Goal: Task Accomplishment & Management: Manage account settings

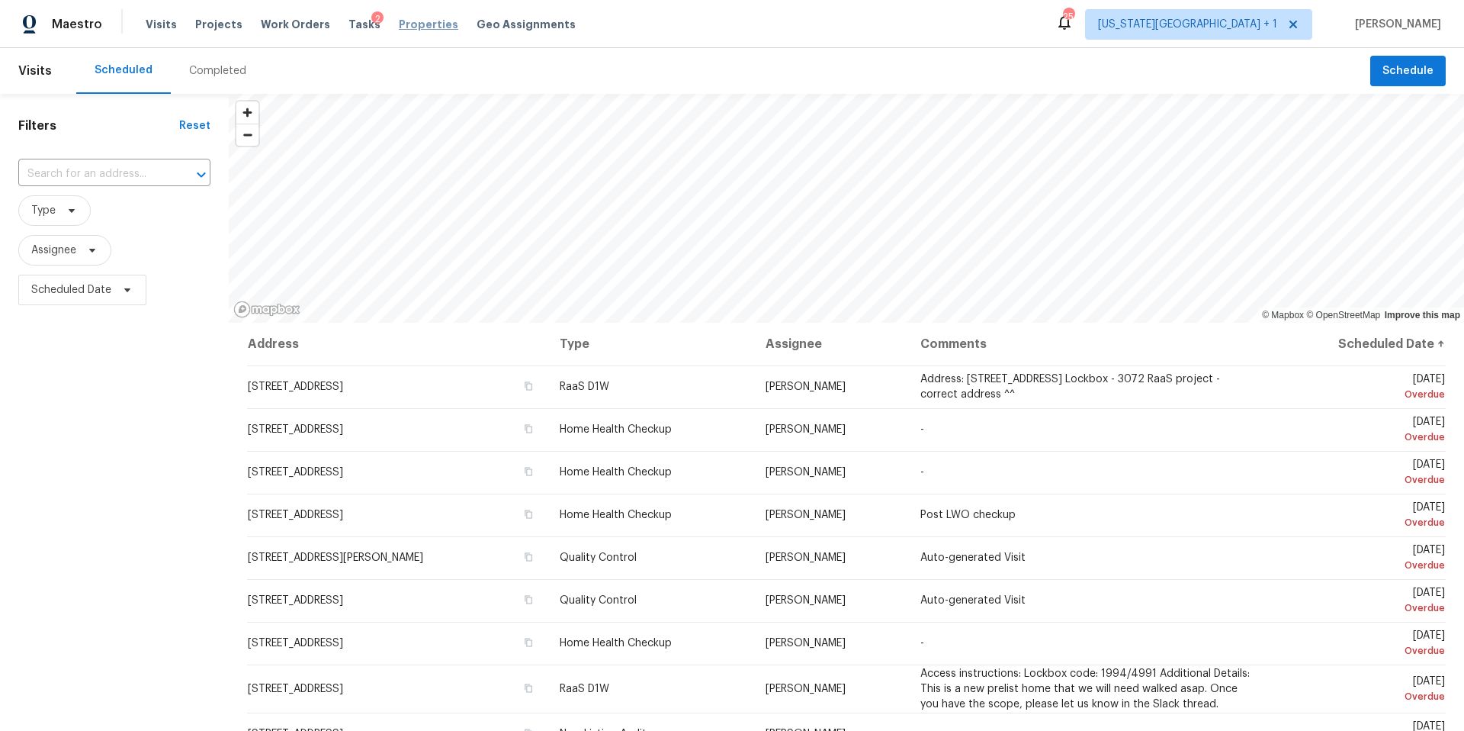
click at [399, 25] on span "Properties" at bounding box center [428, 24] width 59 height 15
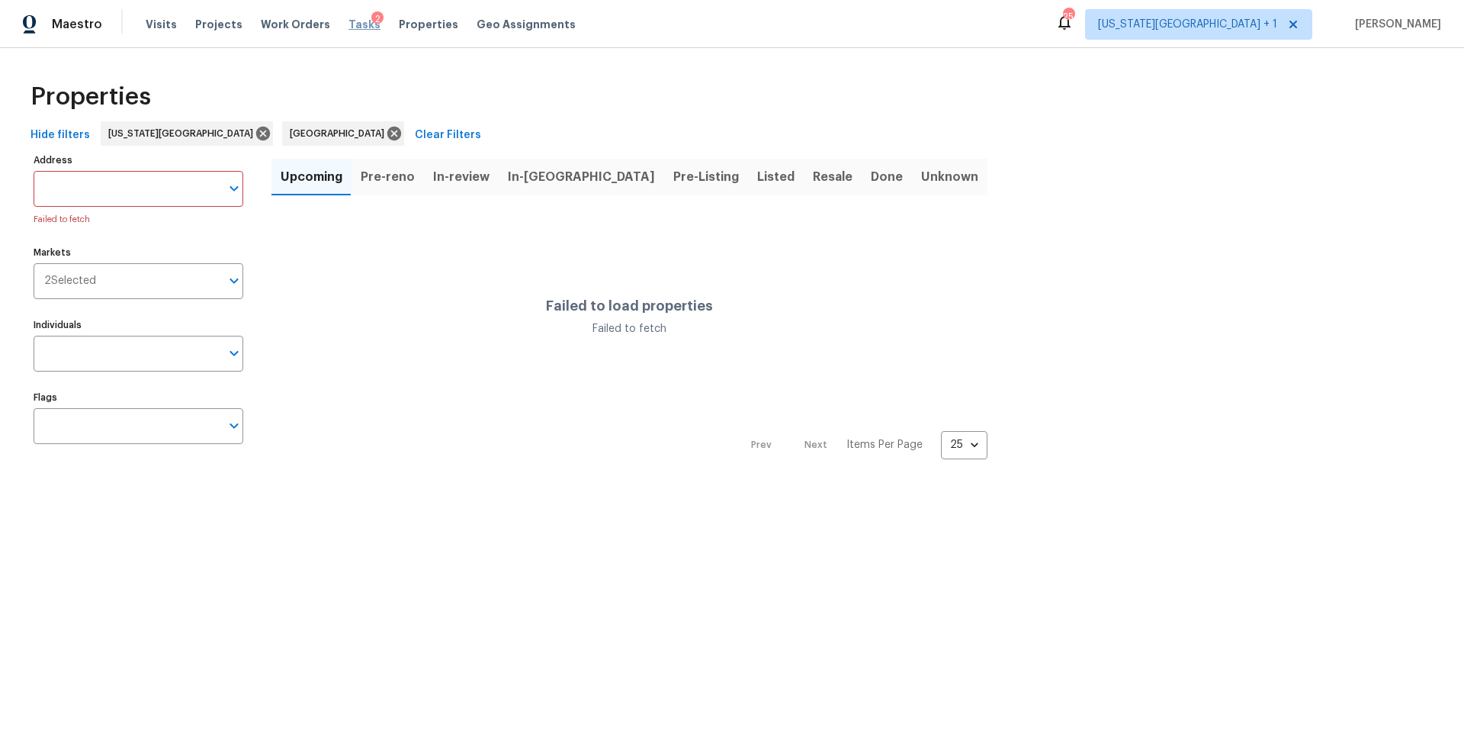
click at [348, 23] on span "Tasks" at bounding box center [364, 24] width 32 height 11
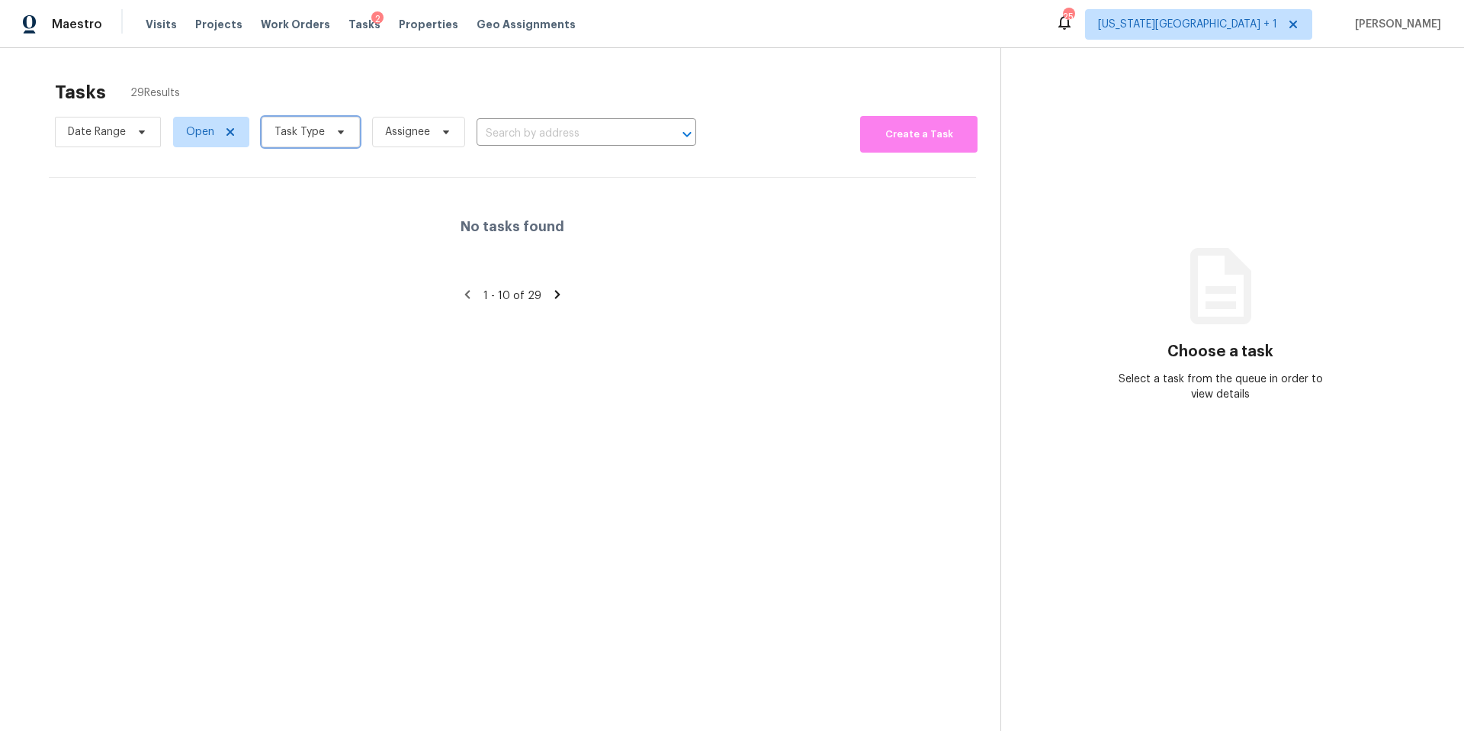
click at [325, 132] on span "Task Type" at bounding box center [311, 132] width 98 height 31
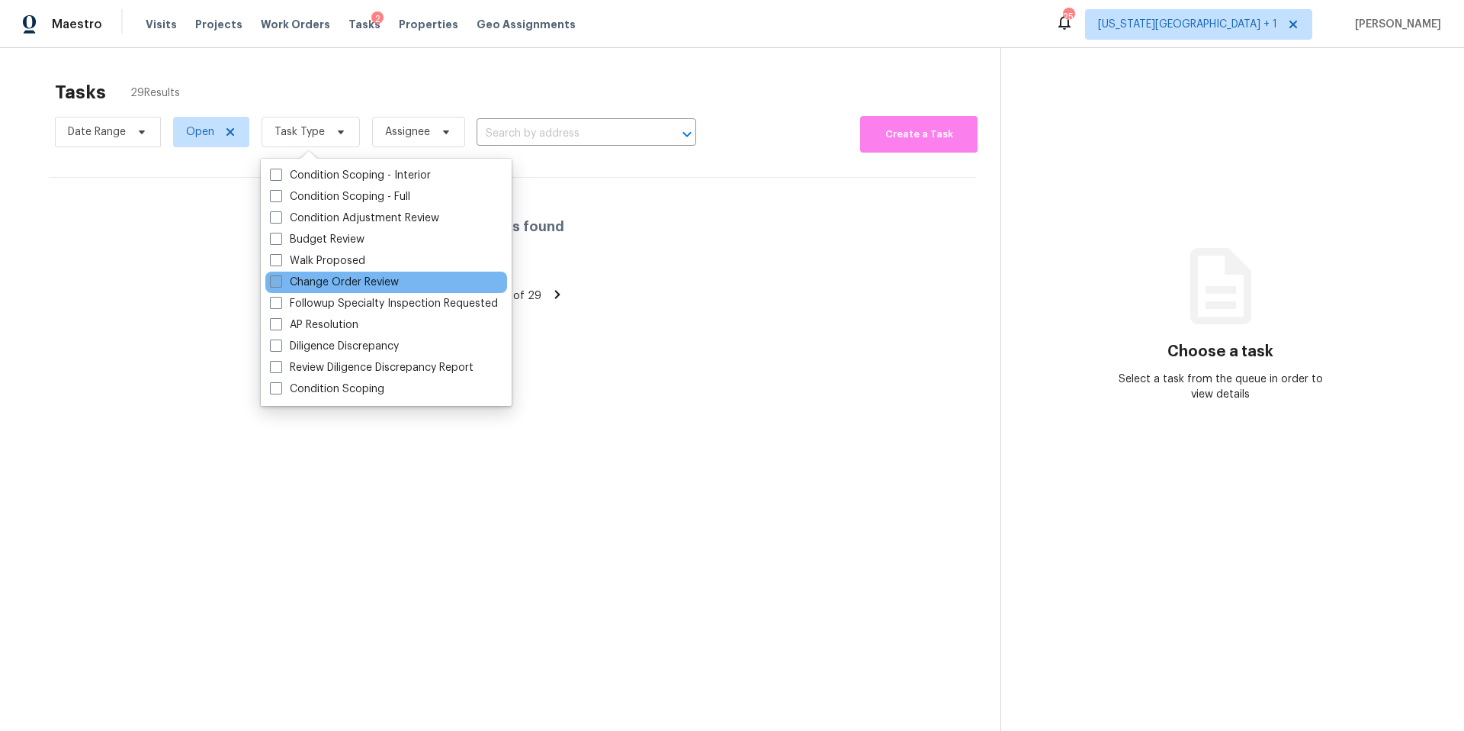
click at [297, 284] on label "Change Order Review" at bounding box center [334, 282] width 129 height 15
click at [280, 284] on input "Change Order Review" at bounding box center [275, 280] width 10 height 10
checkbox input "true"
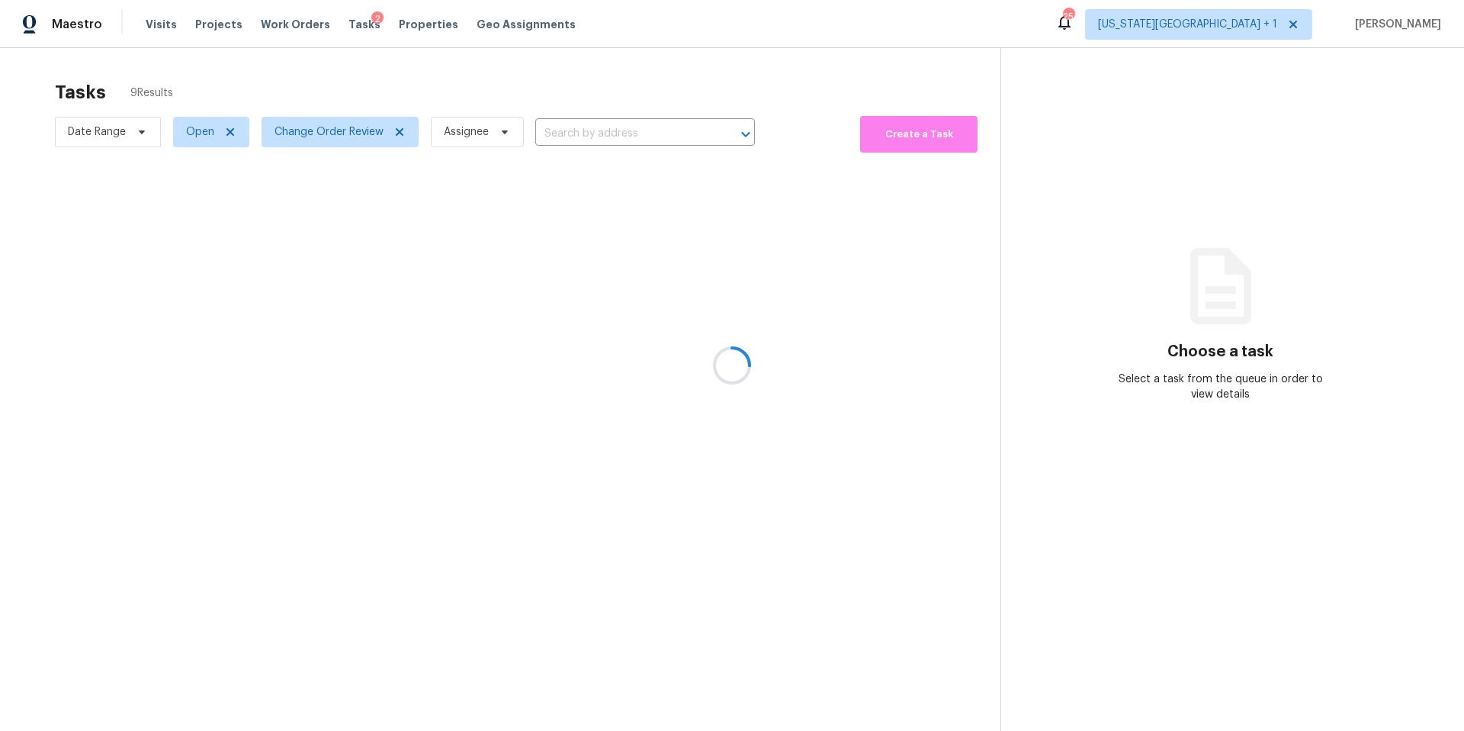
click at [348, 89] on div at bounding box center [732, 365] width 1464 height 731
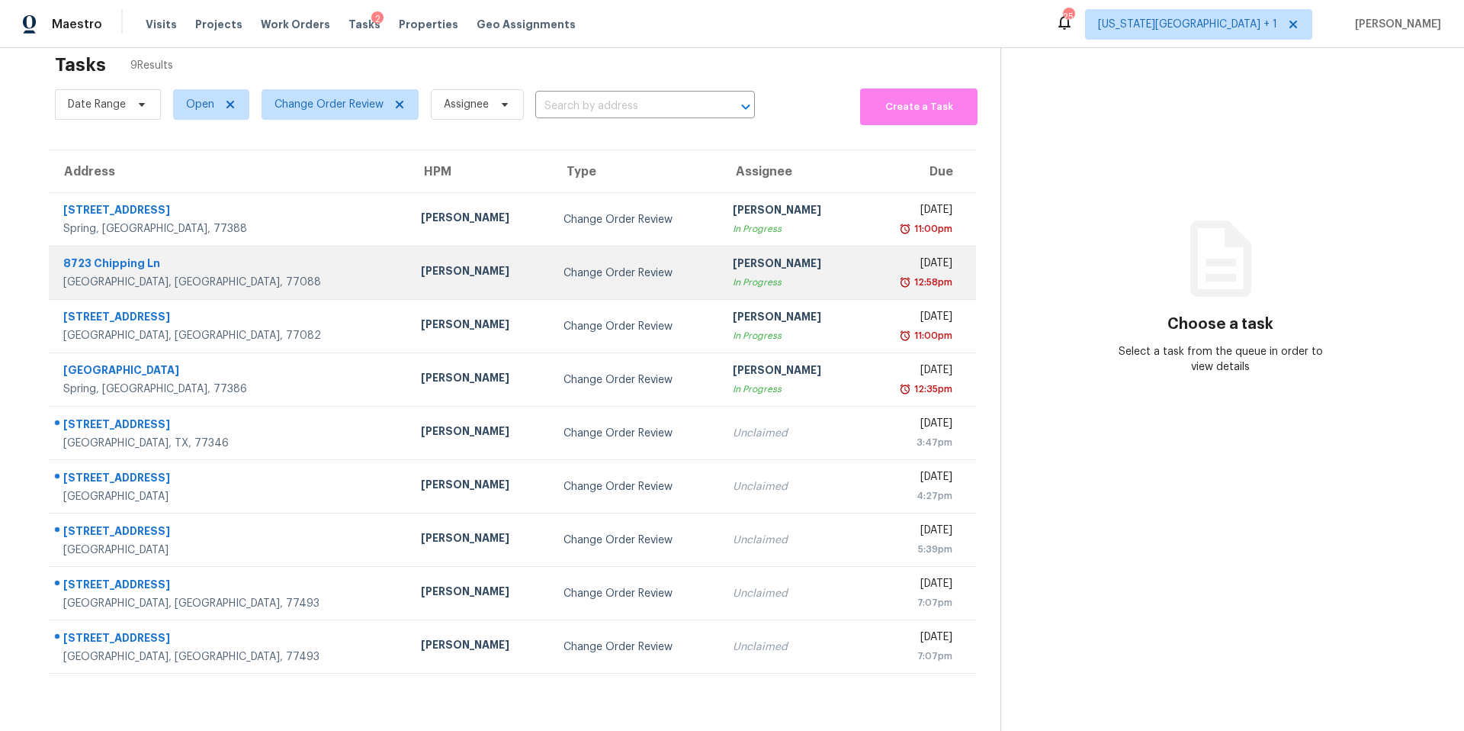
scroll to position [48, 0]
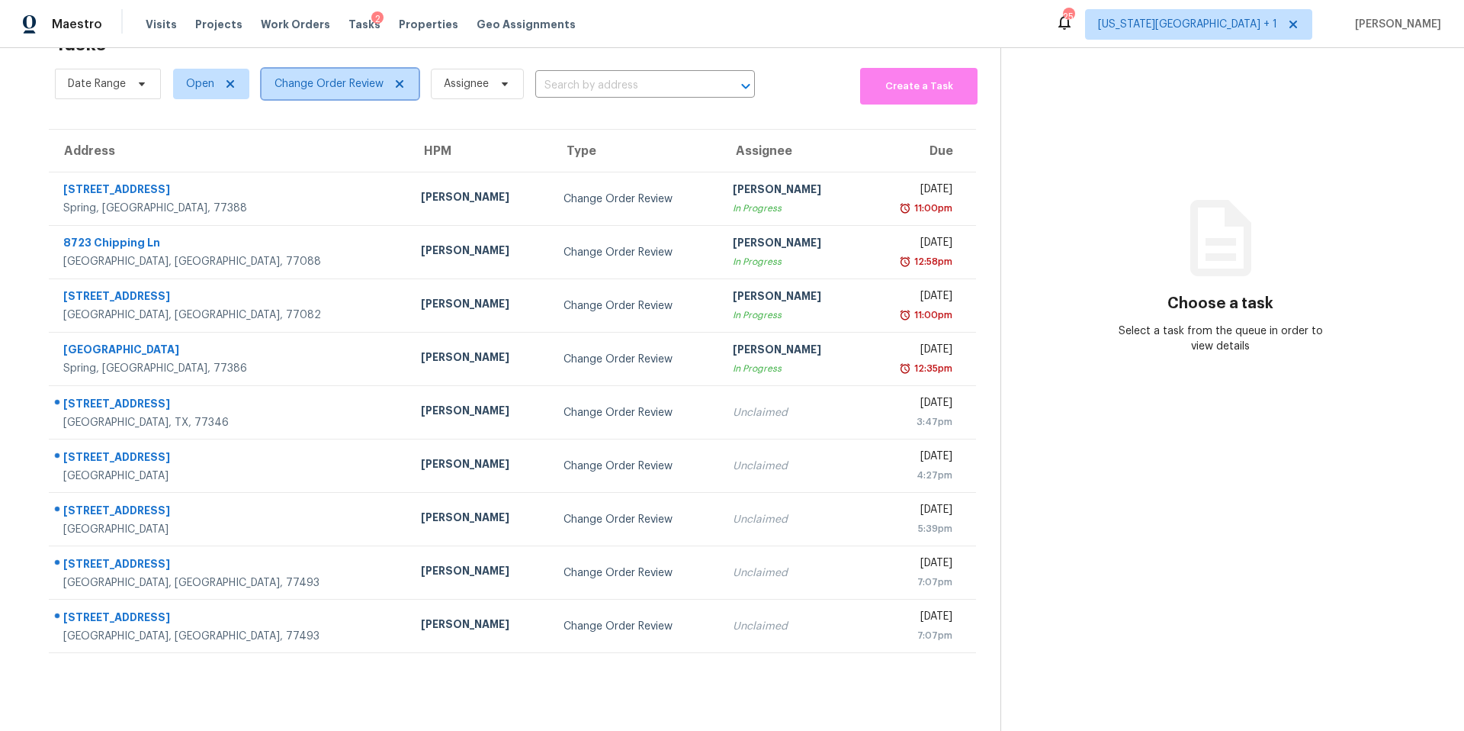
click at [397, 83] on icon at bounding box center [399, 84] width 12 height 12
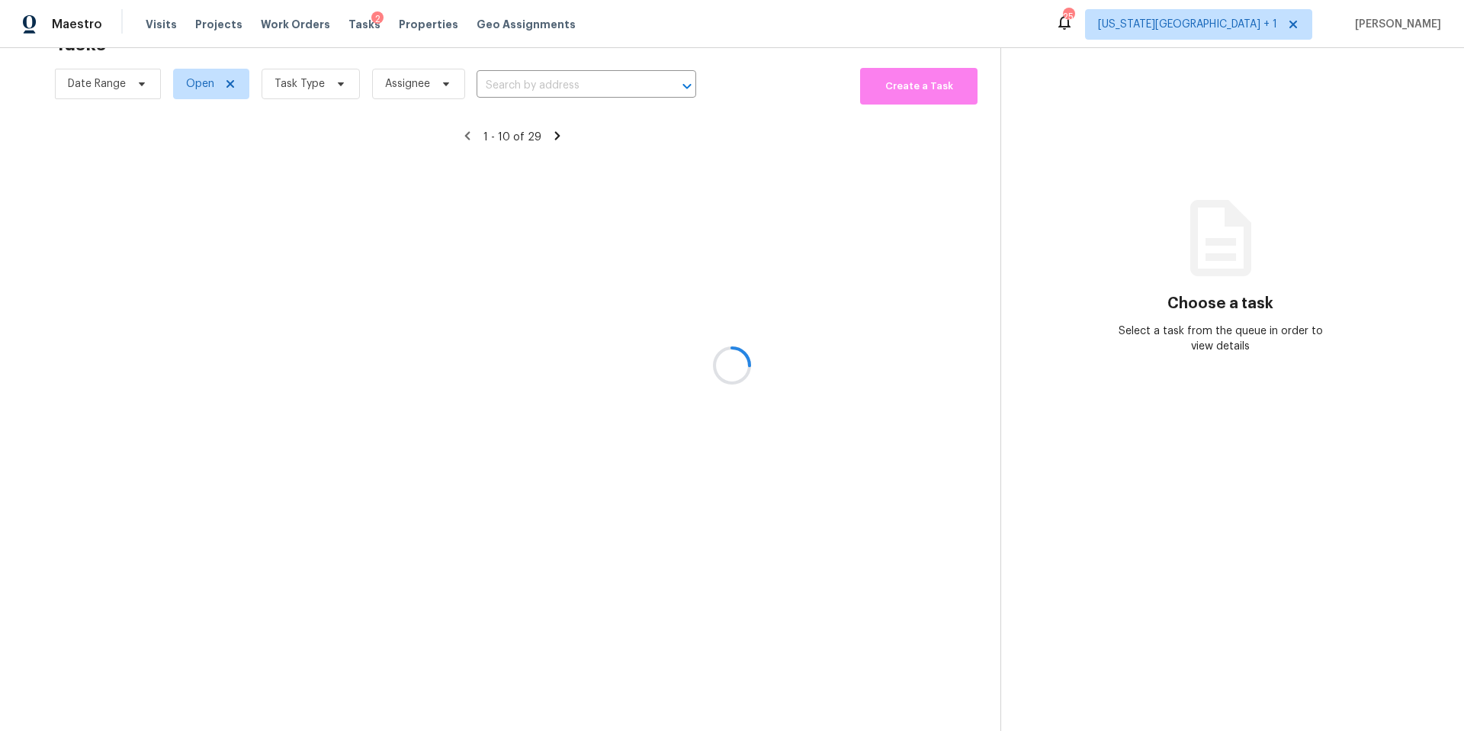
click at [319, 96] on div at bounding box center [732, 365] width 1464 height 731
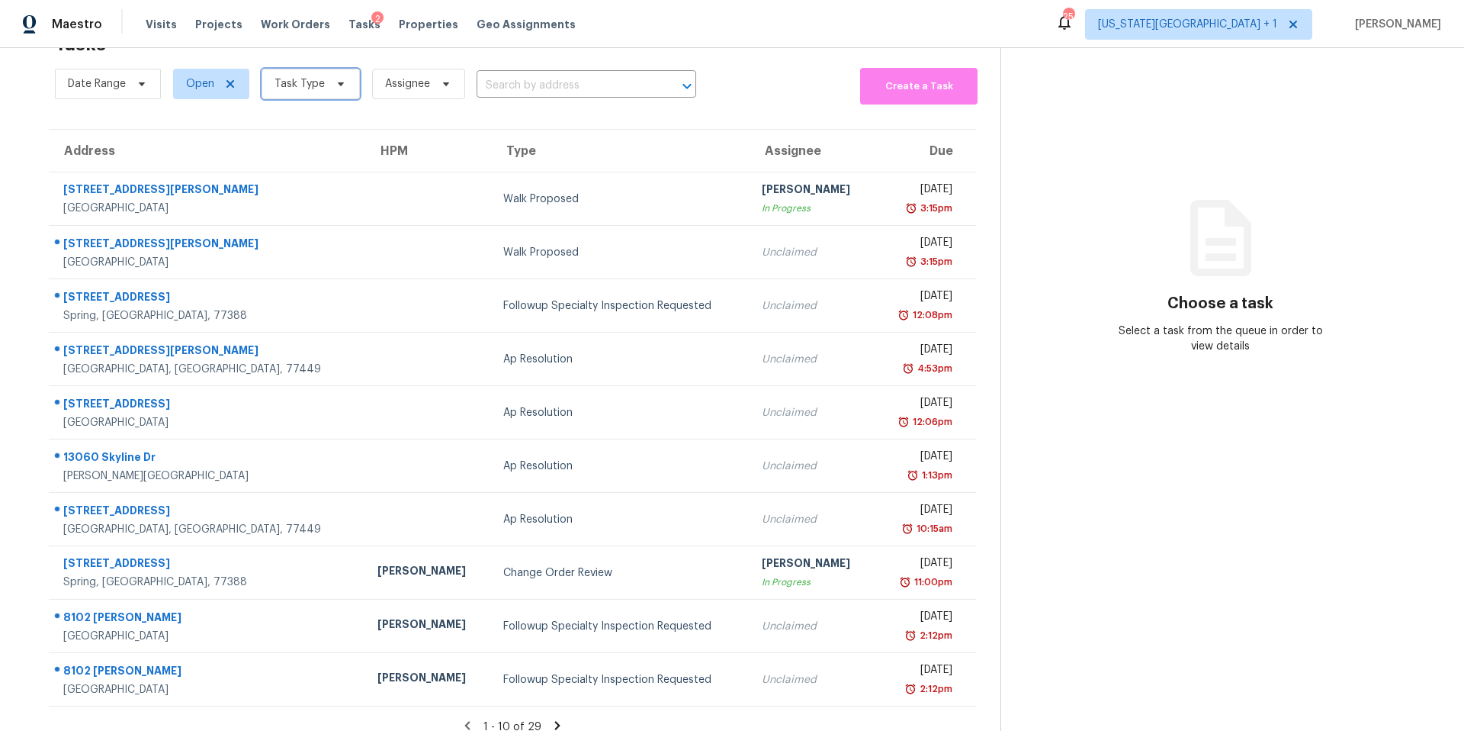
click at [319, 94] on span "Task Type" at bounding box center [311, 84] width 98 height 31
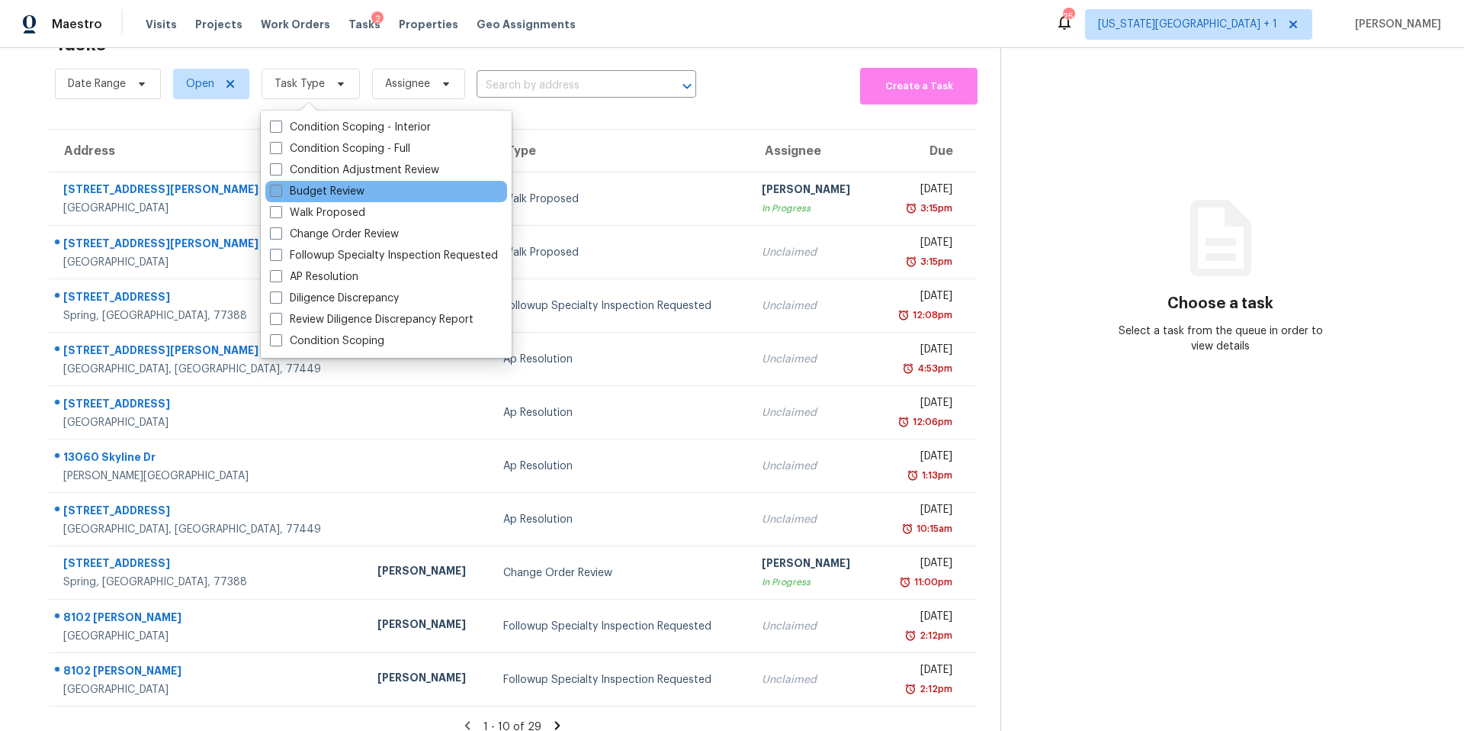
click at [307, 197] on label "Budget Review" at bounding box center [317, 191] width 95 height 15
click at [280, 194] on input "Budget Review" at bounding box center [275, 189] width 10 height 10
checkbox input "true"
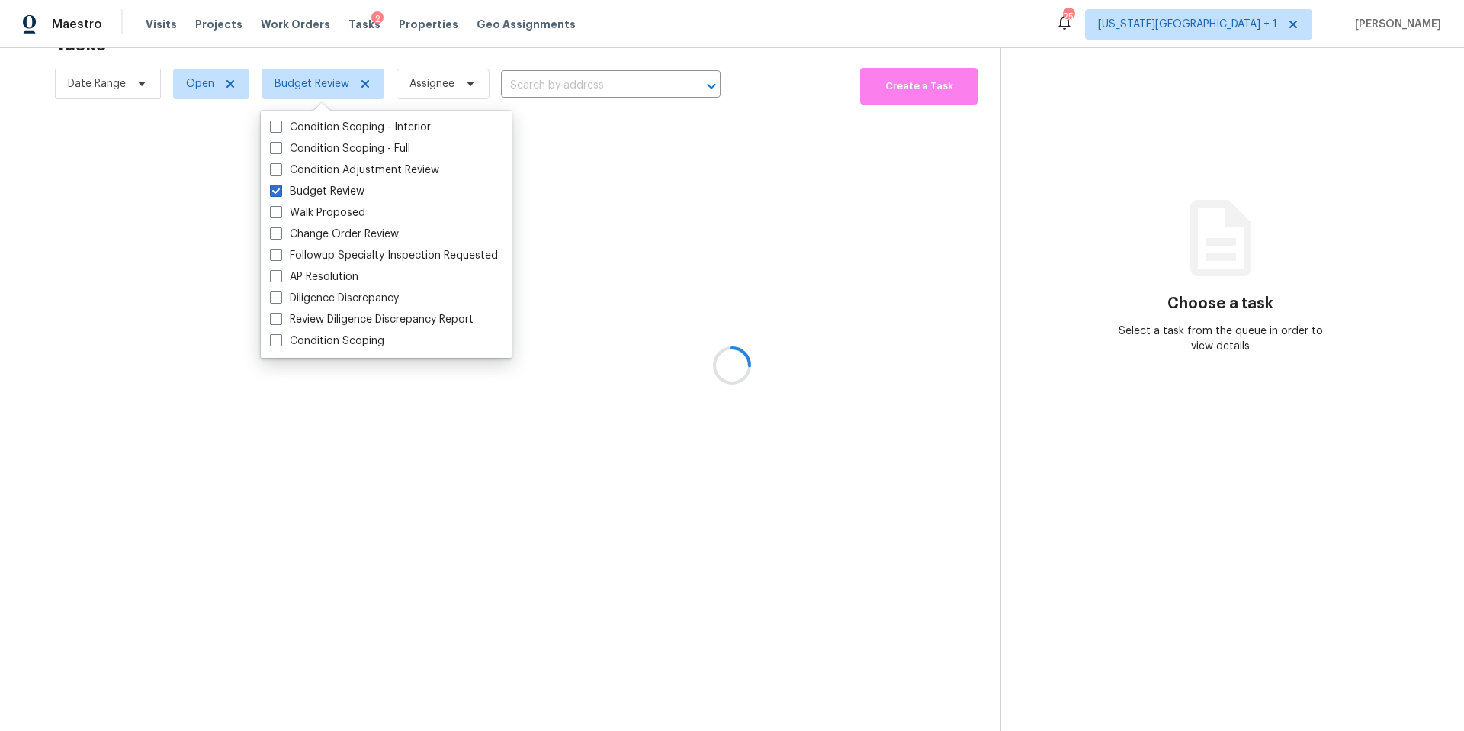
click at [583, 31] on div "Maestro Visits Projects Work Orders Tasks 2 Properties Geo Assignments 25 Kansa…" at bounding box center [732, 24] width 1464 height 48
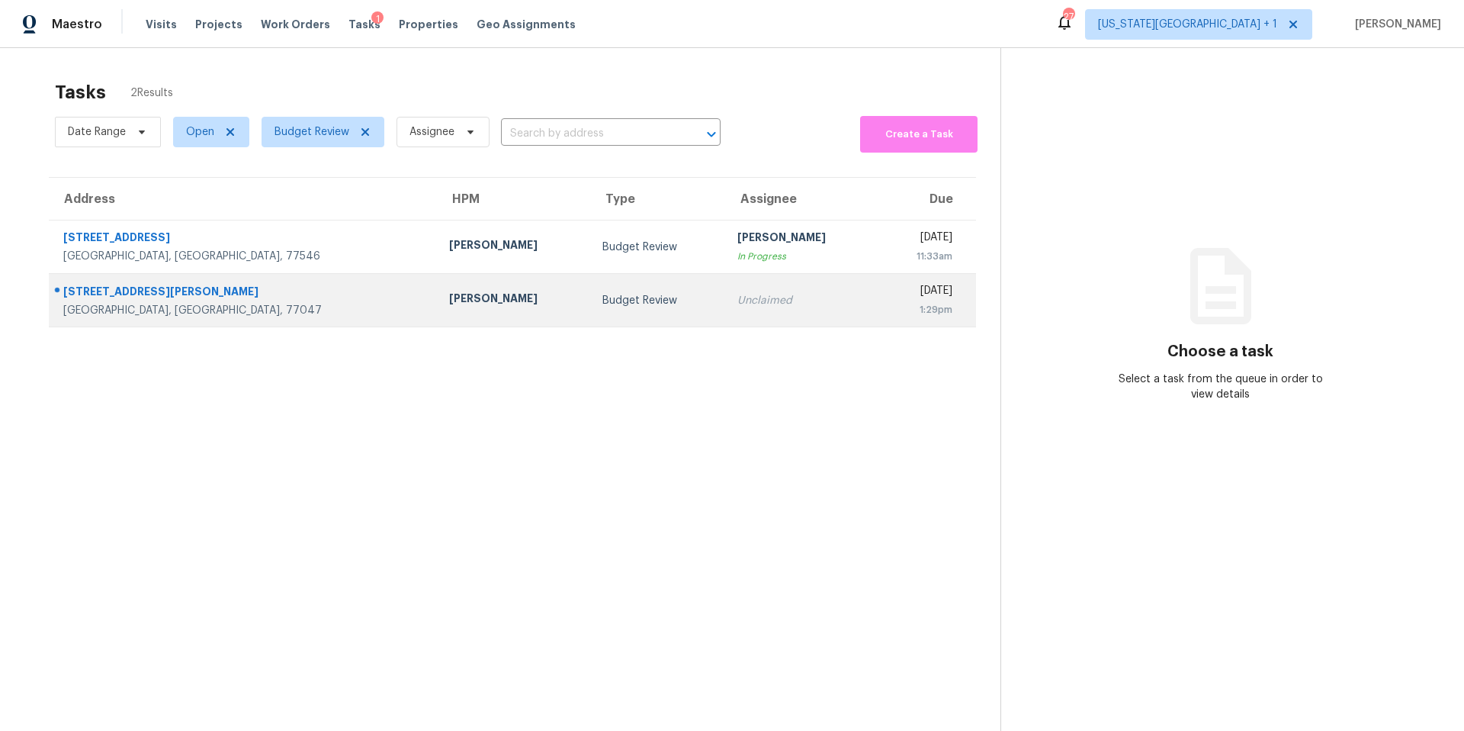
click at [184, 293] on div "1609 Nichole Woods Dr" at bounding box center [243, 293] width 361 height 19
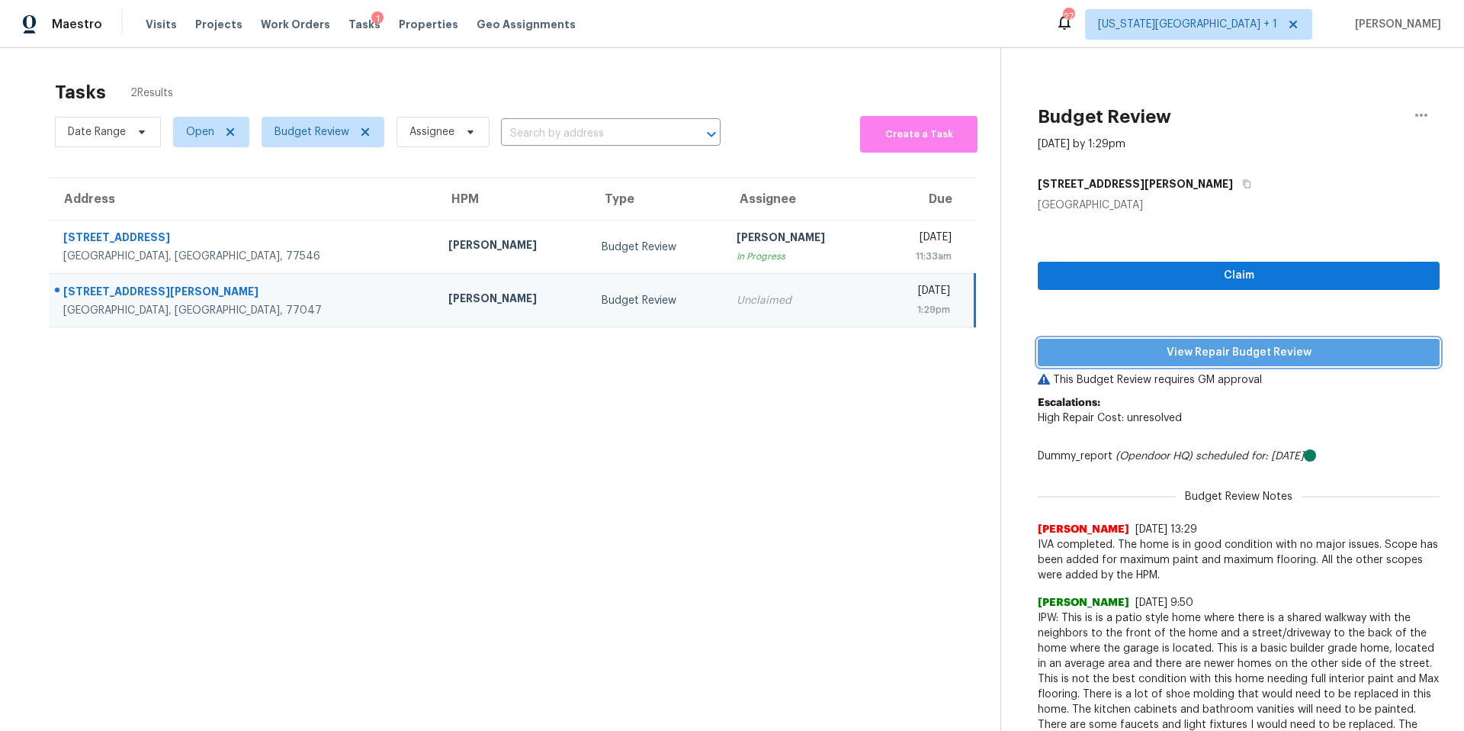
click at [1134, 358] on span "View Repair Budget Review" at bounding box center [1238, 352] width 377 height 19
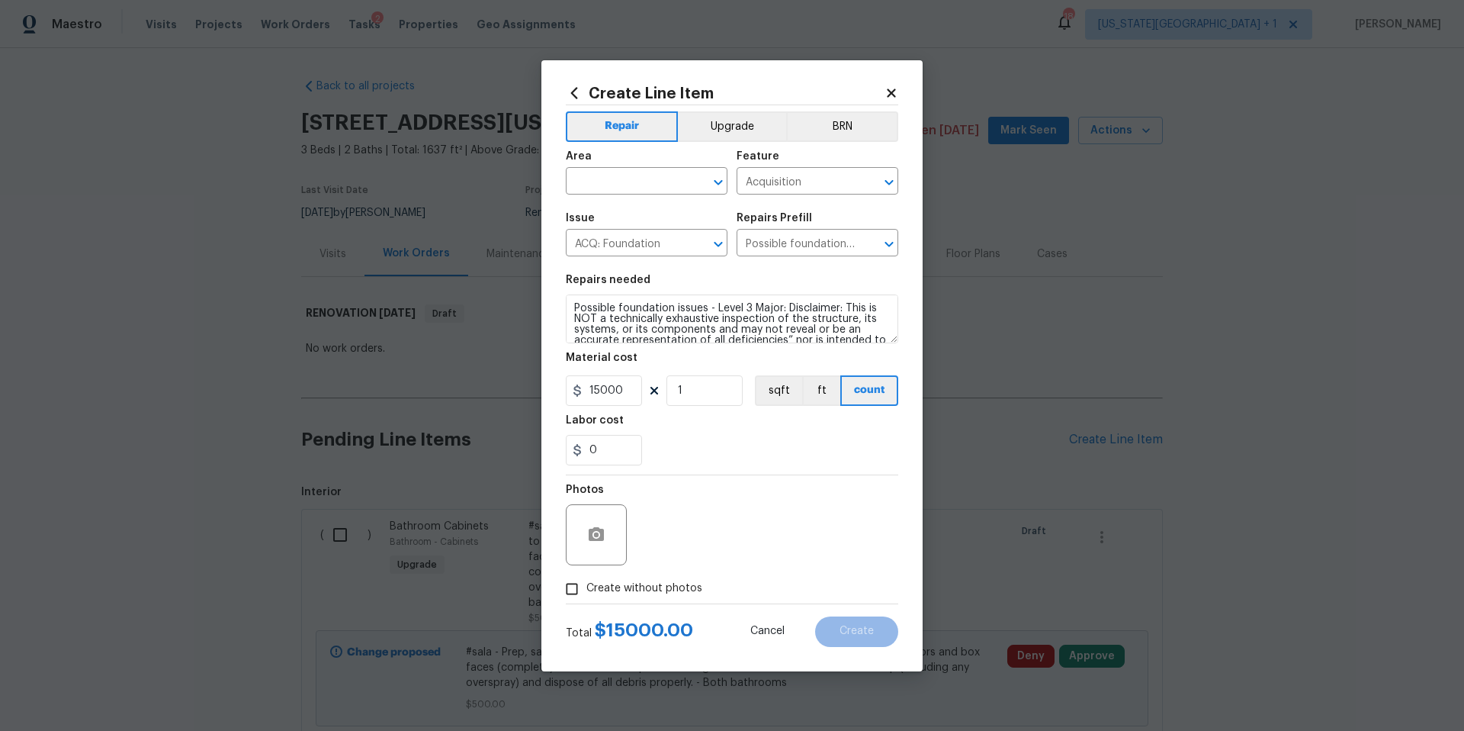
scroll to position [53, 0]
click at [889, 88] on icon at bounding box center [891, 92] width 8 height 8
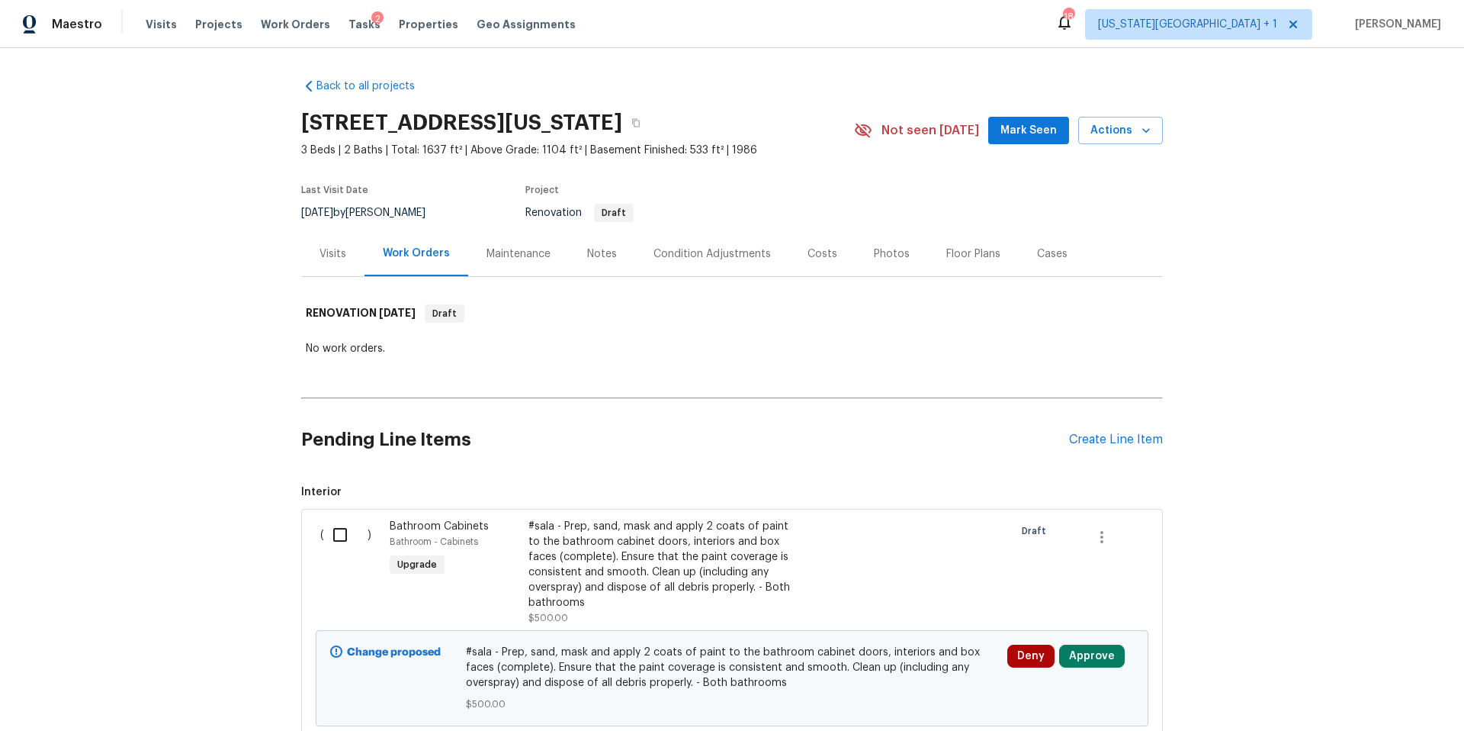
click at [335, 248] on div "Visits" at bounding box center [333, 253] width 27 height 15
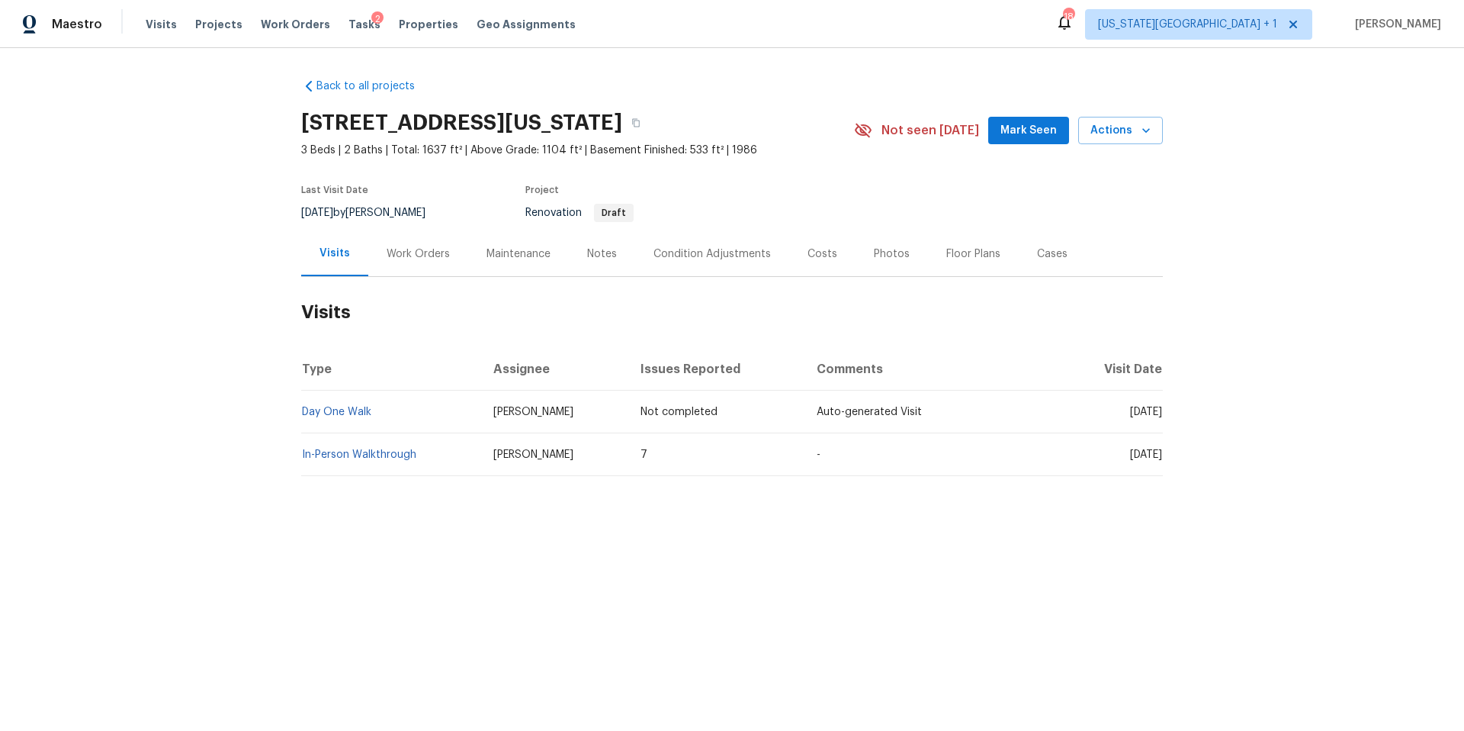
click at [396, 248] on div "Work Orders" at bounding box center [418, 253] width 63 height 15
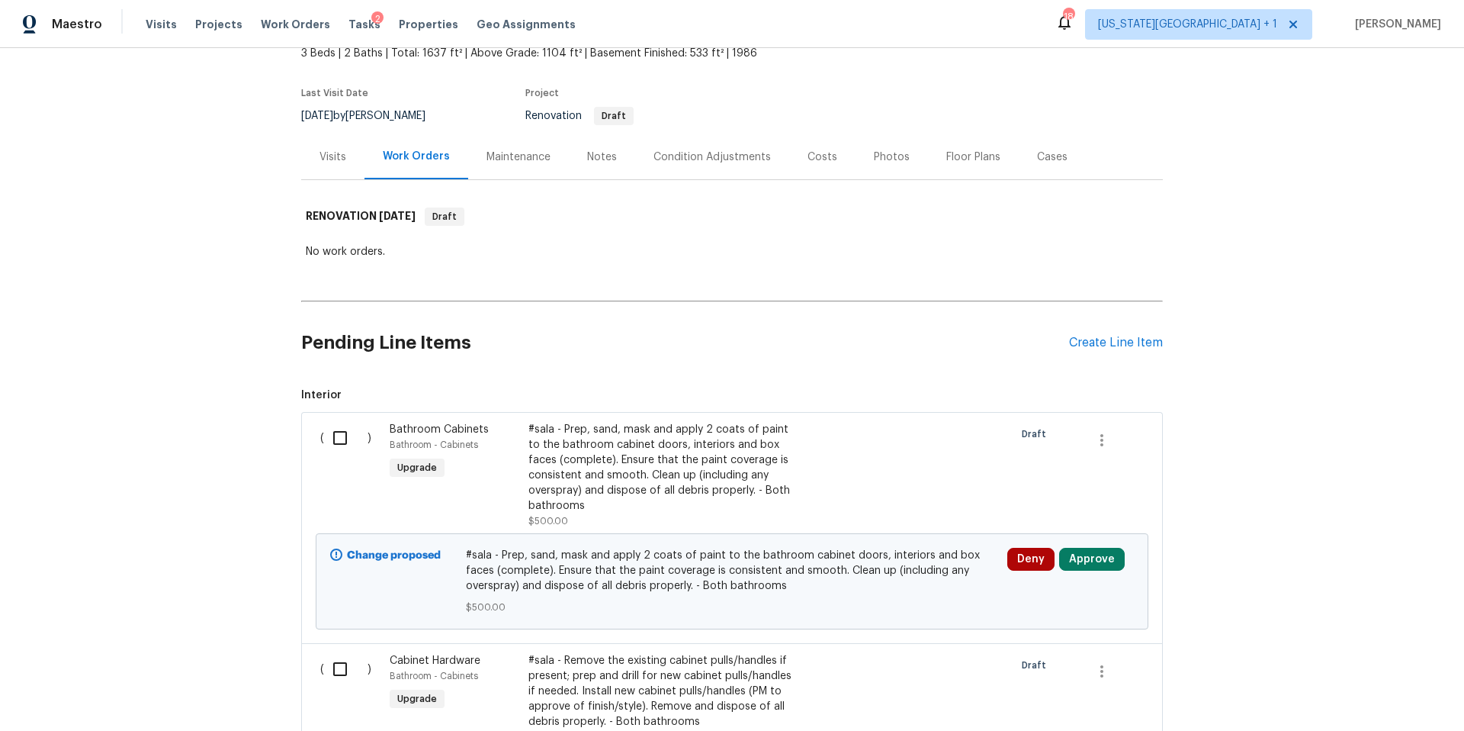
scroll to position [226, 0]
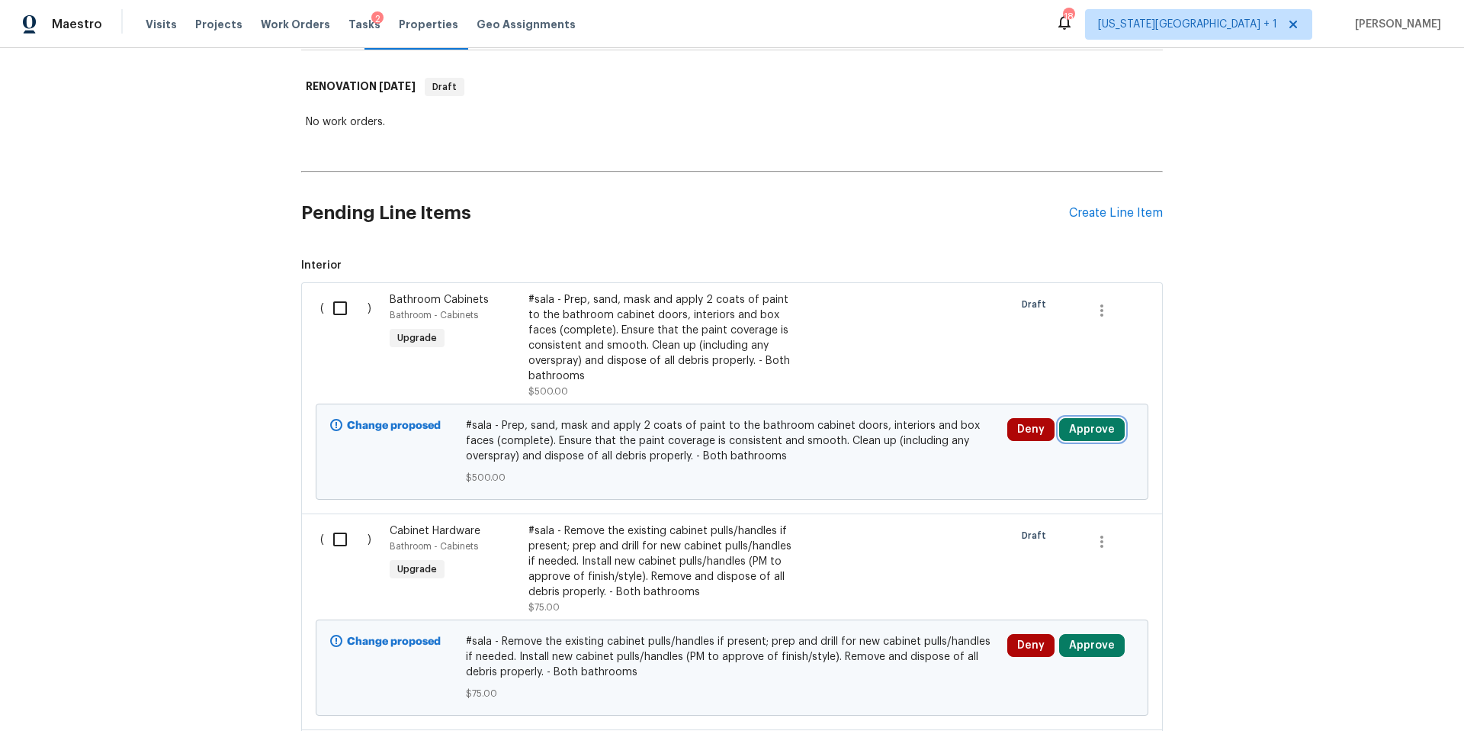
click at [1085, 435] on button "Approve" at bounding box center [1092, 429] width 66 height 23
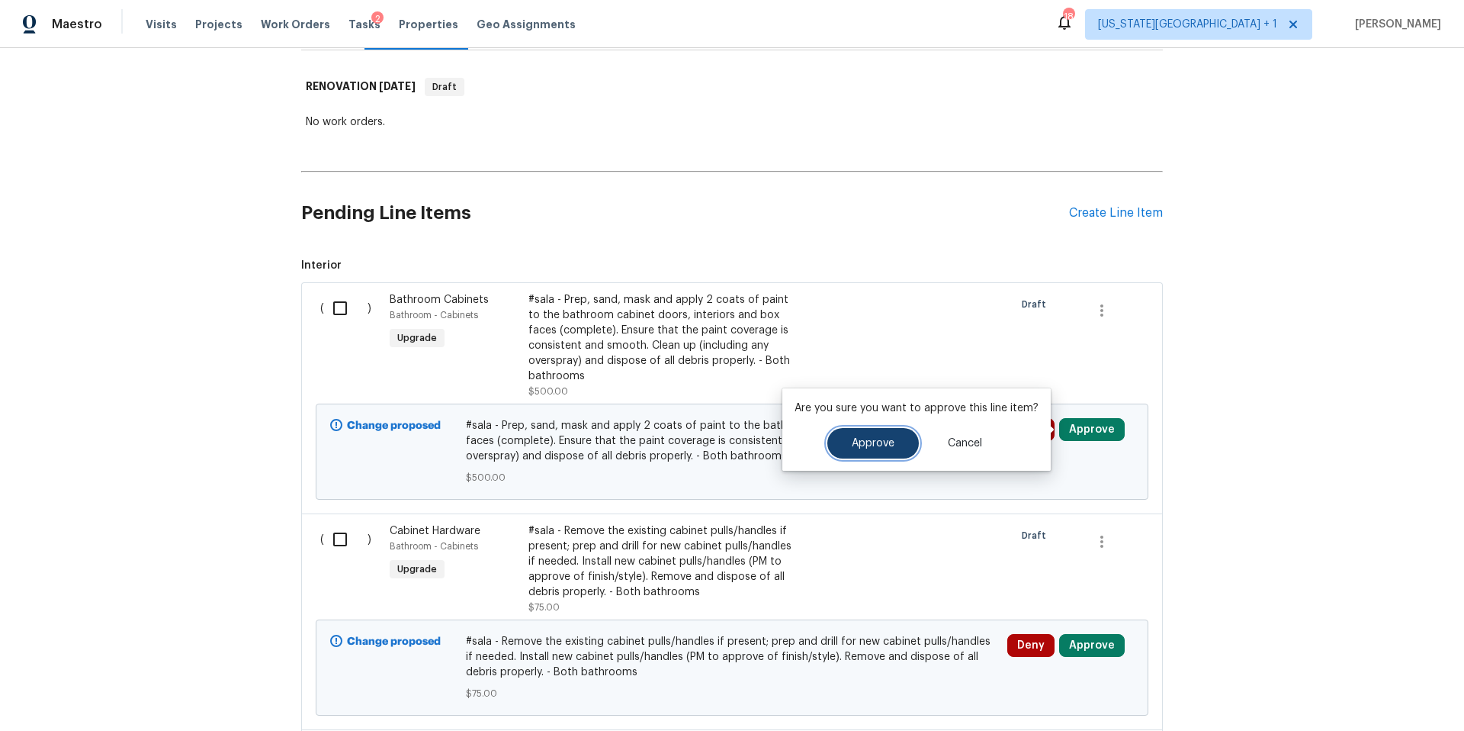
click at [887, 444] on span "Approve" at bounding box center [873, 443] width 43 height 11
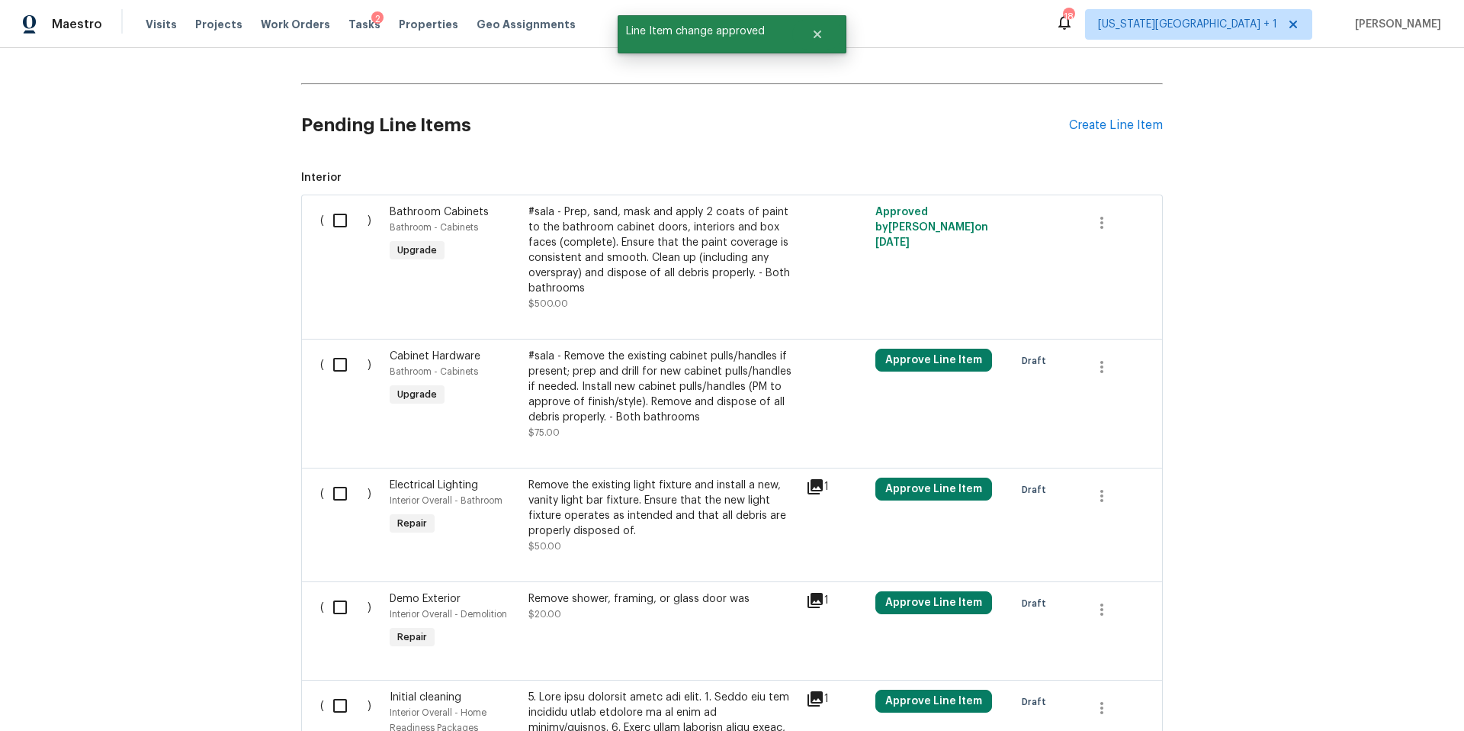
scroll to position [316, 0]
click at [944, 361] on button "Approve Line Item" at bounding box center [933, 358] width 117 height 23
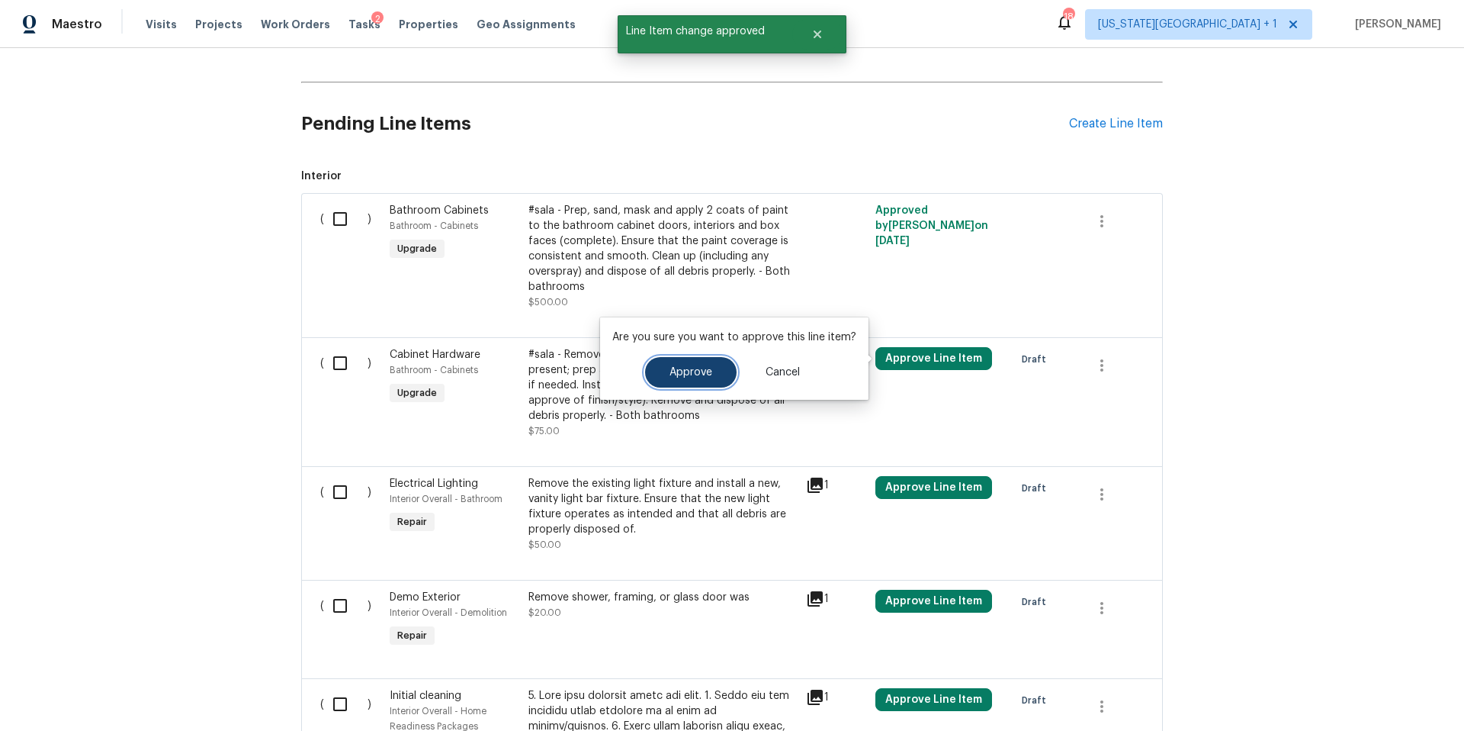
click at [715, 381] on button "Approve" at bounding box center [691, 372] width 92 height 31
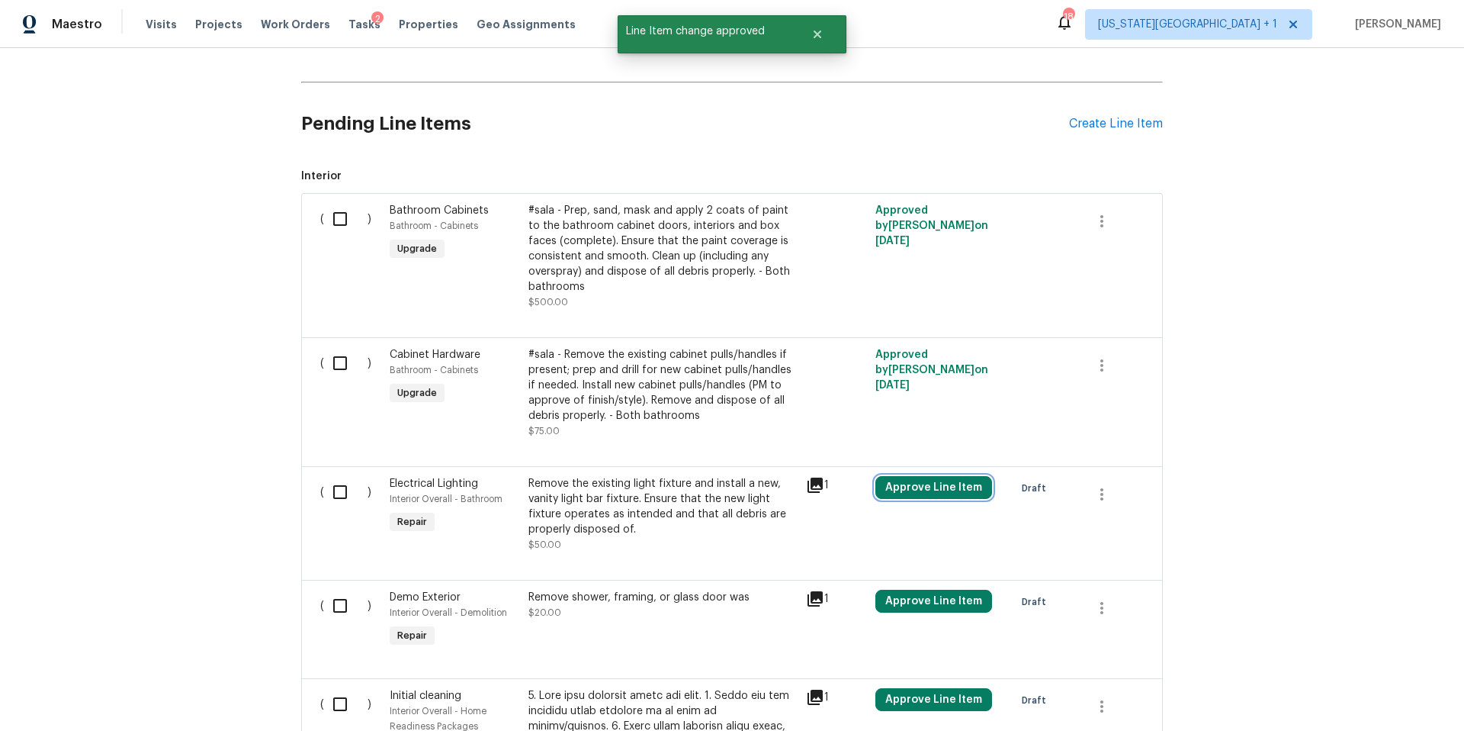
click at [913, 490] on button "Approve Line Item" at bounding box center [933, 487] width 117 height 23
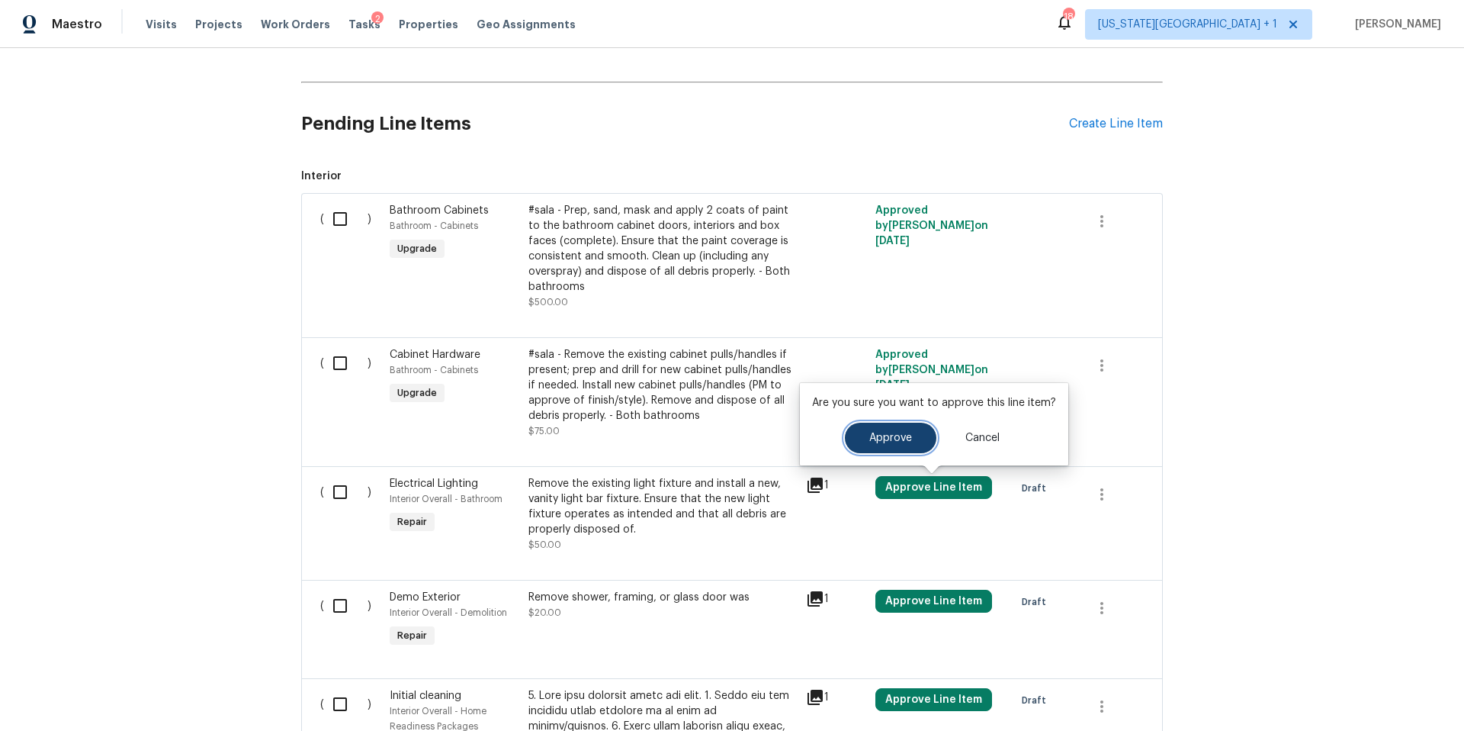
click at [862, 435] on button "Approve" at bounding box center [891, 437] width 92 height 31
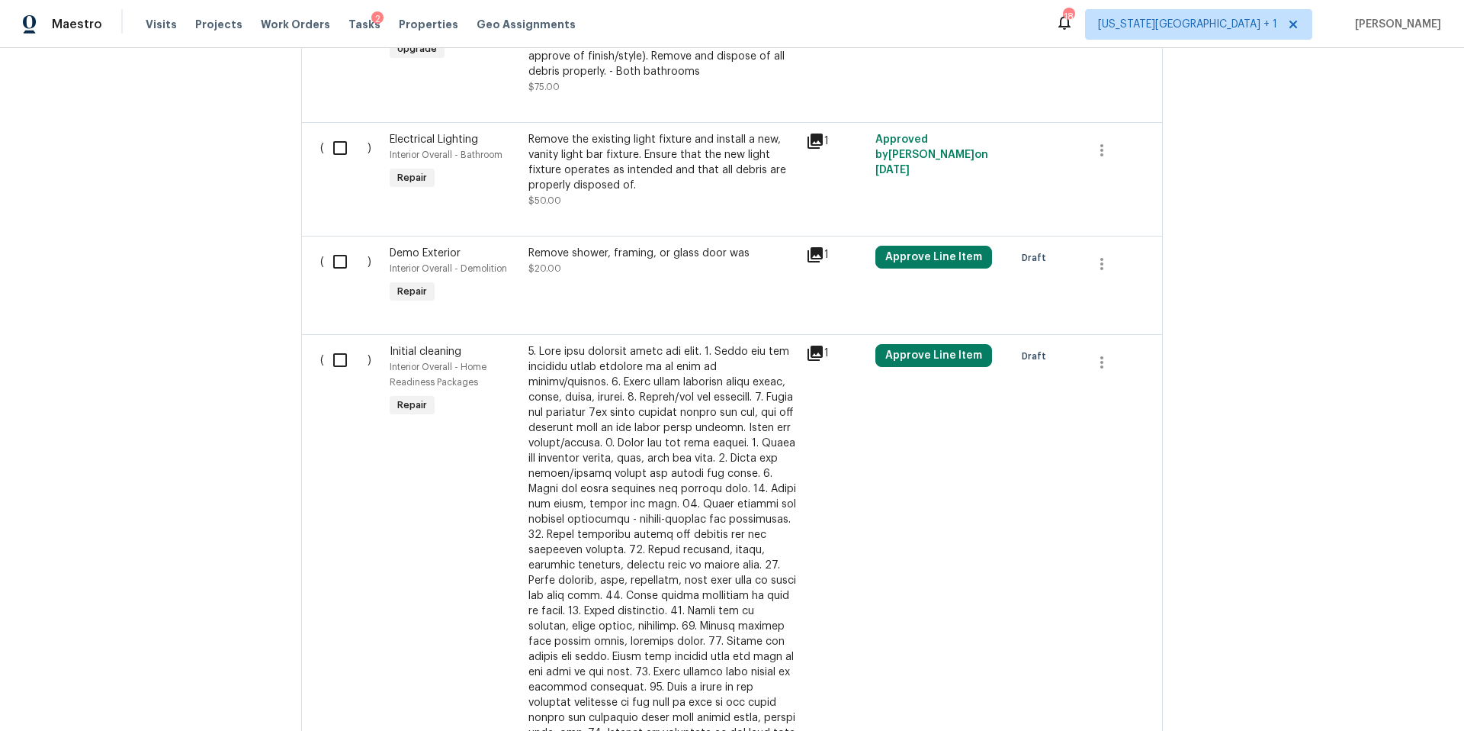
scroll to position [673, 0]
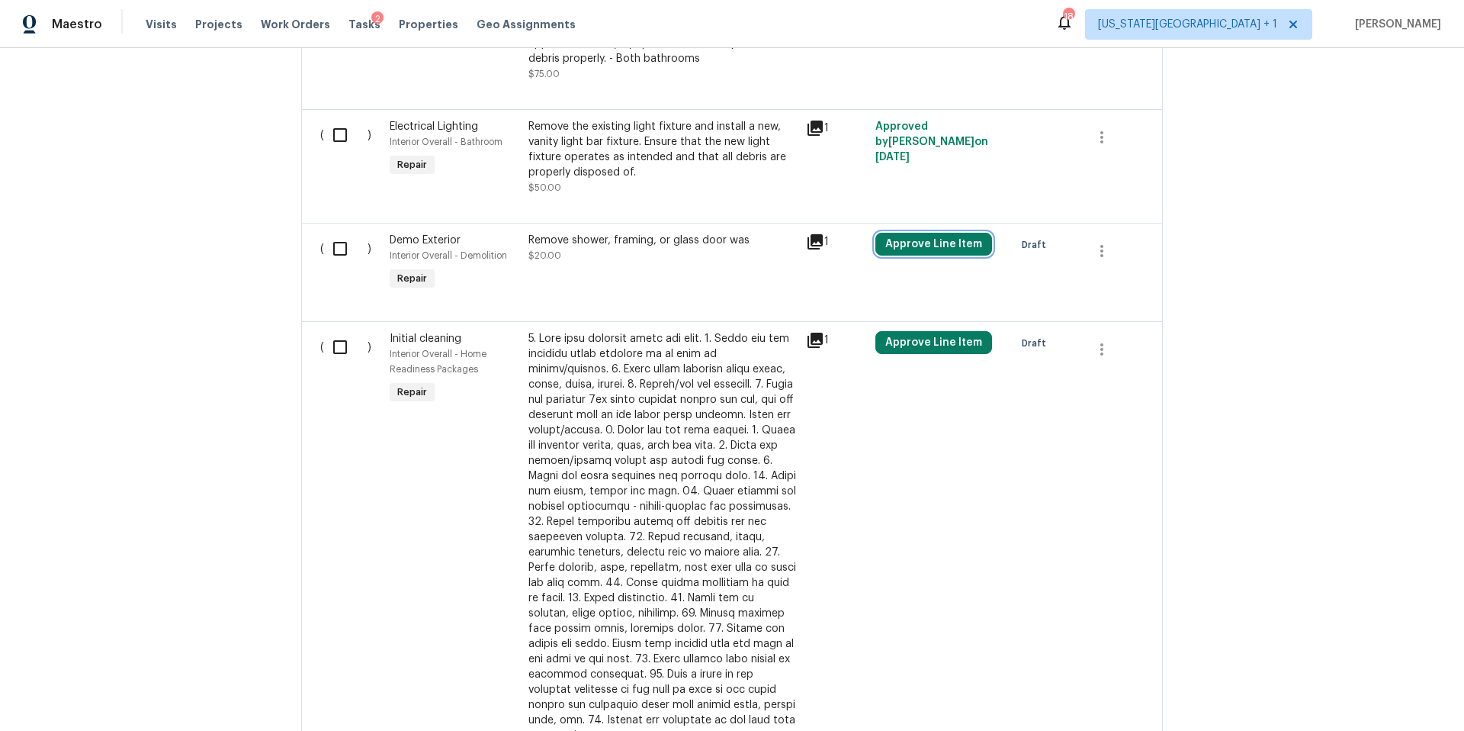
click at [910, 252] on button "Approve Line Item" at bounding box center [933, 244] width 117 height 23
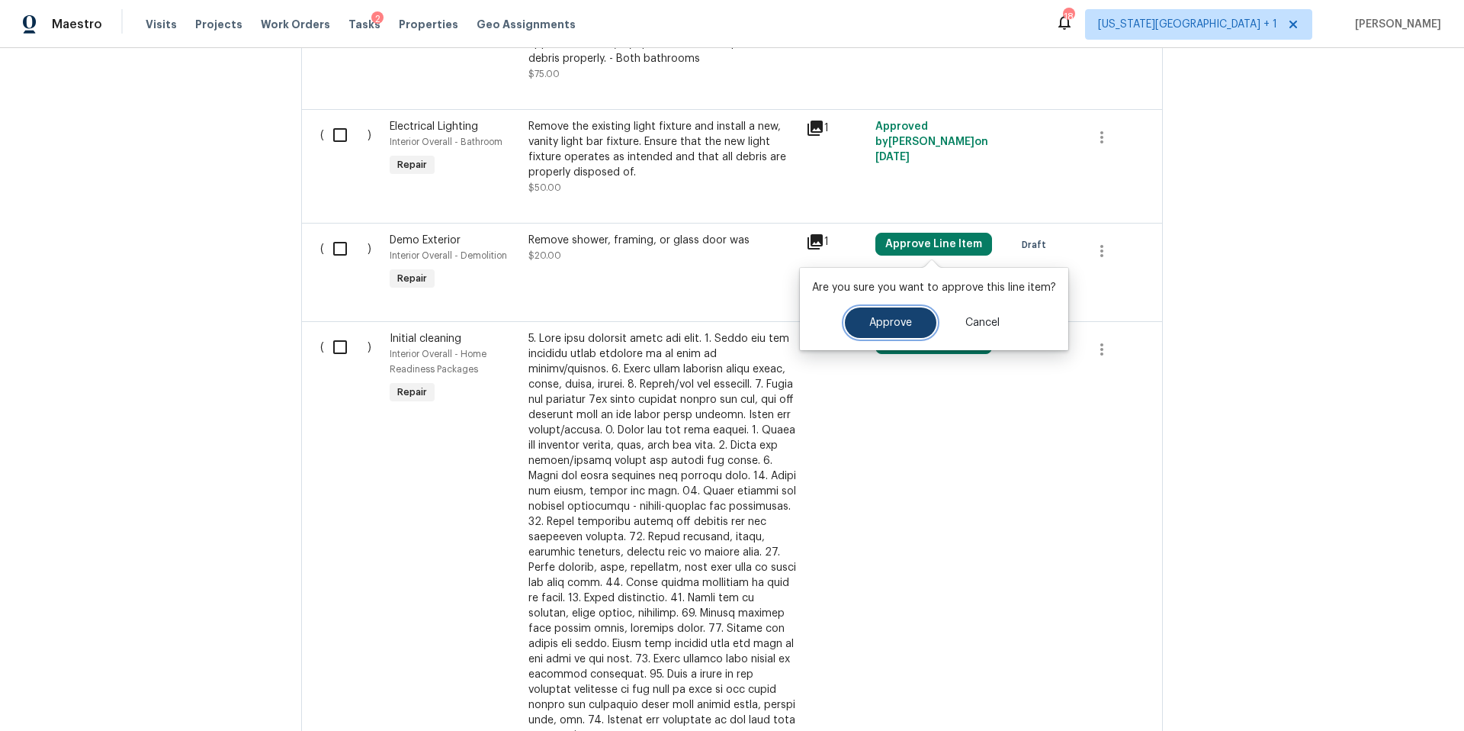
click at [882, 332] on button "Approve" at bounding box center [891, 322] width 92 height 31
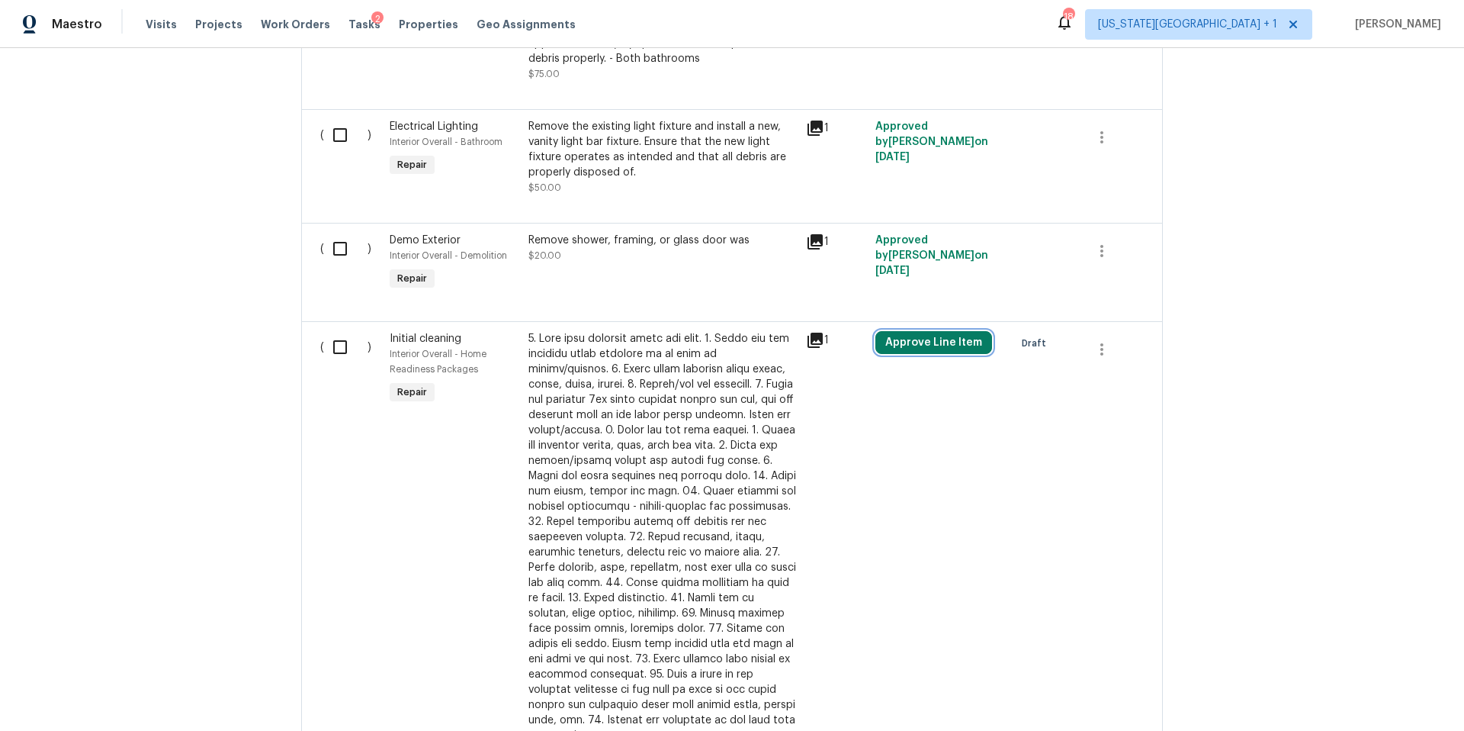
click at [904, 353] on button "Approve Line Item" at bounding box center [933, 342] width 117 height 23
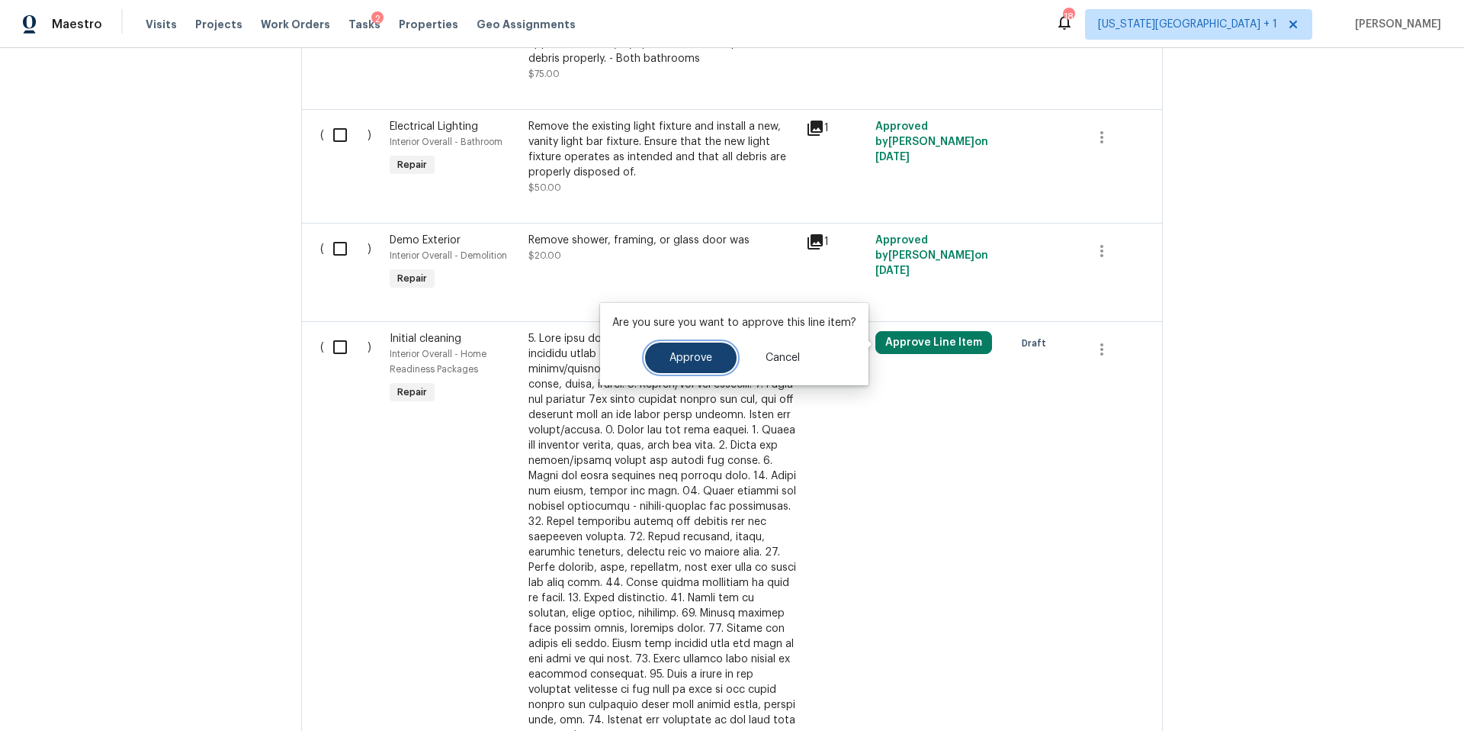
click at [681, 368] on button "Approve" at bounding box center [691, 357] width 92 height 31
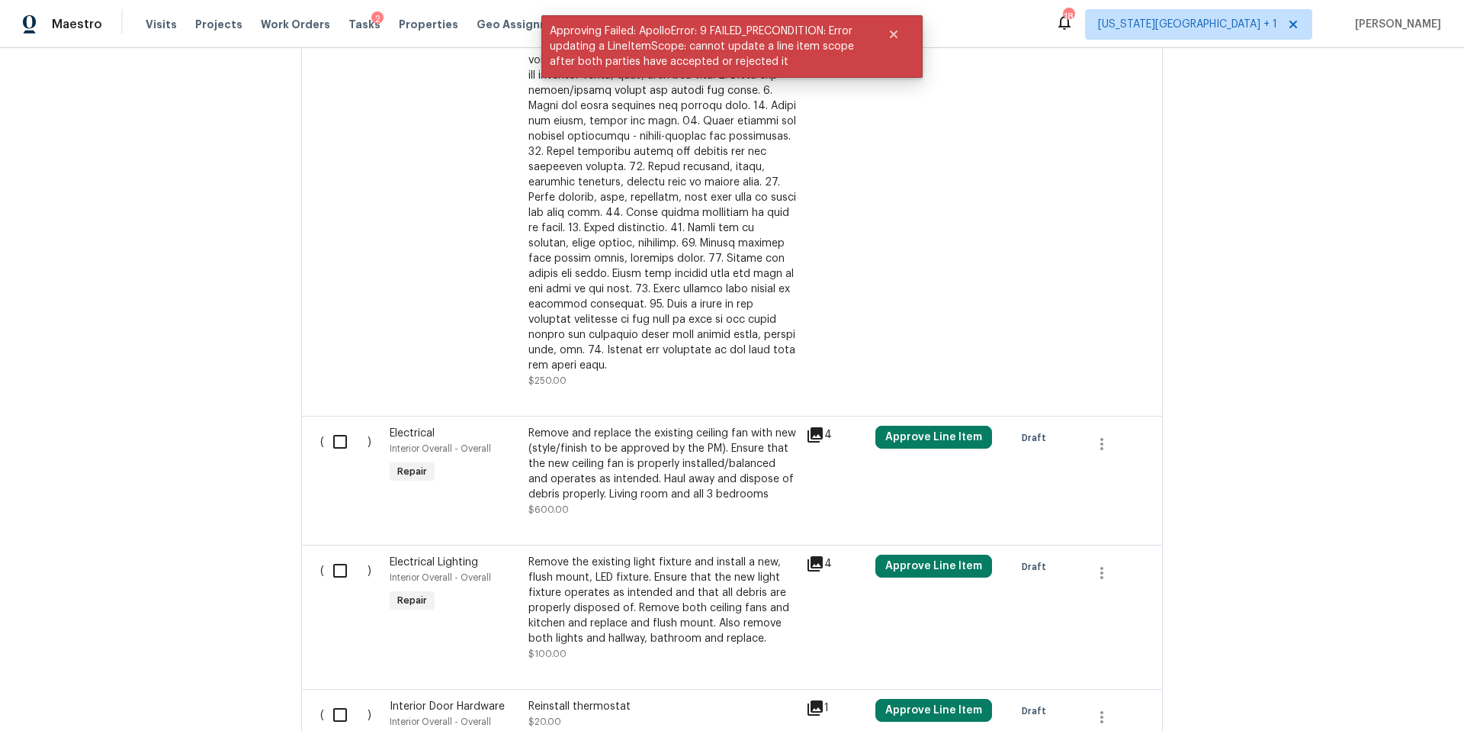
scroll to position [1052, 0]
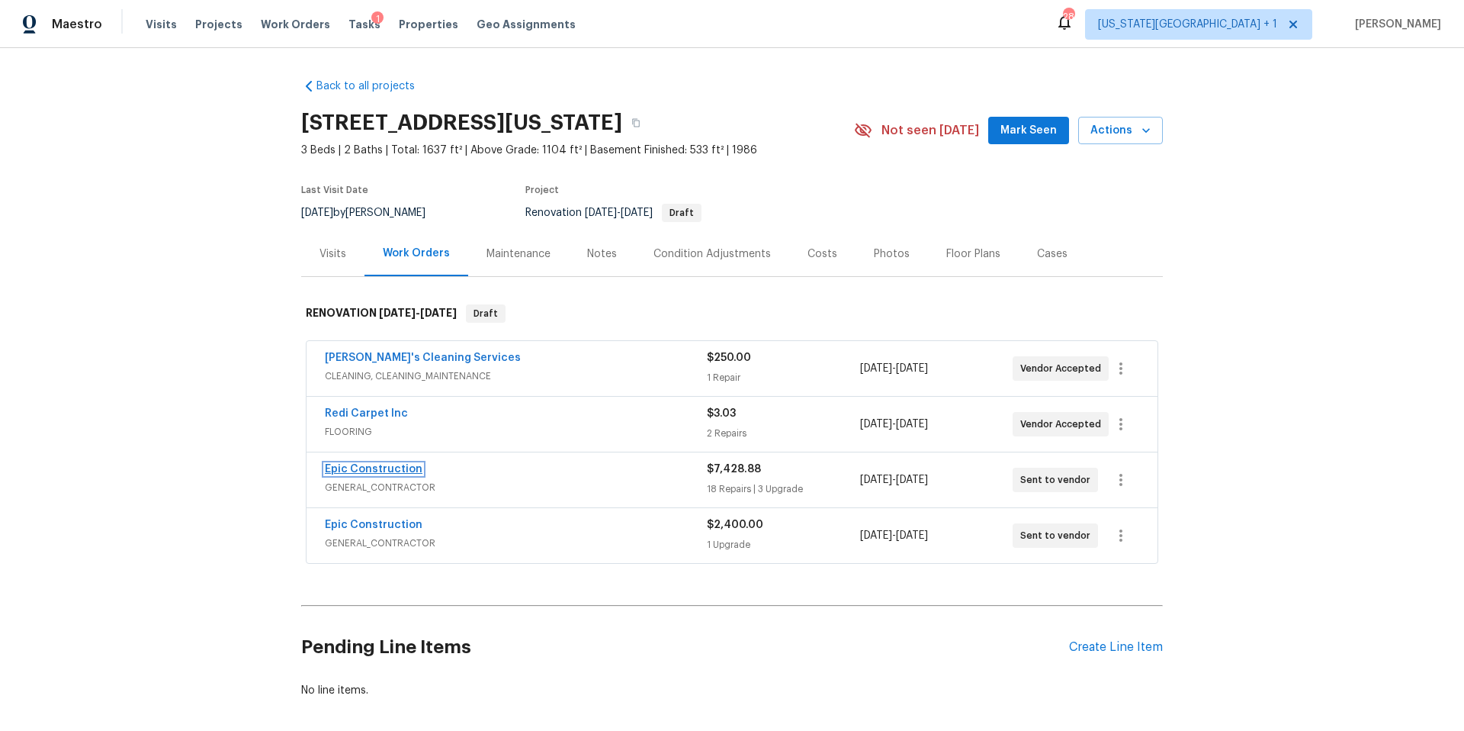
click at [393, 466] on link "Epic Construction" at bounding box center [374, 469] width 98 height 11
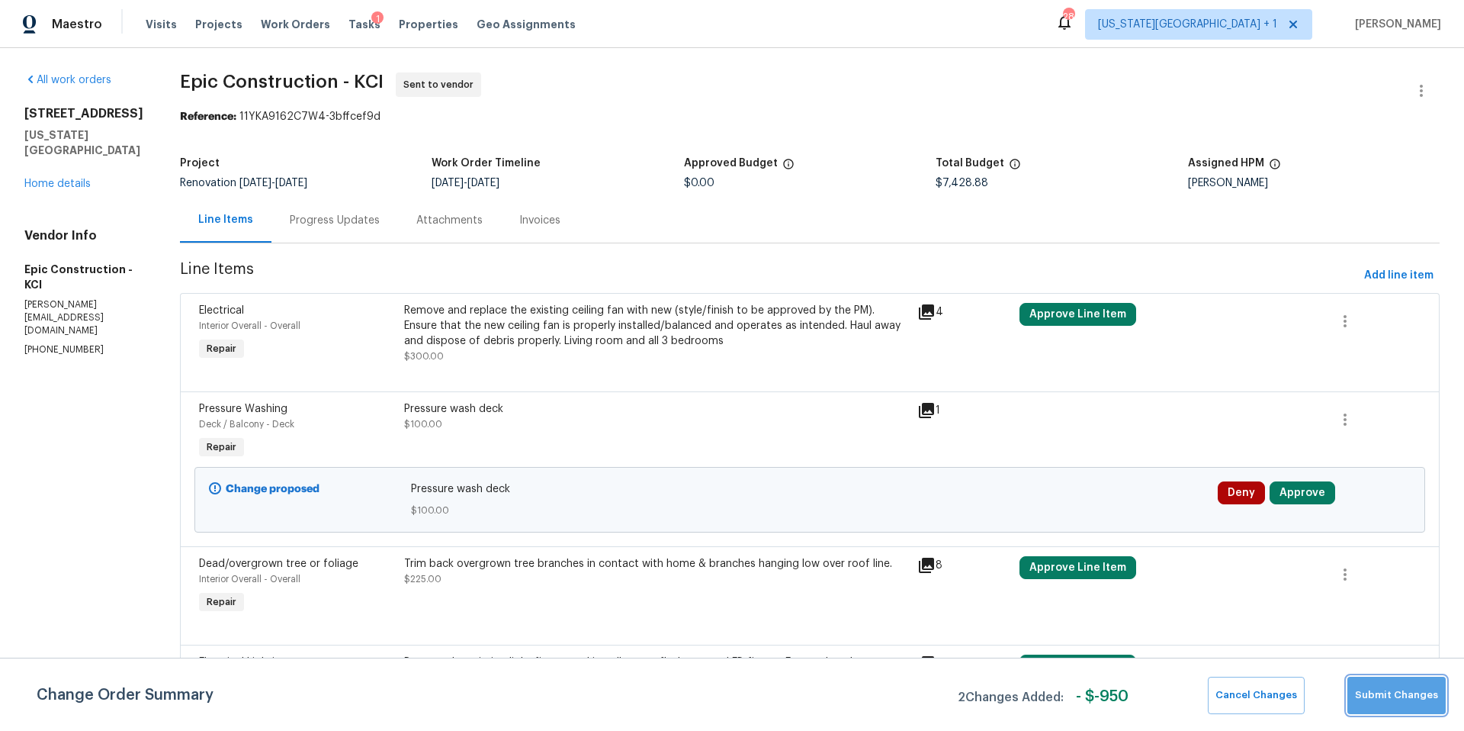
click at [1405, 687] on span "Submit Changes" at bounding box center [1396, 695] width 83 height 18
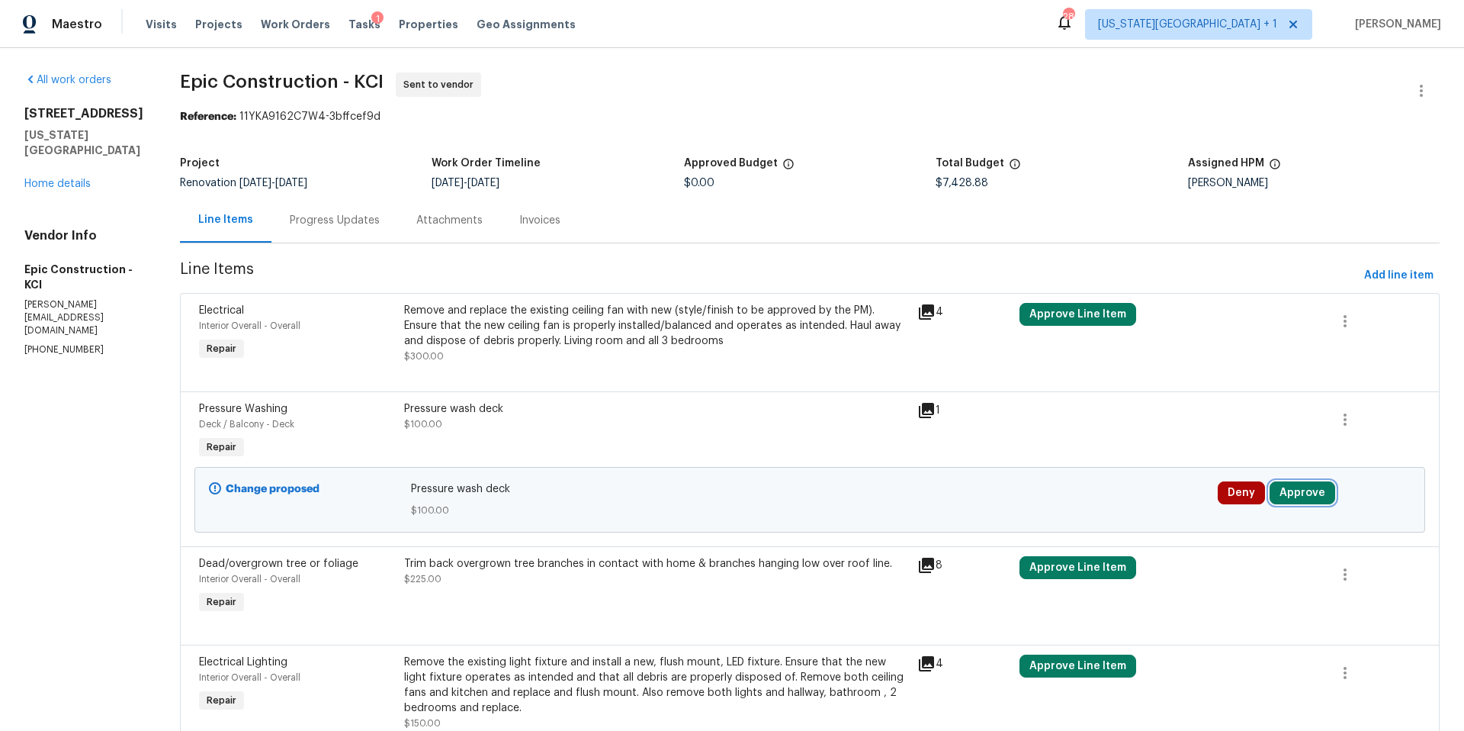
click at [1298, 490] on button "Approve" at bounding box center [1303, 492] width 66 height 23
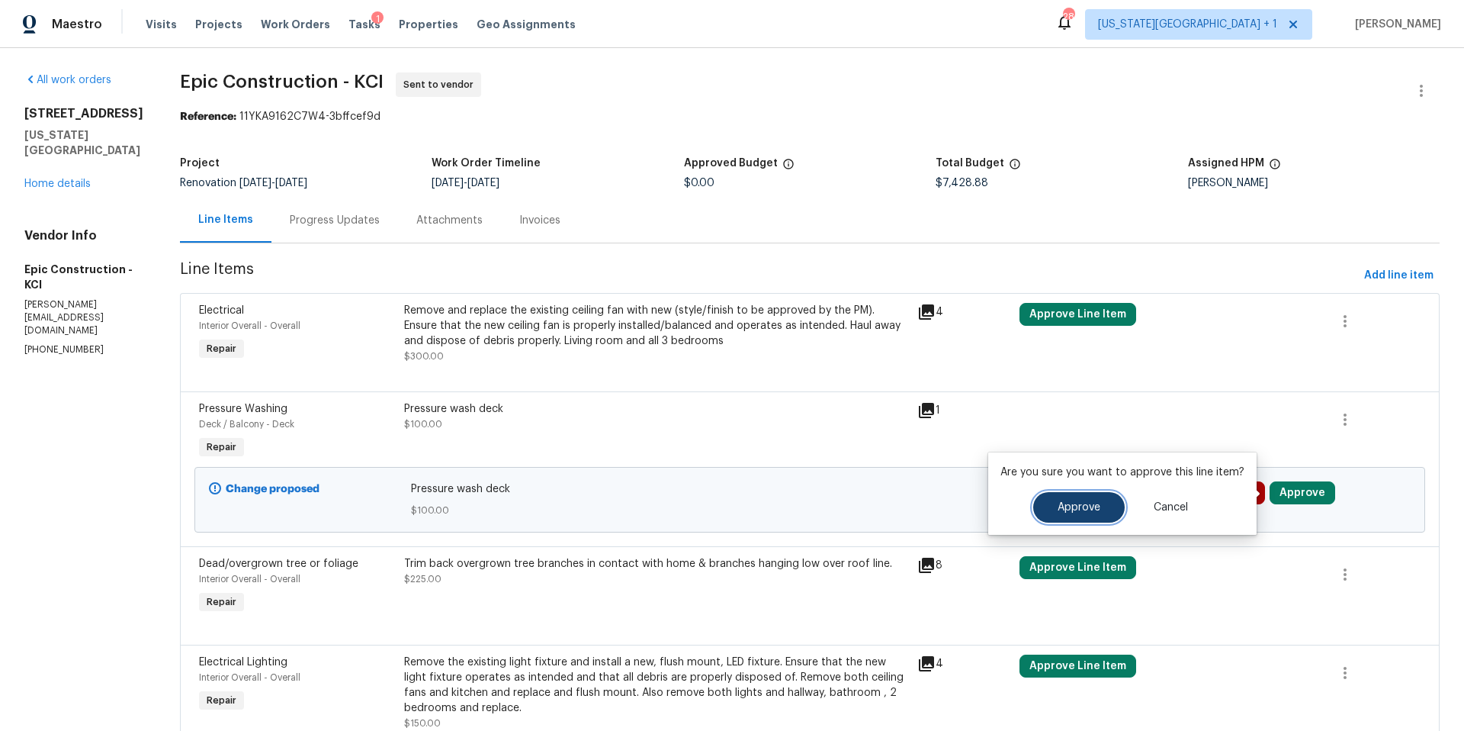
click at [1094, 518] on button "Approve" at bounding box center [1079, 507] width 92 height 31
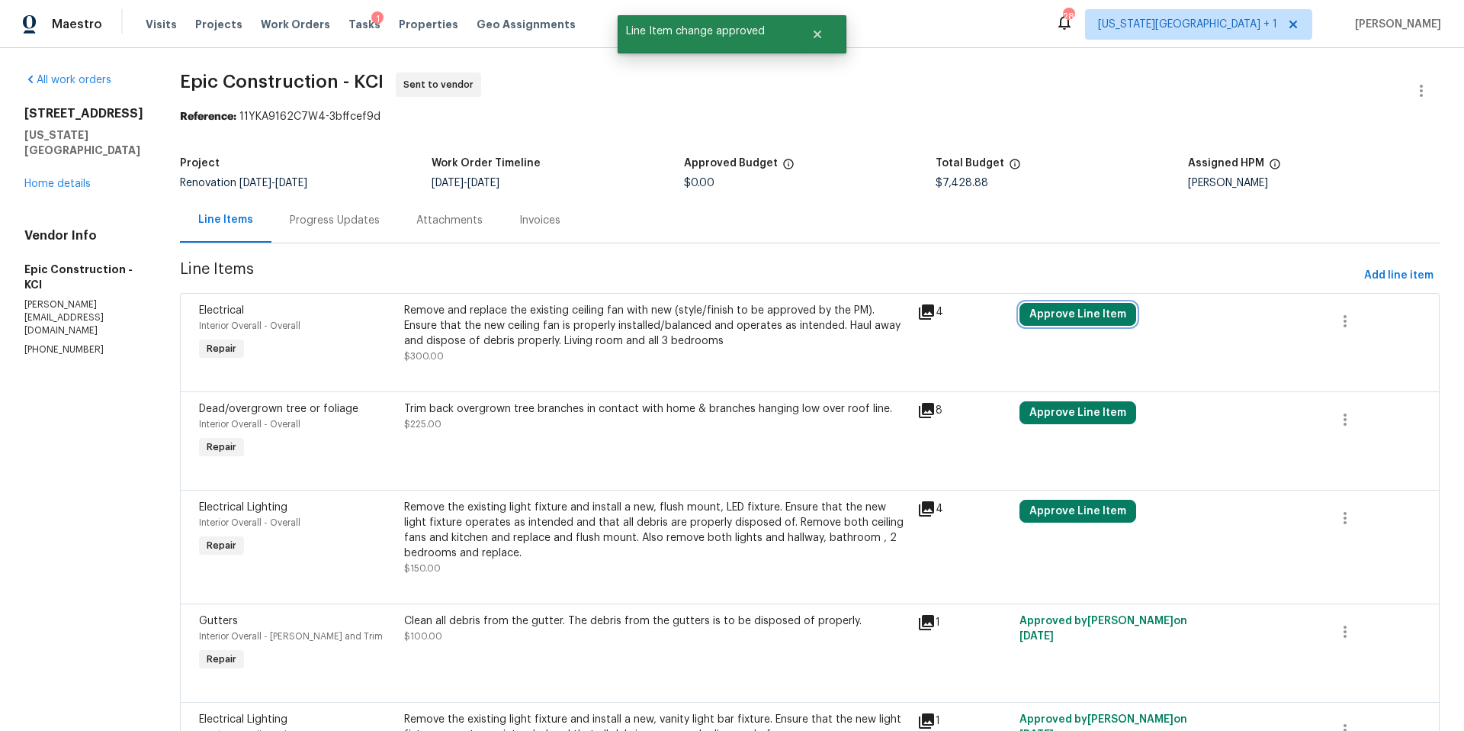
click at [1059, 305] on button "Approve Line Item" at bounding box center [1078, 314] width 117 height 23
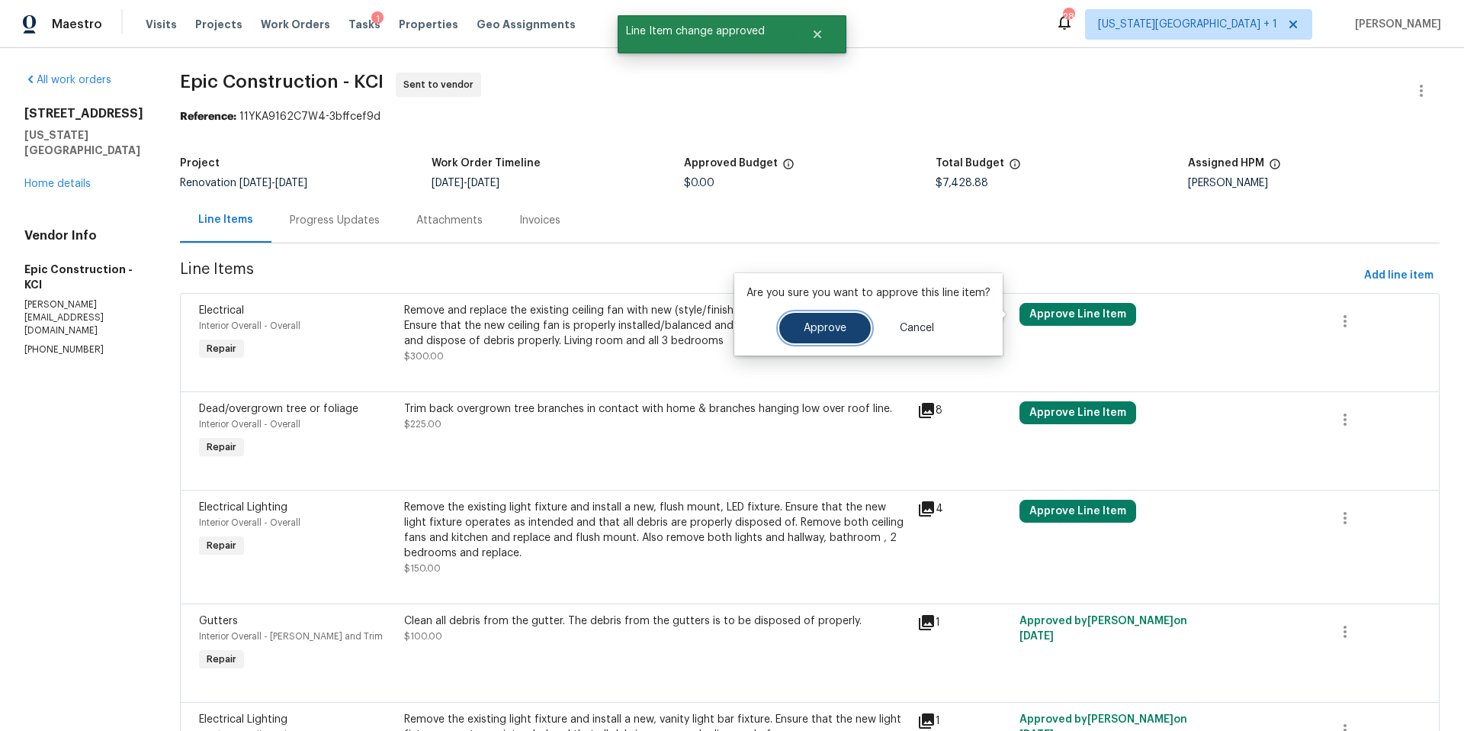
click at [816, 323] on span "Approve" at bounding box center [825, 328] width 43 height 11
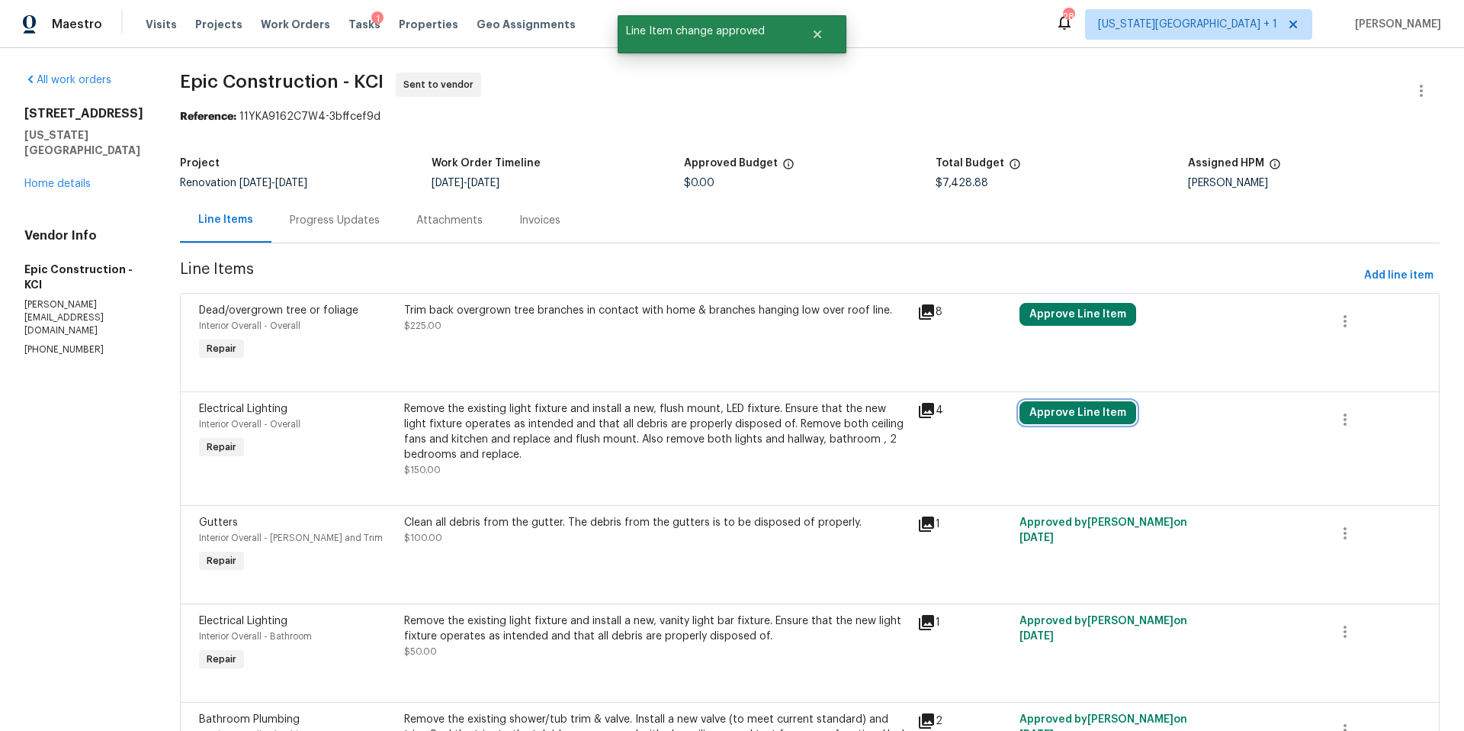
click at [1043, 422] on button "Approve Line Item" at bounding box center [1078, 412] width 117 height 23
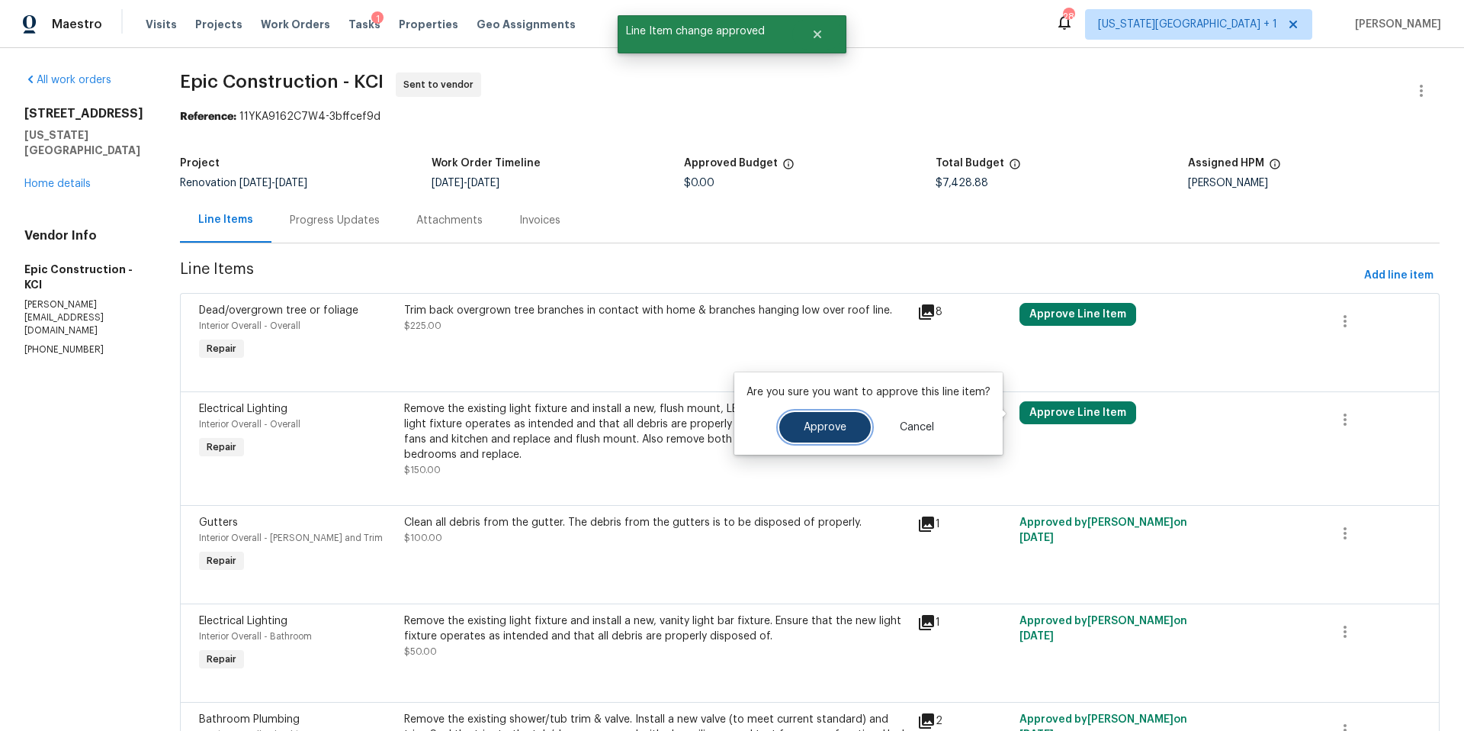
click at [820, 432] on button "Approve" at bounding box center [825, 427] width 92 height 31
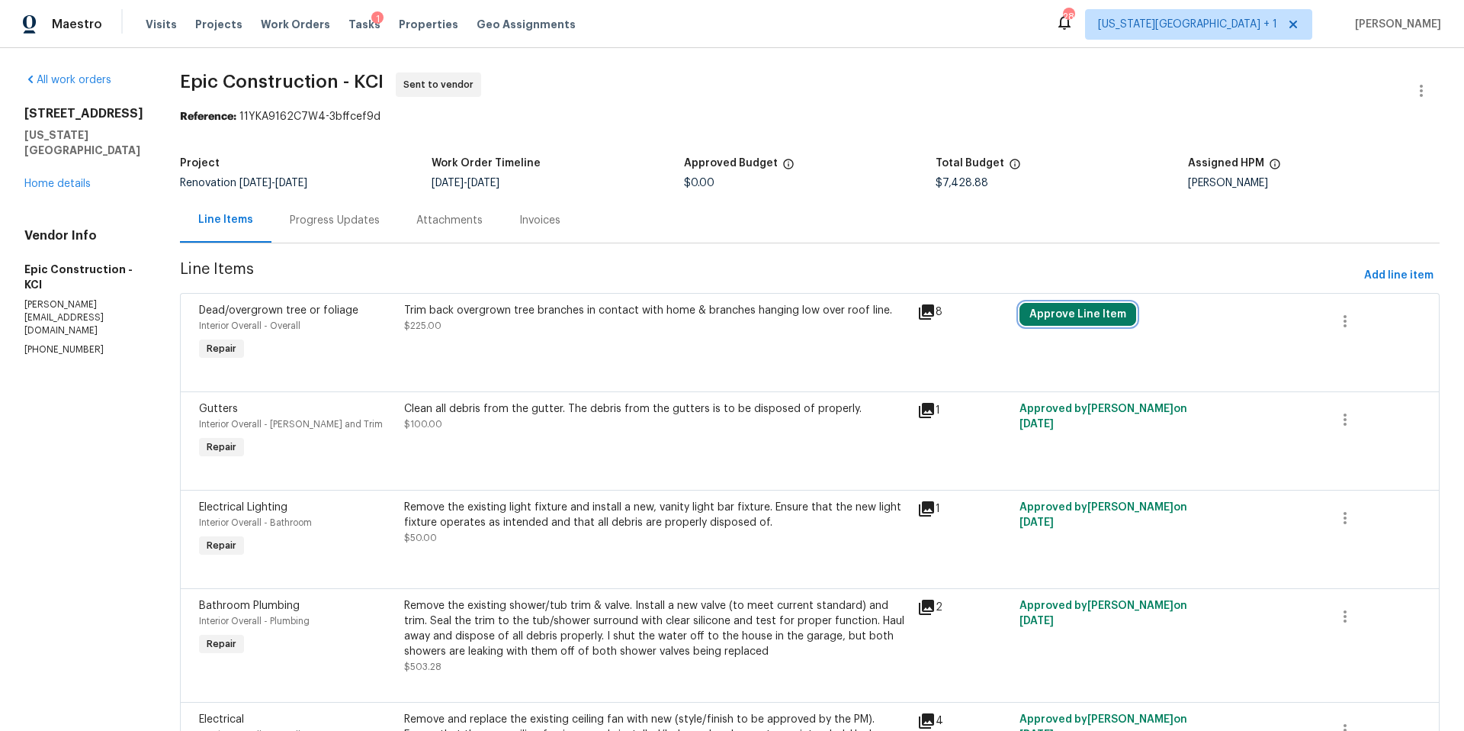
click at [1058, 314] on button "Approve Line Item" at bounding box center [1078, 314] width 117 height 23
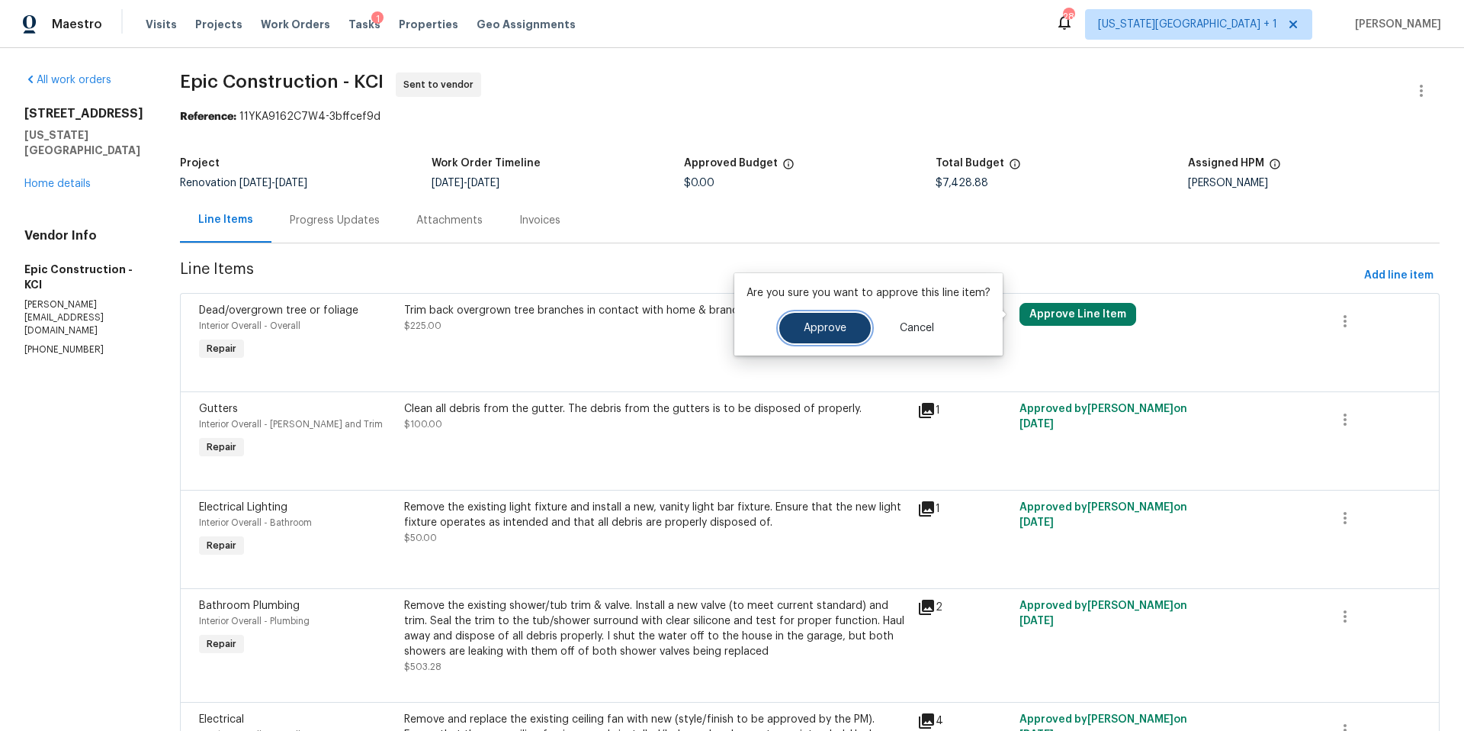
click at [833, 328] on span "Approve" at bounding box center [825, 328] width 43 height 11
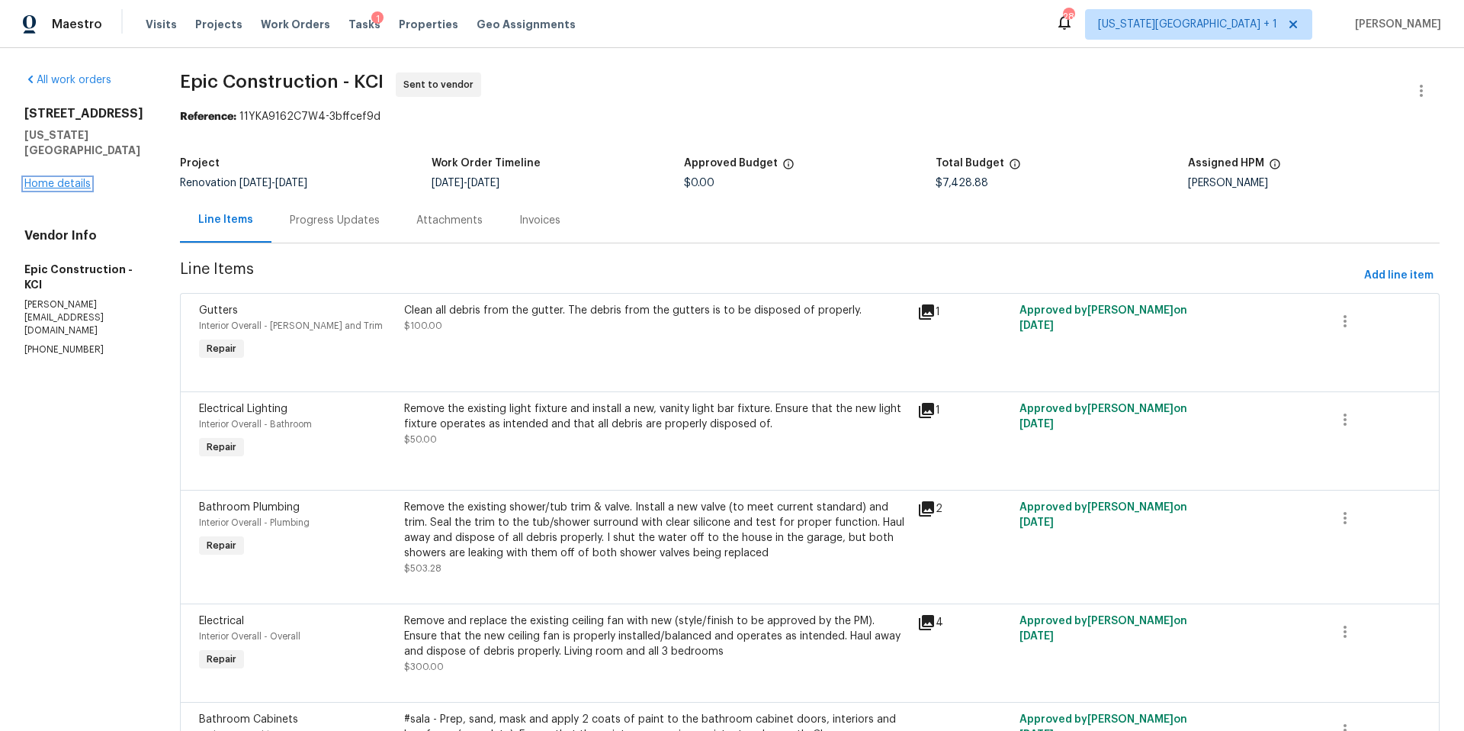
click at [72, 189] on link "Home details" at bounding box center [57, 183] width 66 height 11
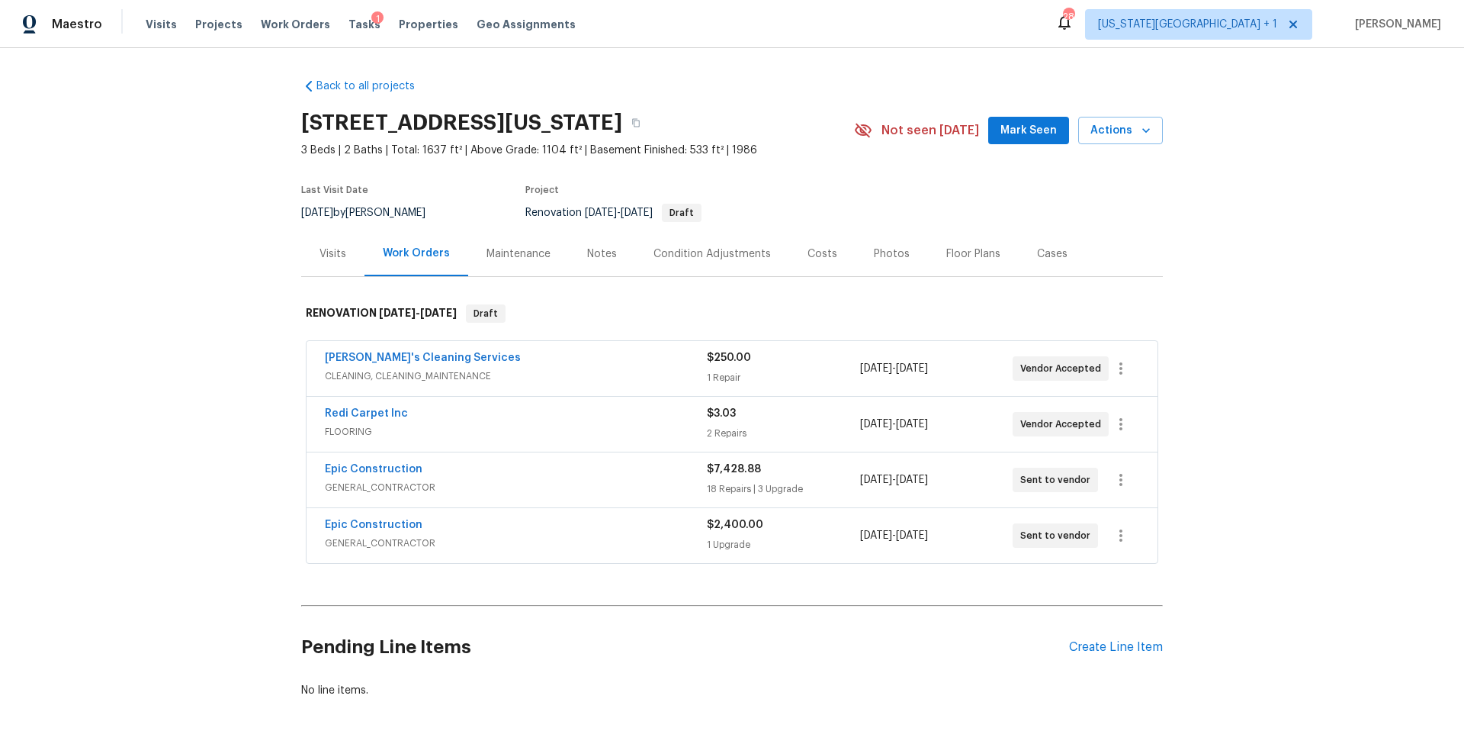
click at [447, 525] on div "Epic Construction" at bounding box center [516, 526] width 382 height 18
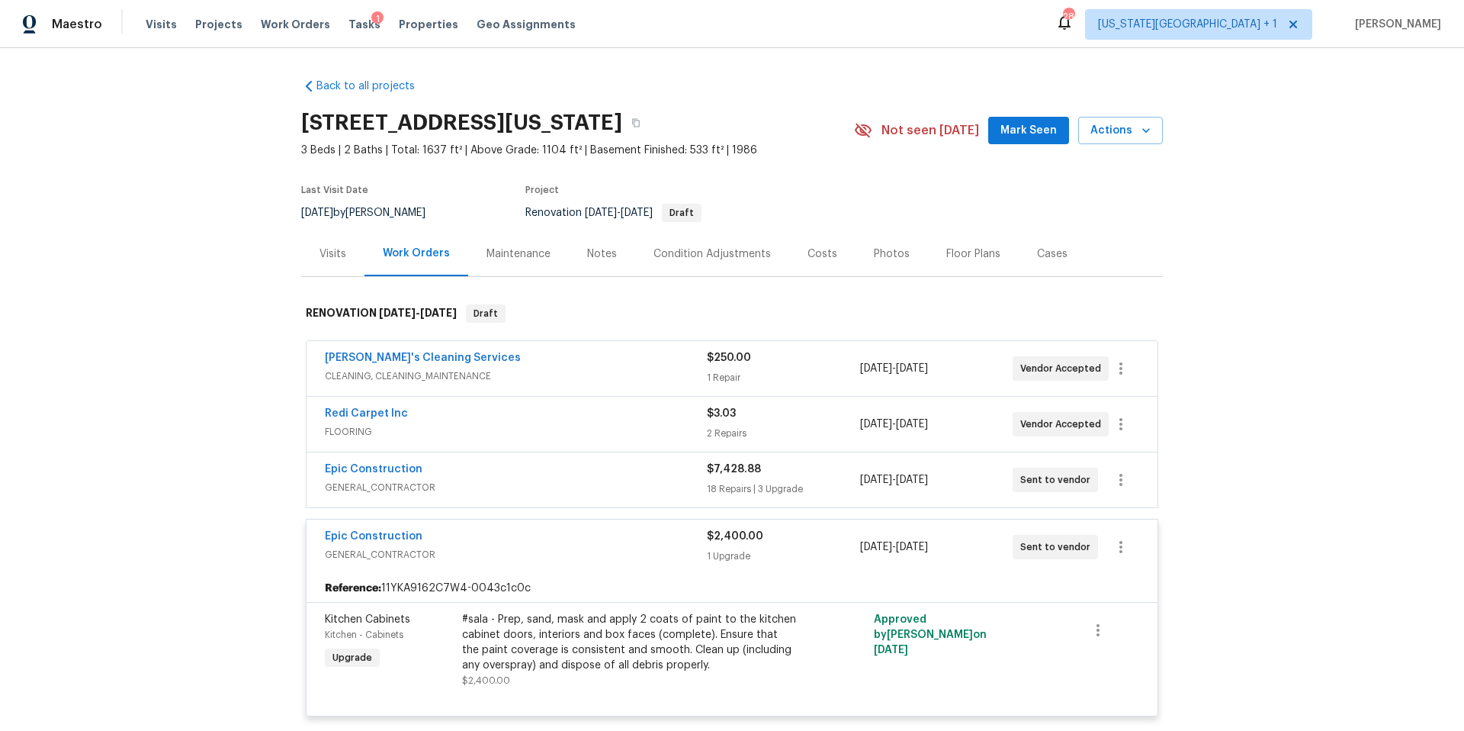
click at [348, 30] on div "Tasks 1" at bounding box center [364, 25] width 32 height 16
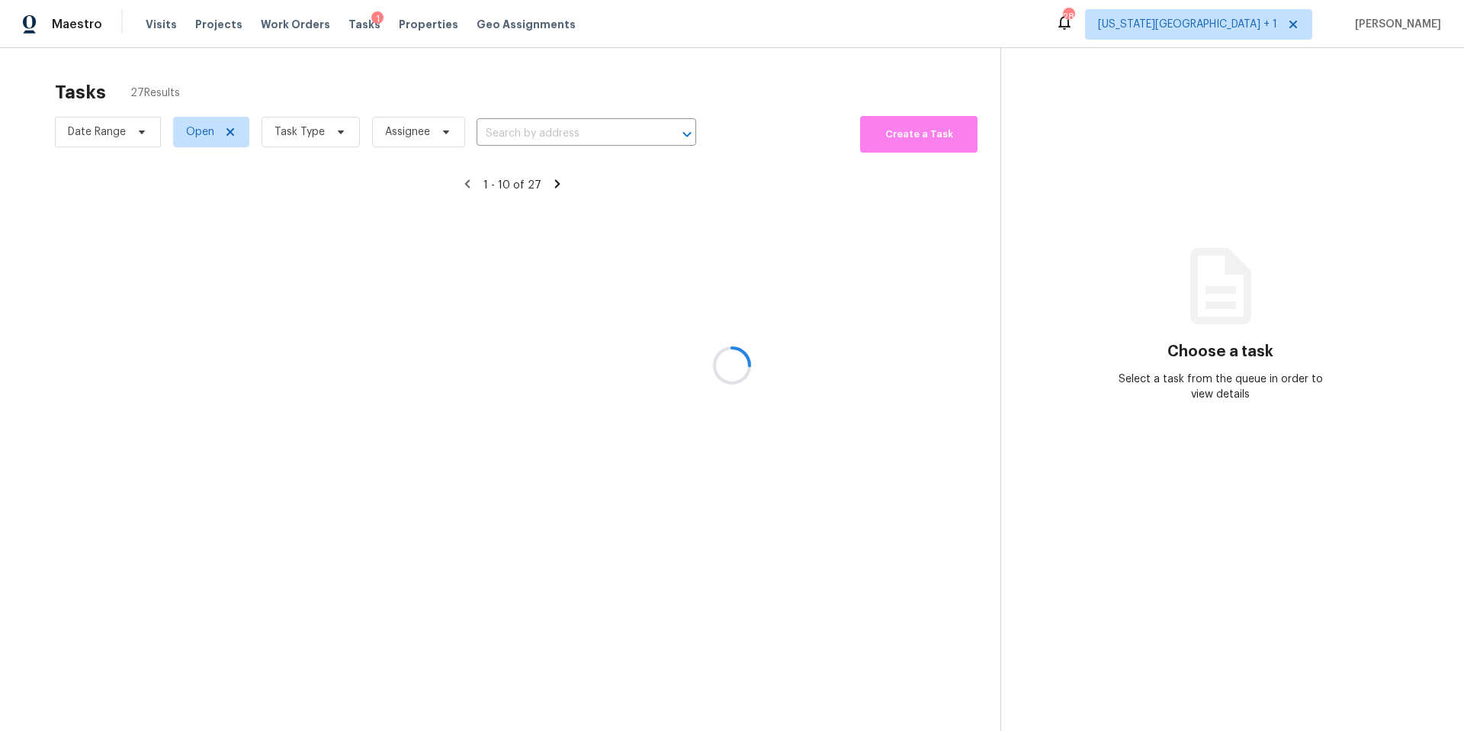
click at [316, 143] on div at bounding box center [732, 365] width 1464 height 731
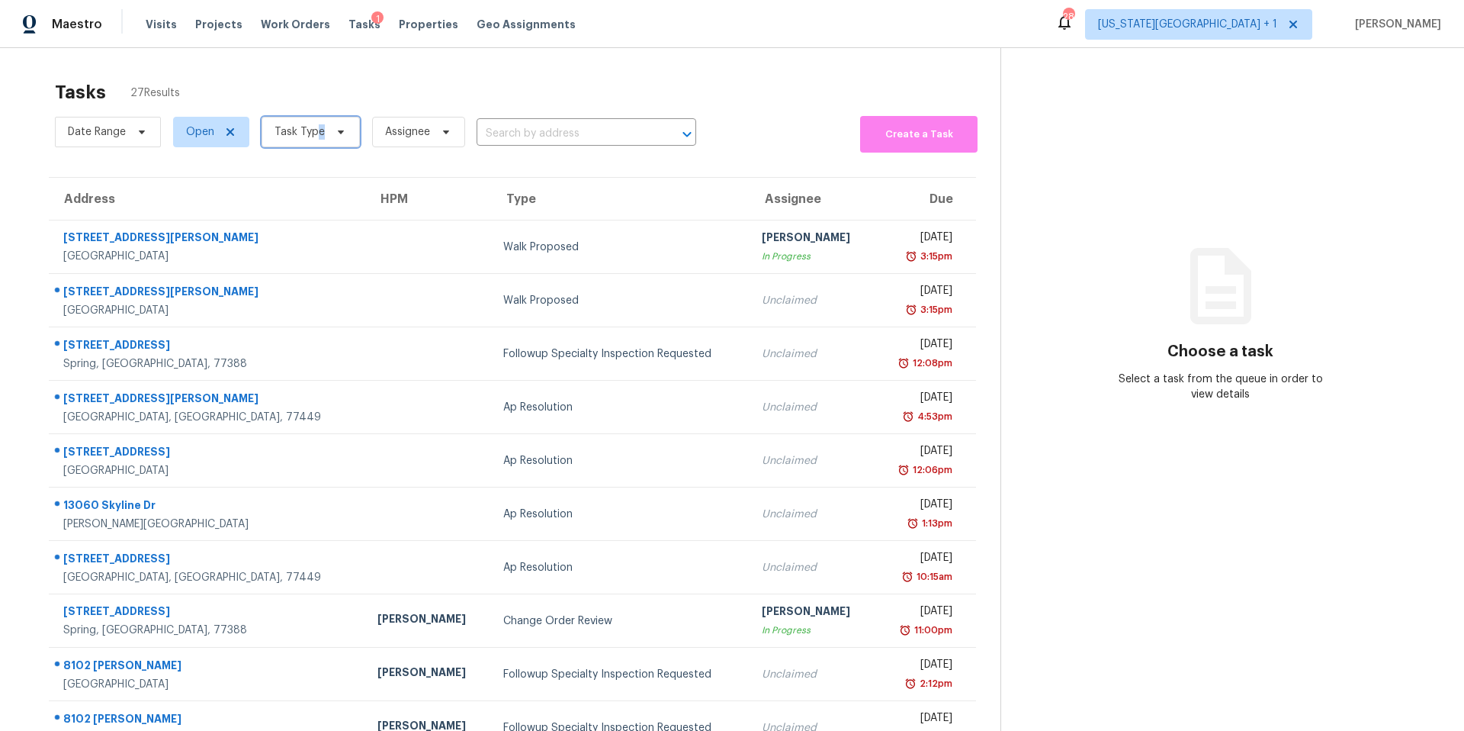
click at [316, 139] on span "Task Type" at bounding box center [311, 132] width 98 height 31
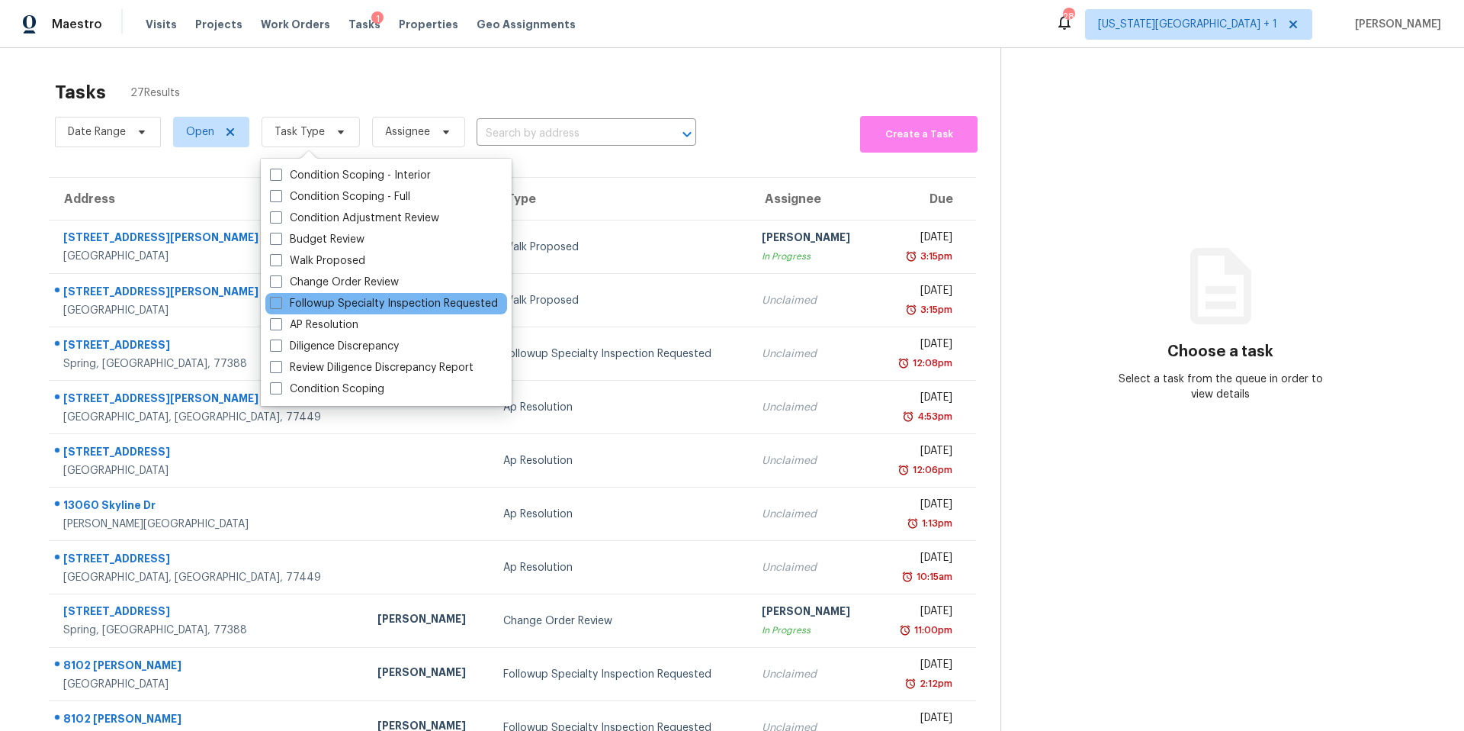
click at [298, 293] on div "Followup Specialty Inspection Requested" at bounding box center [386, 303] width 242 height 21
click at [300, 286] on label "Change Order Review" at bounding box center [334, 282] width 129 height 15
click at [280, 284] on input "Change Order Review" at bounding box center [275, 280] width 10 height 10
checkbox input "true"
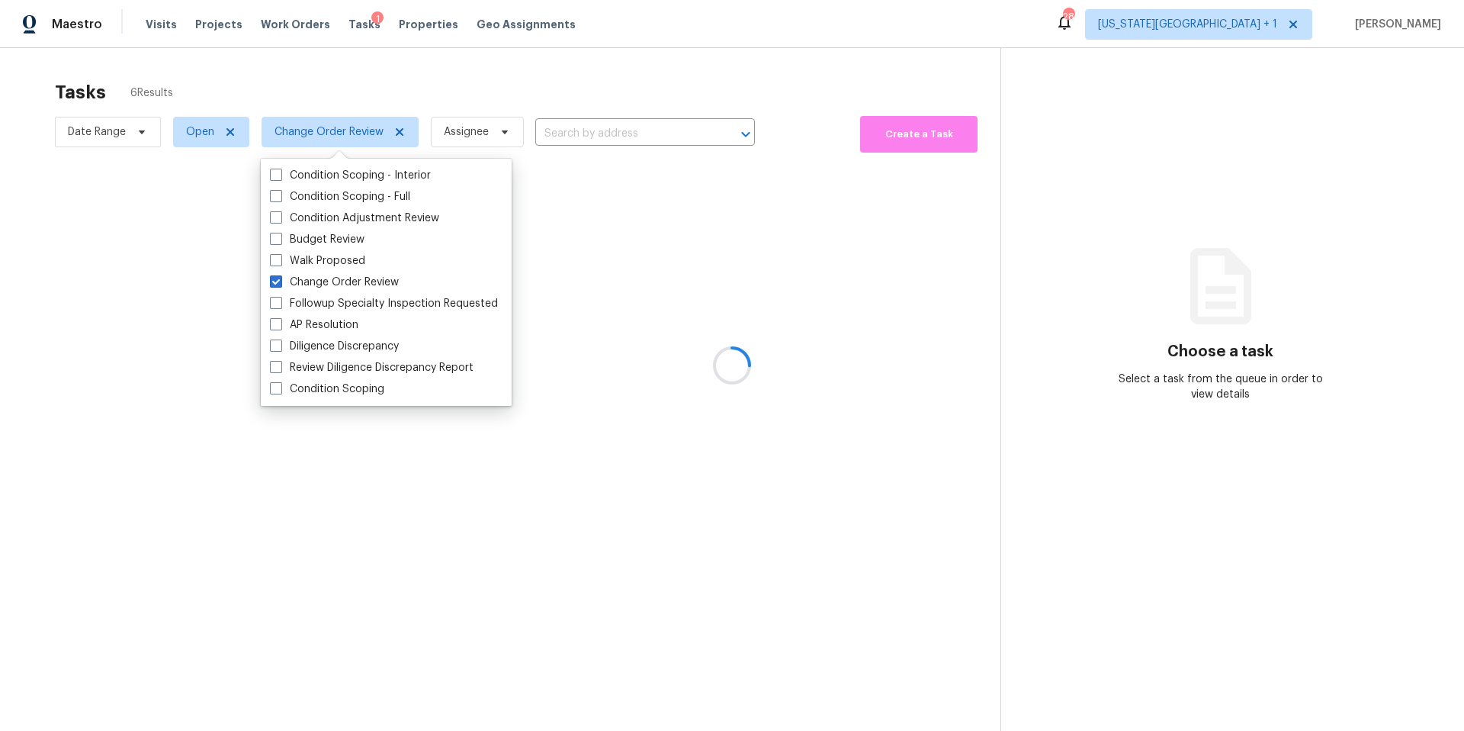
click at [397, 106] on div at bounding box center [732, 365] width 1464 height 731
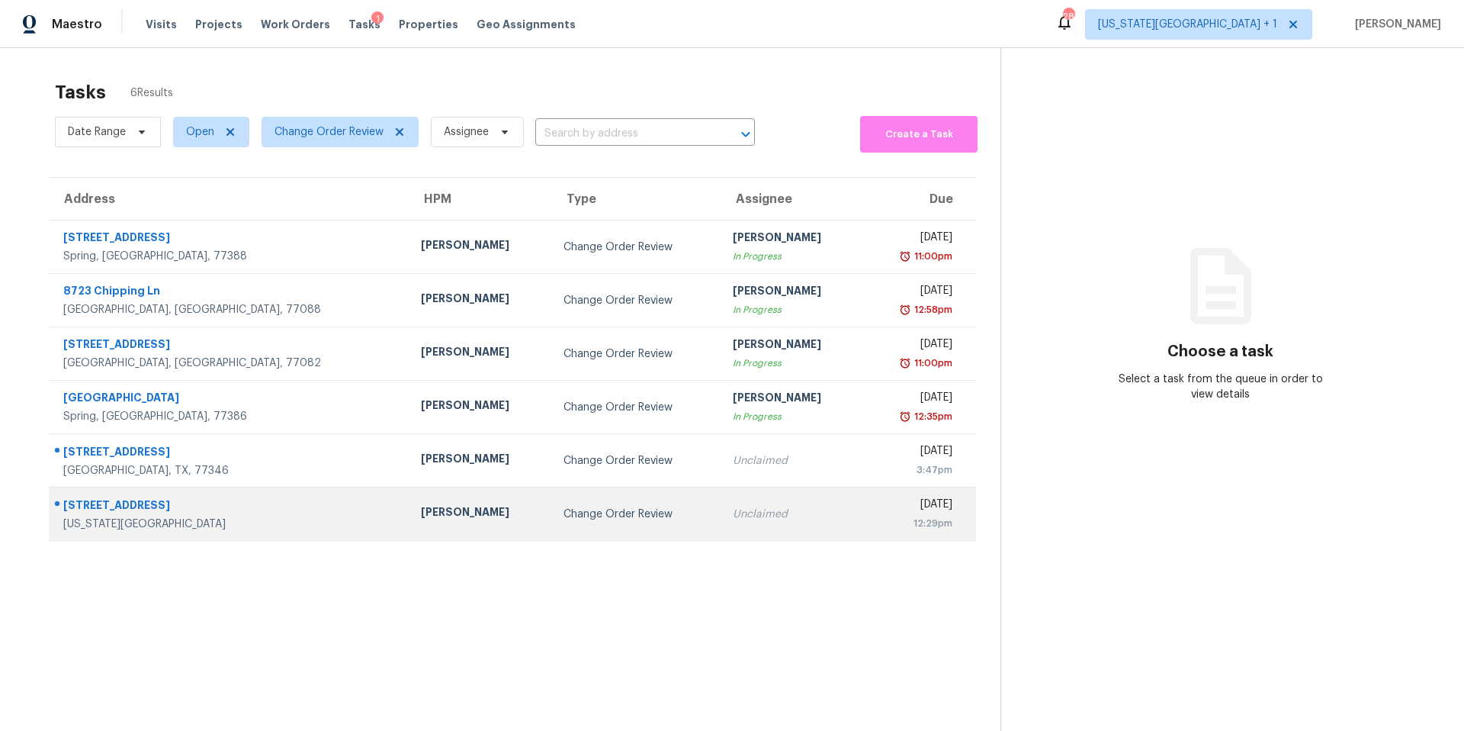
click at [421, 522] on div "Joshua Beatty" at bounding box center [480, 513] width 118 height 19
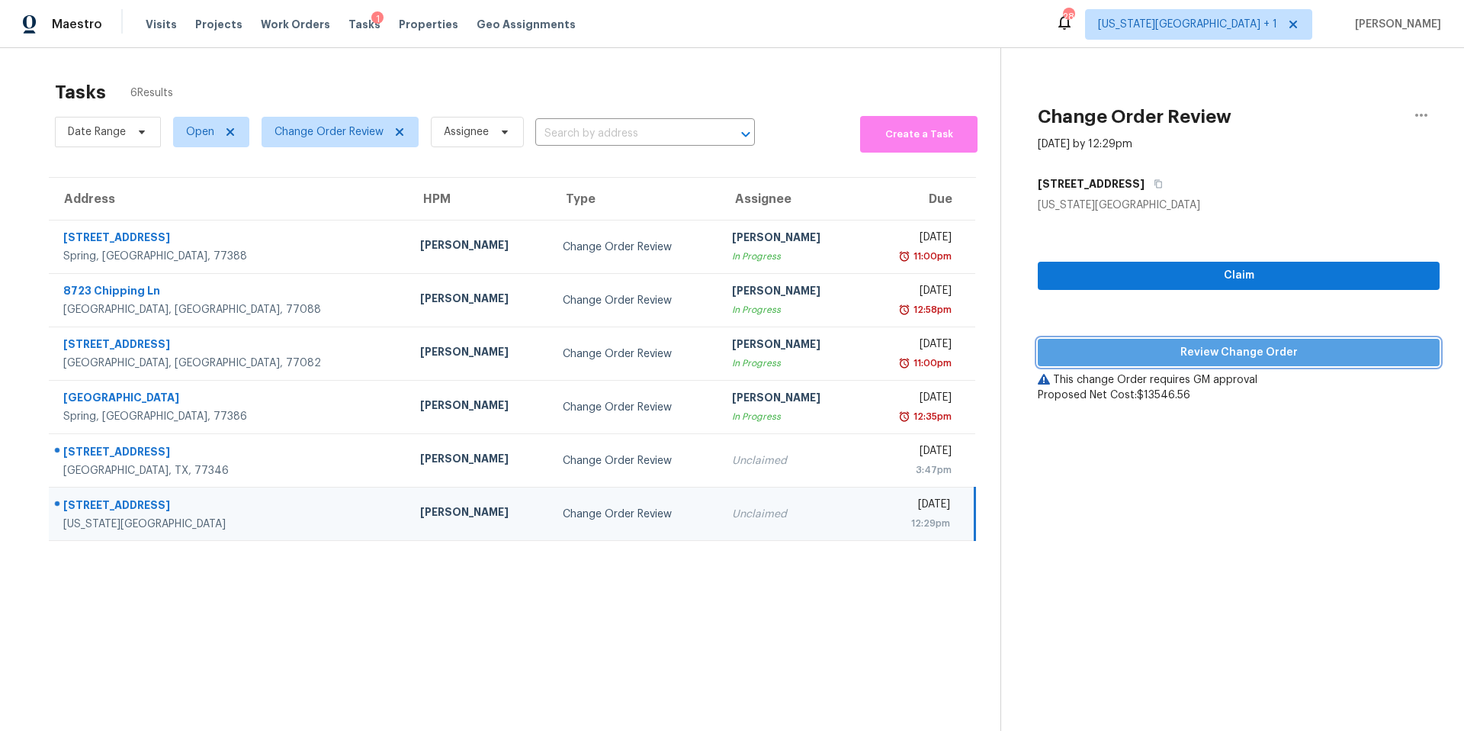
click at [1097, 347] on span "Review Change Order" at bounding box center [1238, 352] width 377 height 19
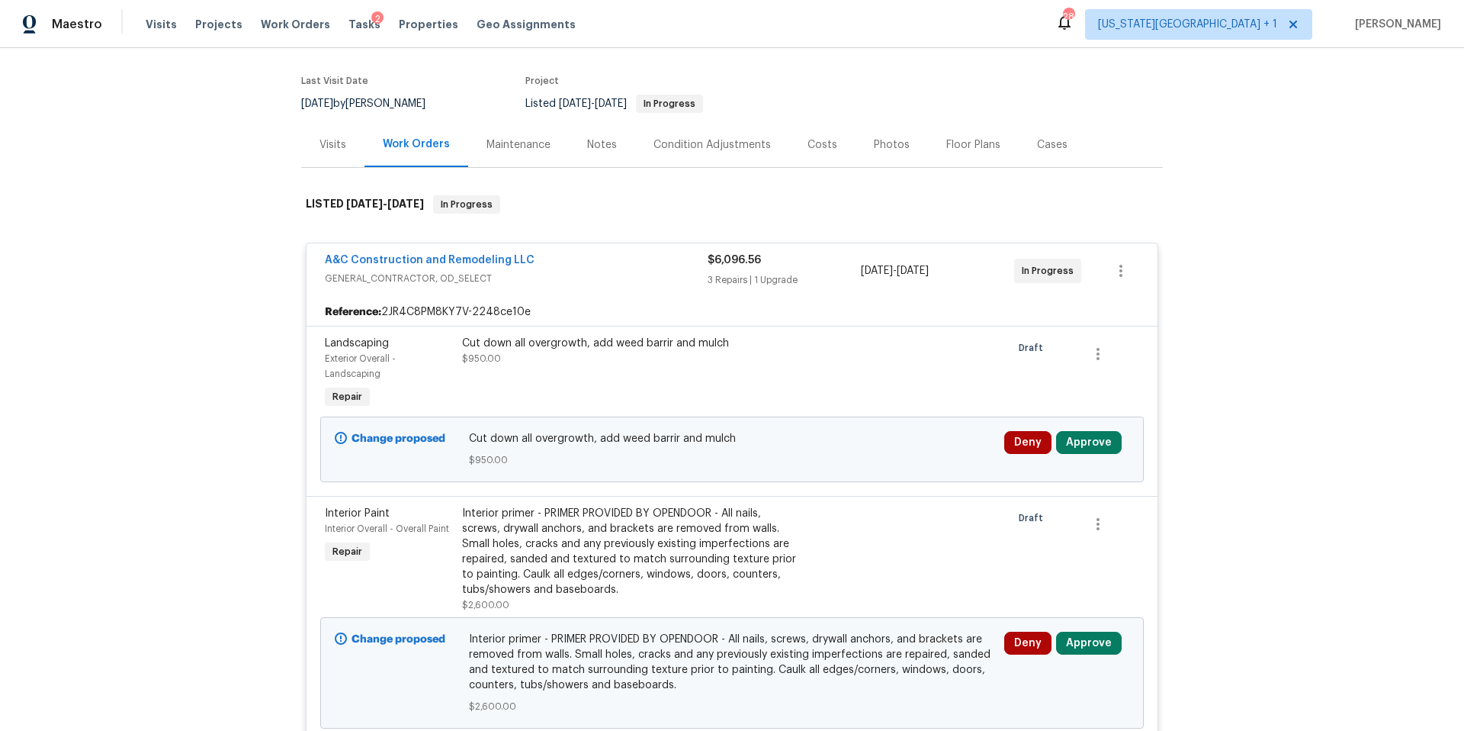
scroll to position [235, 0]
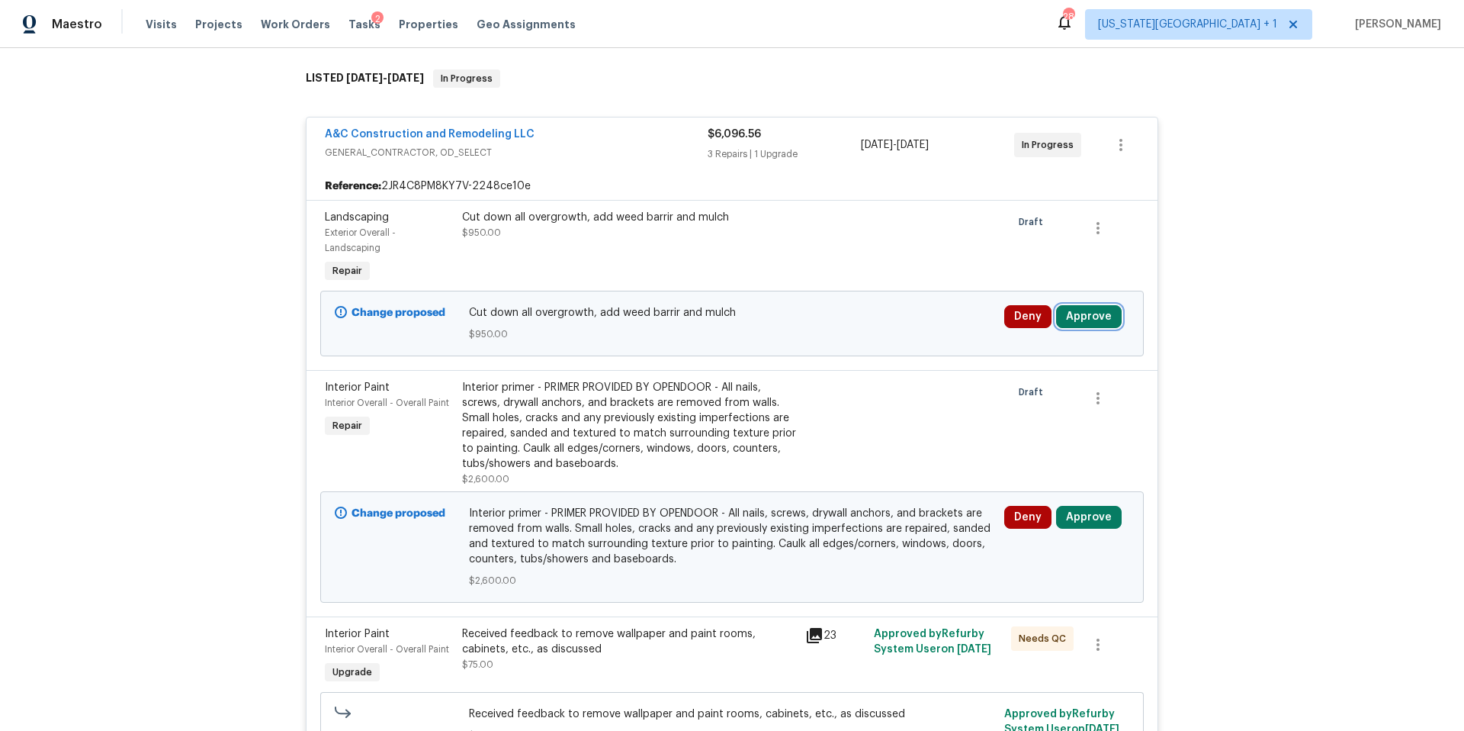
click at [1087, 307] on button "Approve" at bounding box center [1089, 316] width 66 height 23
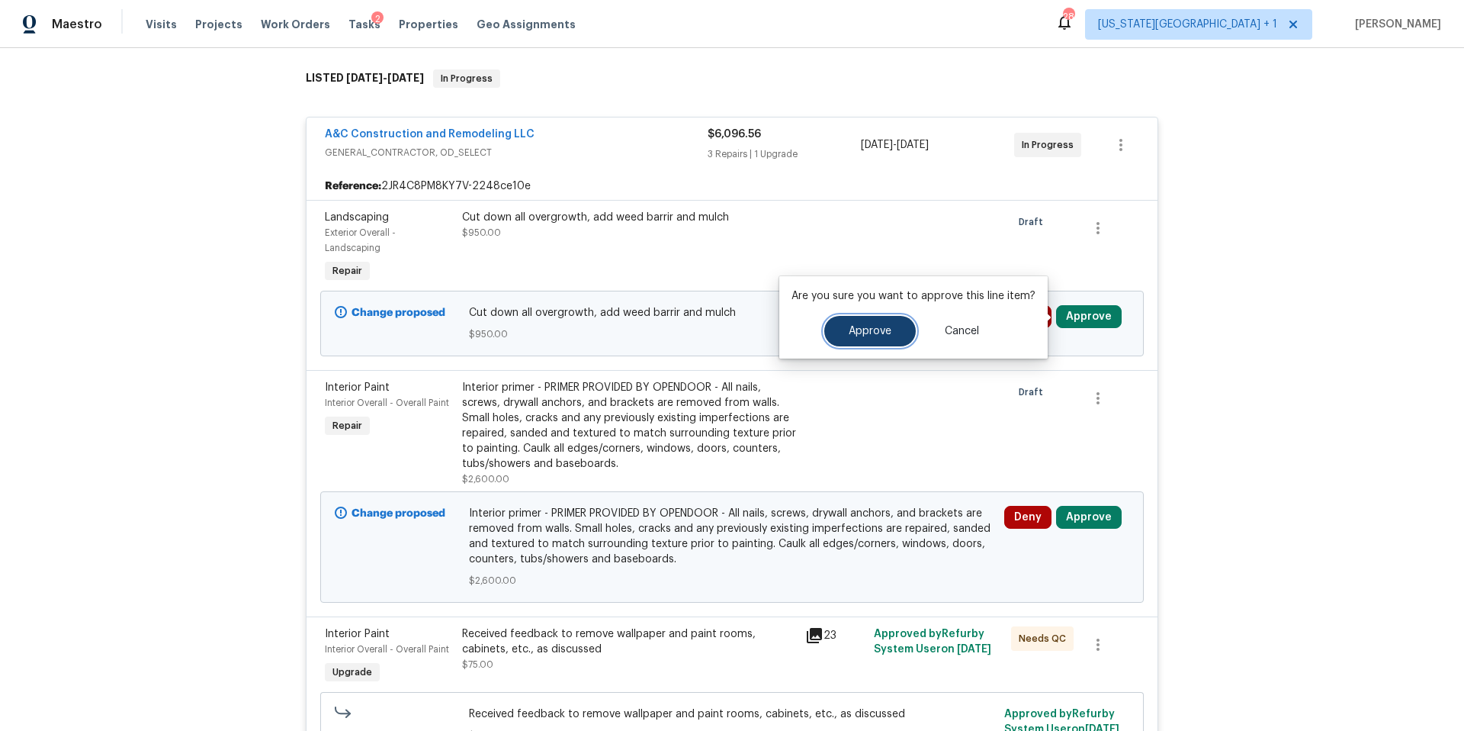
click at [877, 333] on span "Approve" at bounding box center [870, 331] width 43 height 11
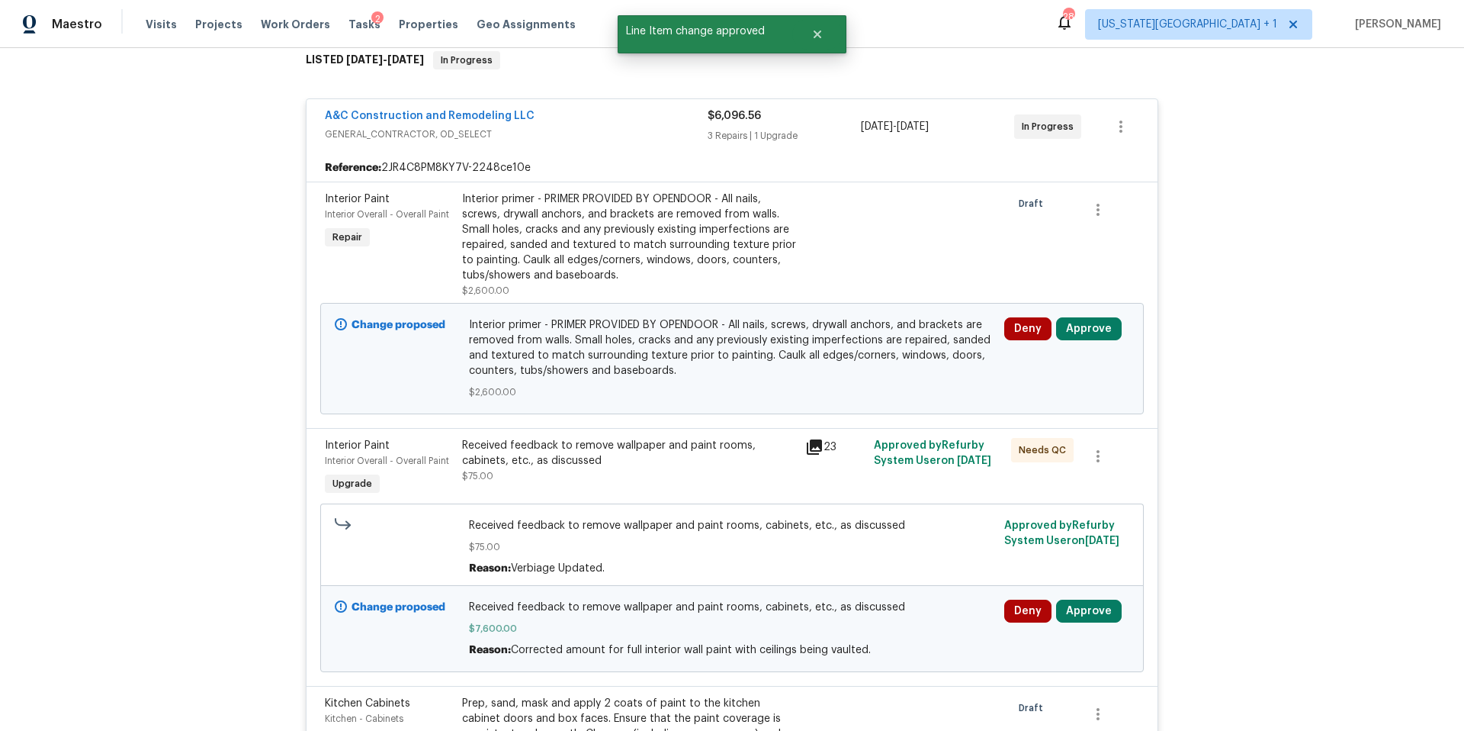
scroll to position [255, 0]
click at [1074, 599] on button "Approve" at bounding box center [1089, 609] width 66 height 23
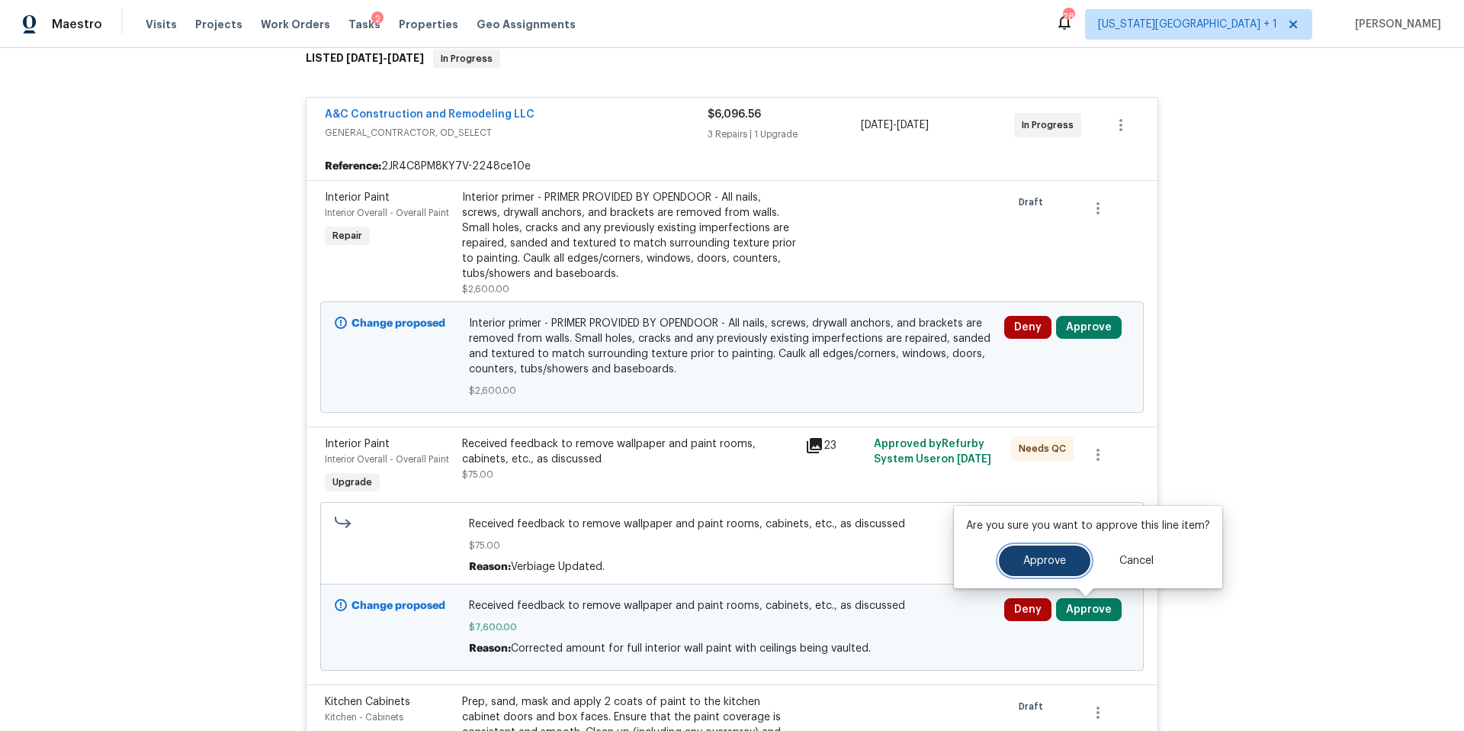
click at [1014, 549] on button "Approve" at bounding box center [1045, 560] width 92 height 31
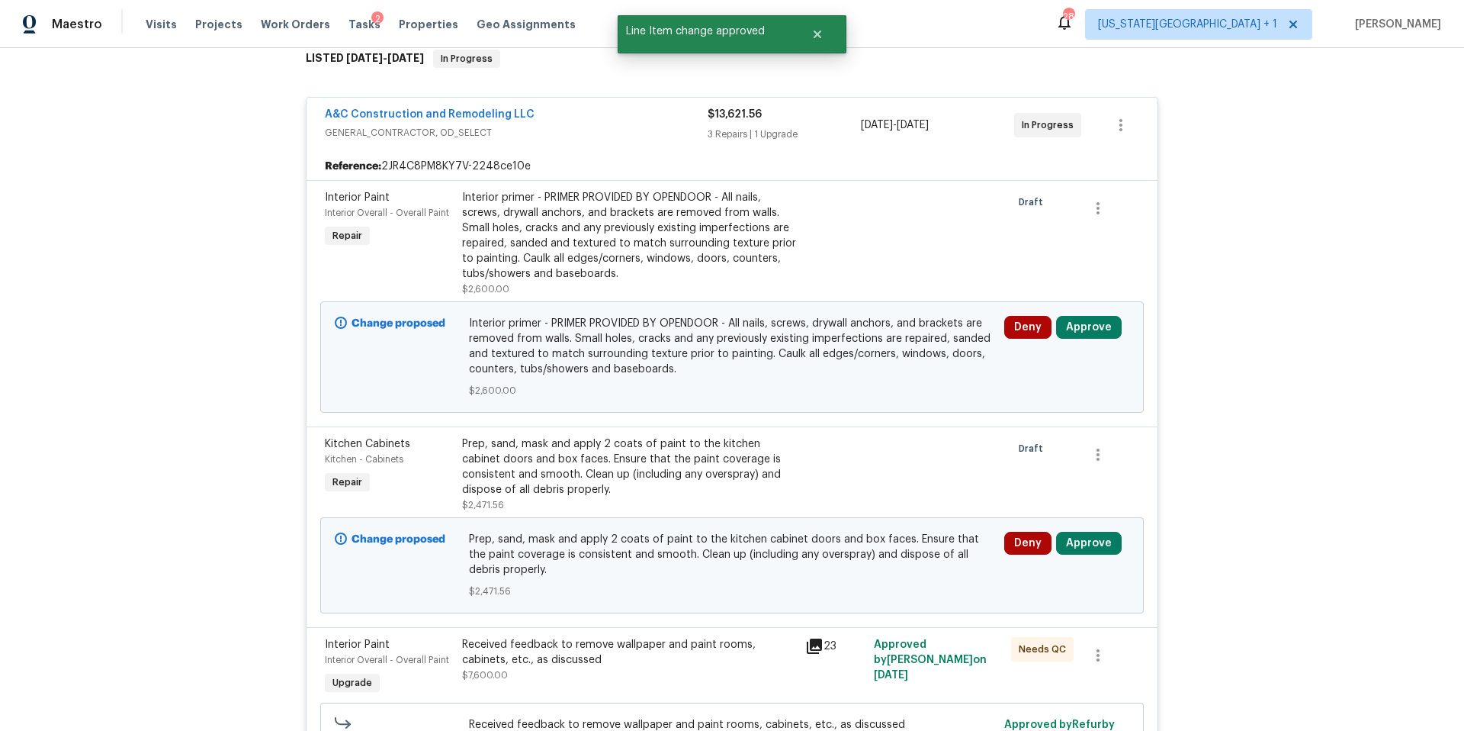
click at [1071, 312] on div "Deny Approve" at bounding box center [1067, 357] width 134 height 92
click at [1071, 320] on button "Approve" at bounding box center [1089, 327] width 66 height 23
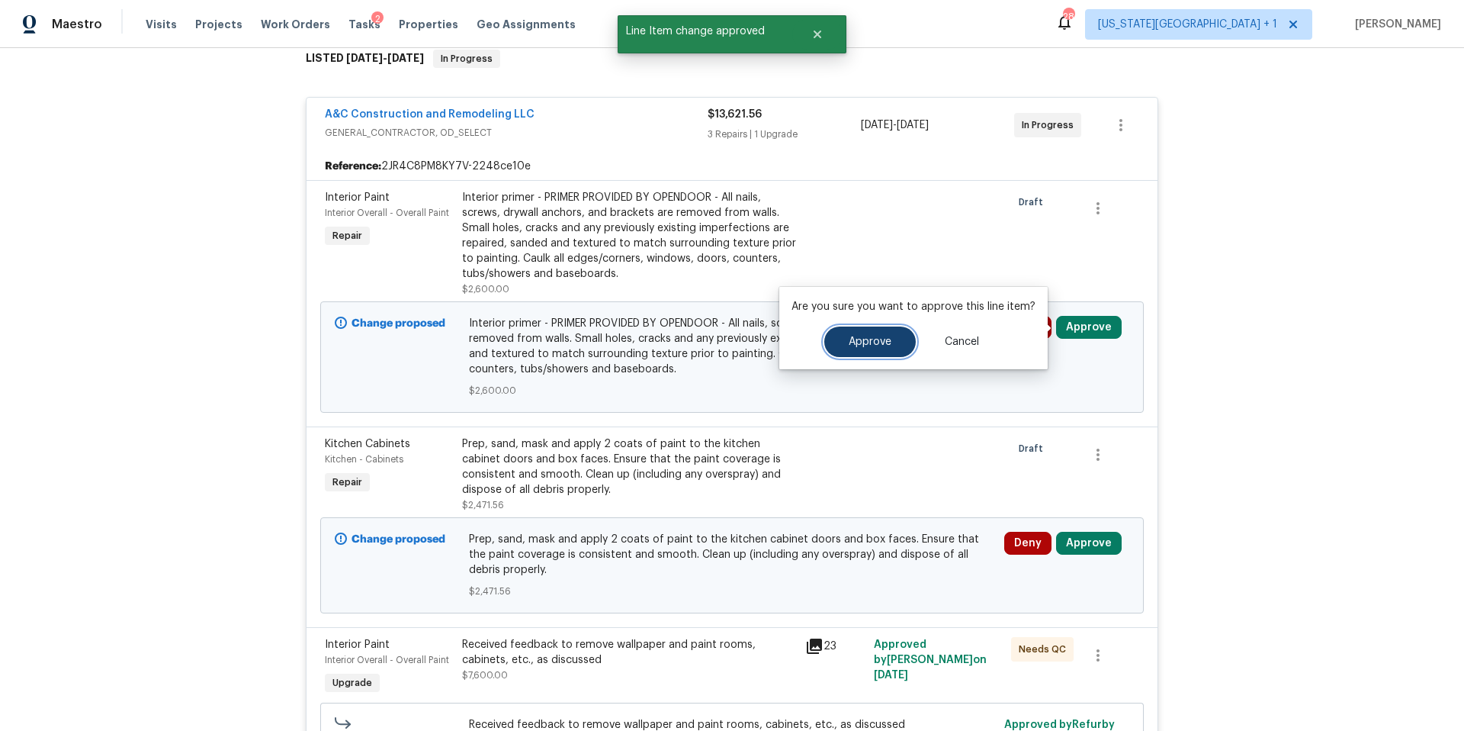
click at [850, 336] on span "Approve" at bounding box center [870, 341] width 43 height 11
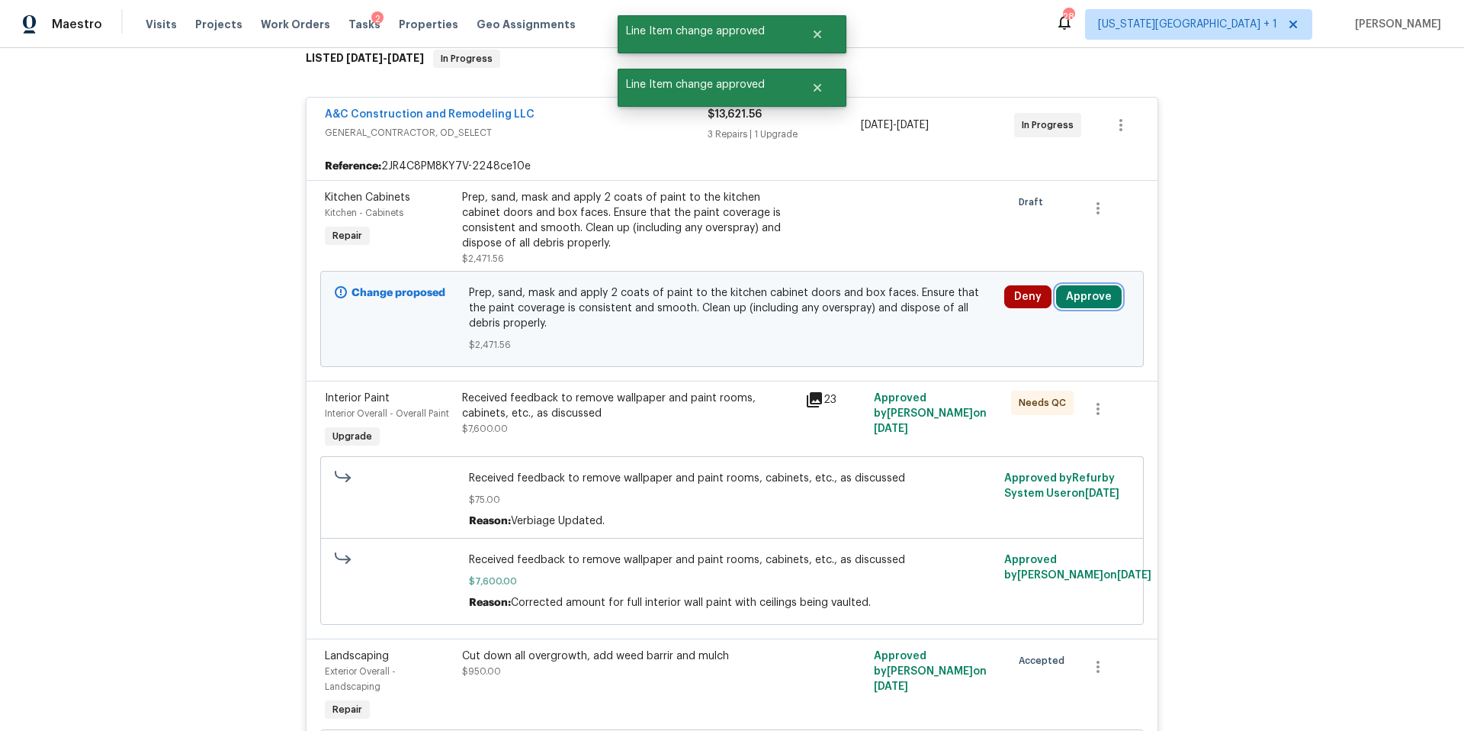
click at [1085, 302] on button "Approve" at bounding box center [1089, 296] width 66 height 23
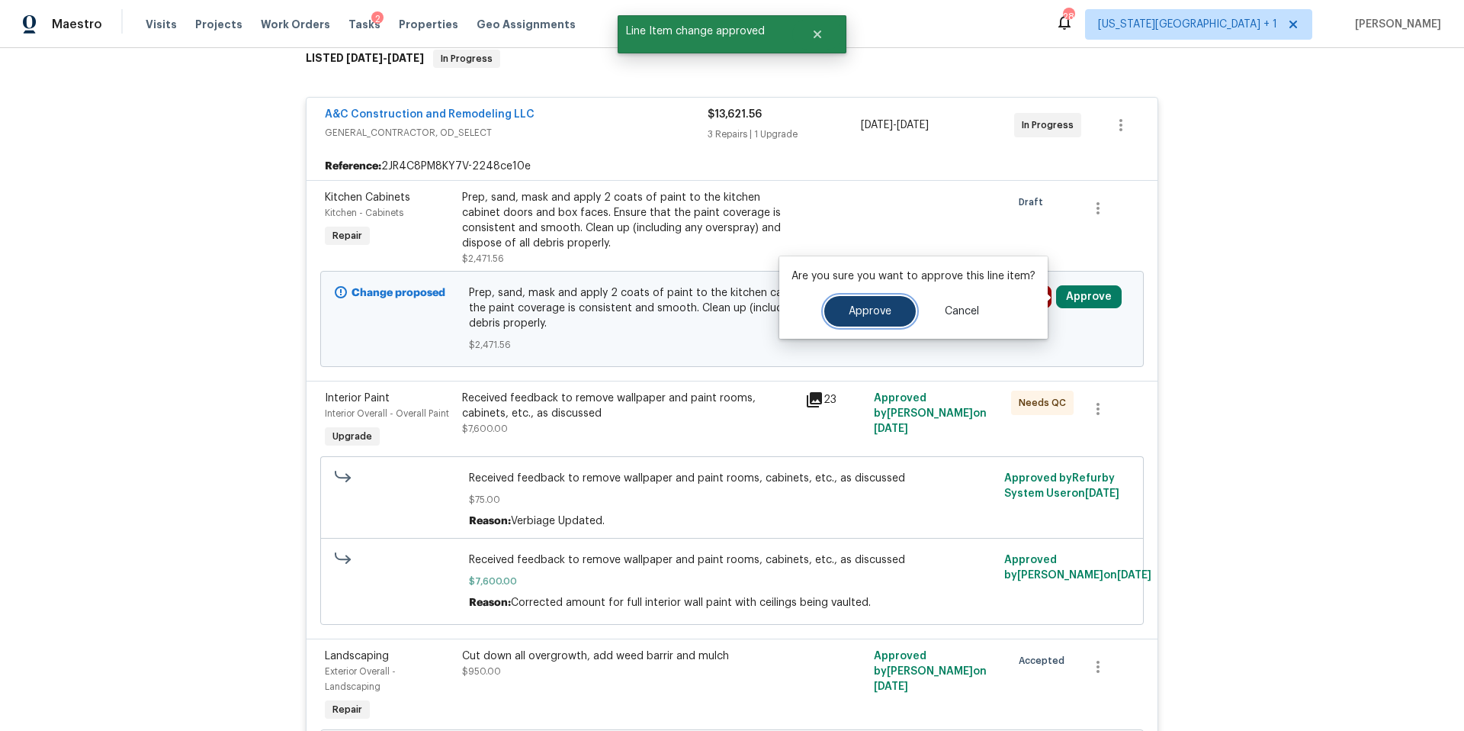
click at [885, 320] on button "Approve" at bounding box center [870, 311] width 92 height 31
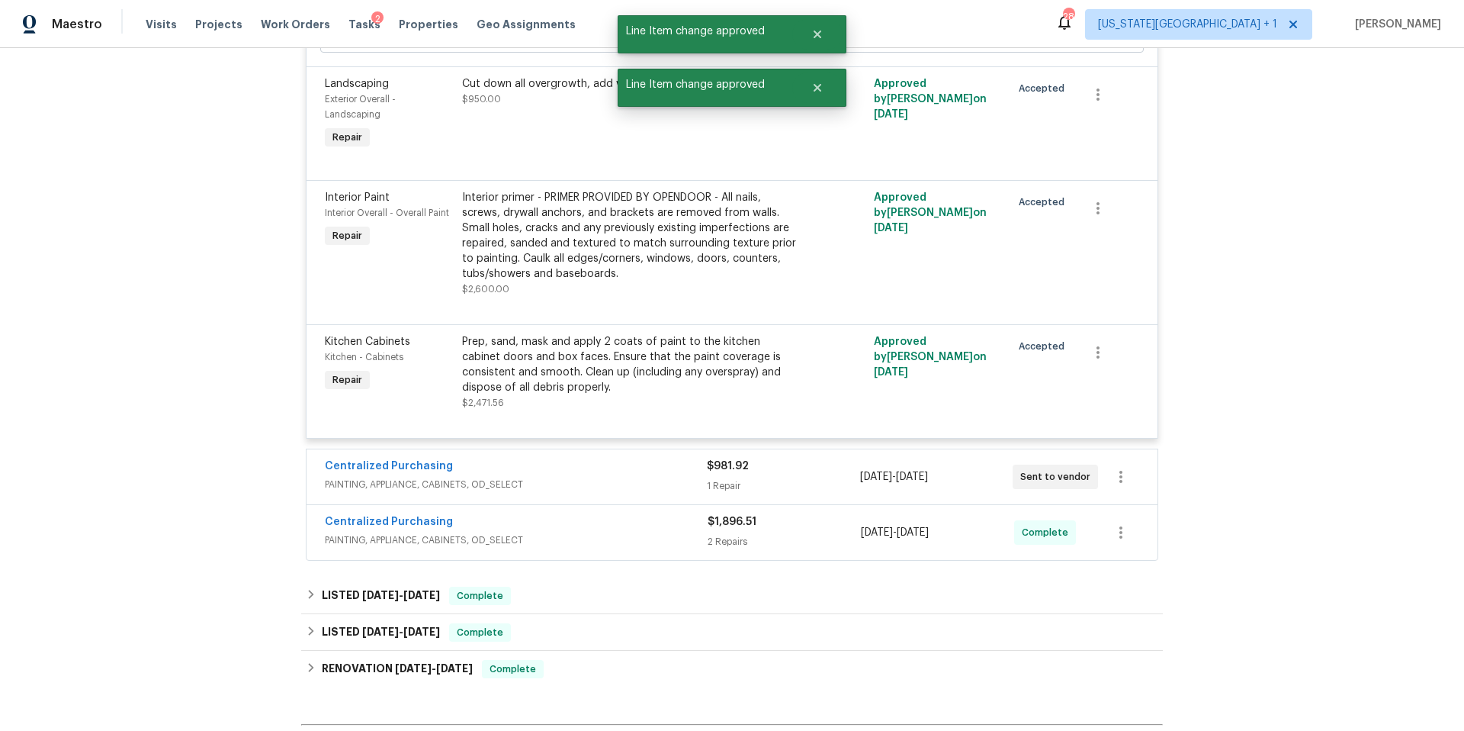
scroll to position [818, 0]
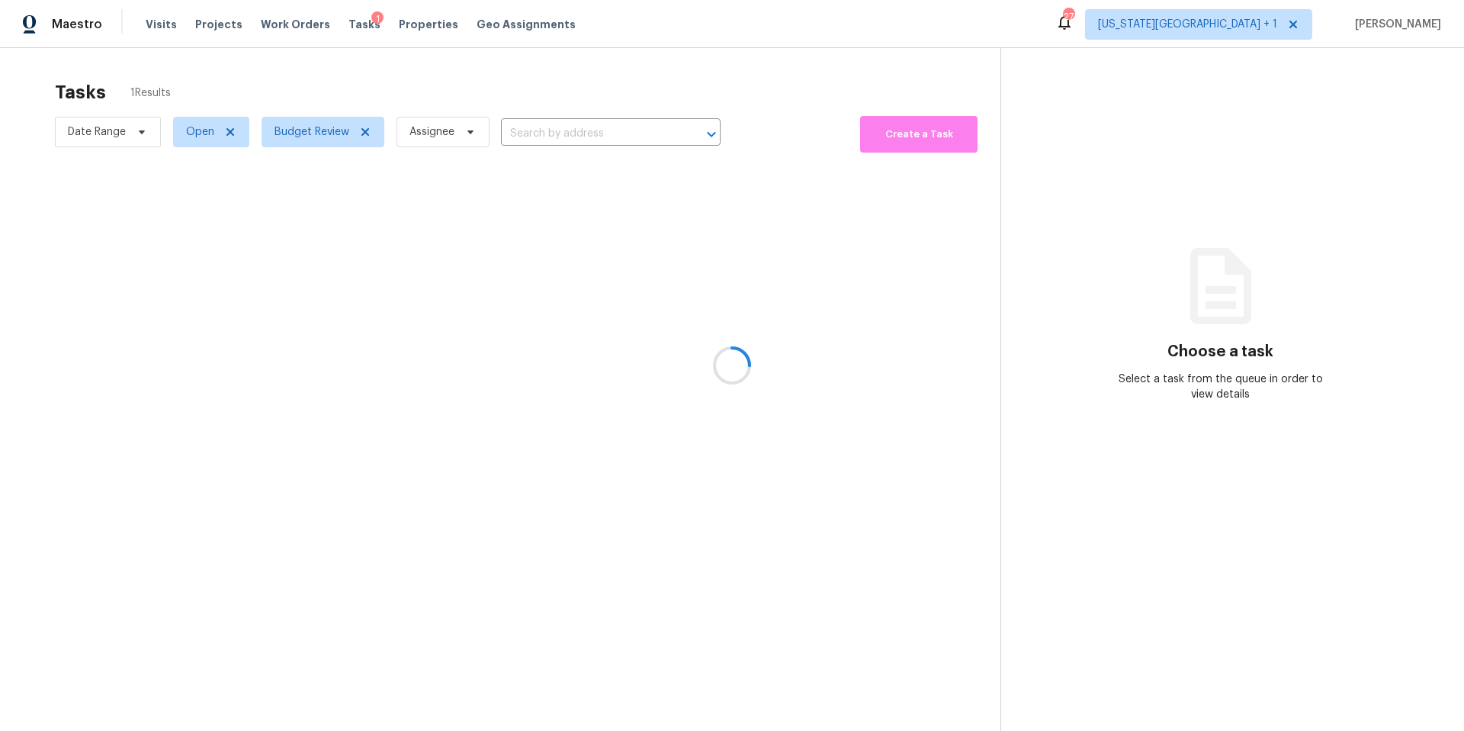
click at [306, 132] on div at bounding box center [732, 365] width 1464 height 731
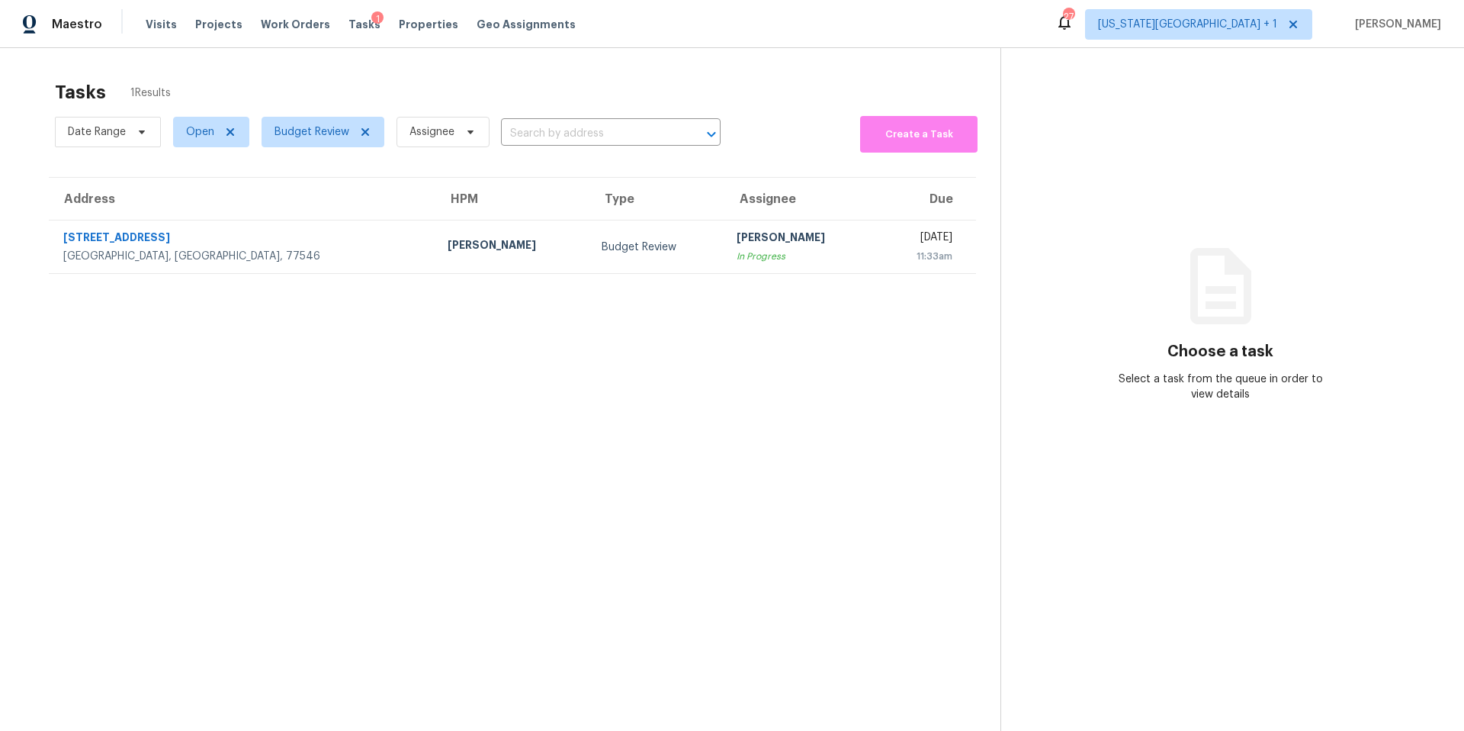
click at [315, 114] on span "Budget Review" at bounding box center [316, 132] width 135 height 40
click at [306, 129] on span "Budget Review" at bounding box center [312, 131] width 75 height 15
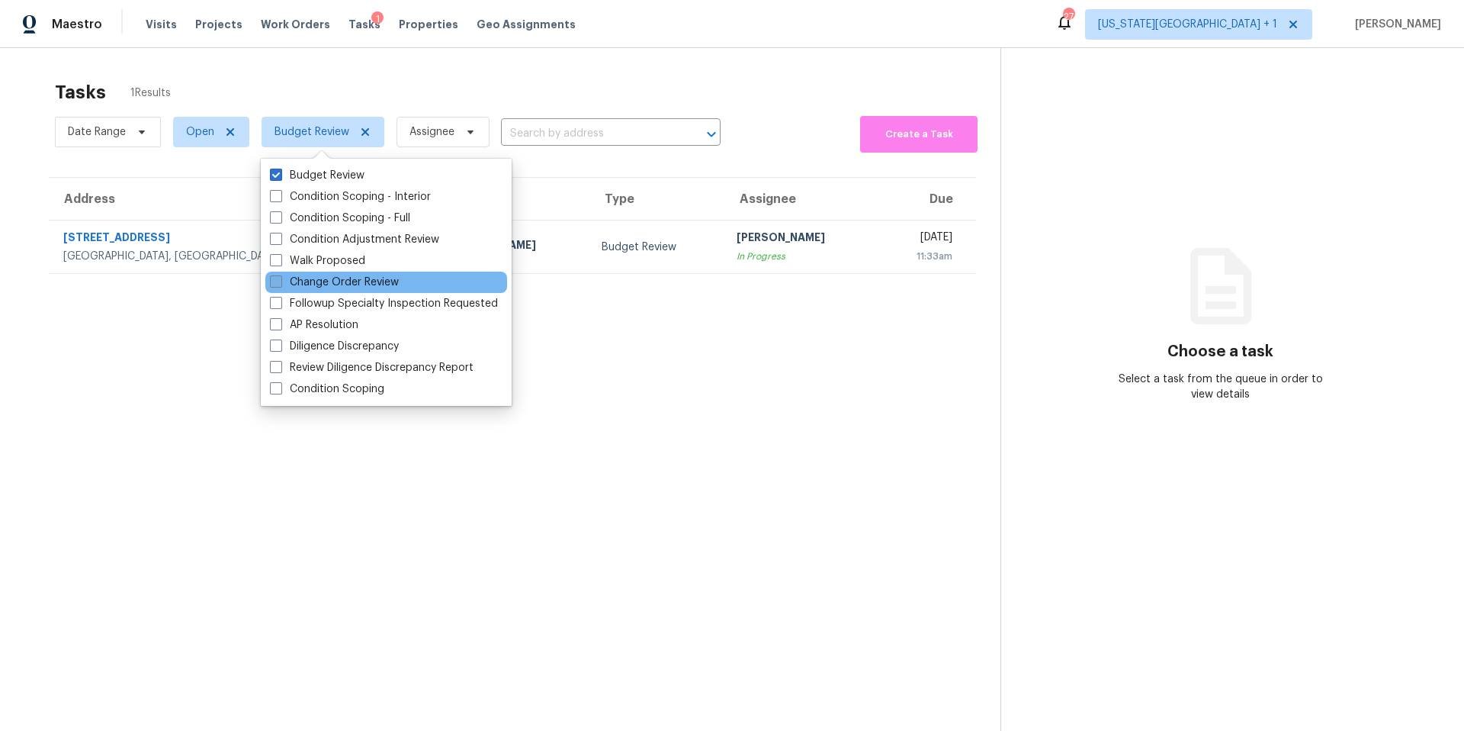
click at [282, 276] on label "Change Order Review" at bounding box center [334, 282] width 129 height 15
click at [280, 276] on input "Change Order Review" at bounding box center [275, 280] width 10 height 10
checkbox input "true"
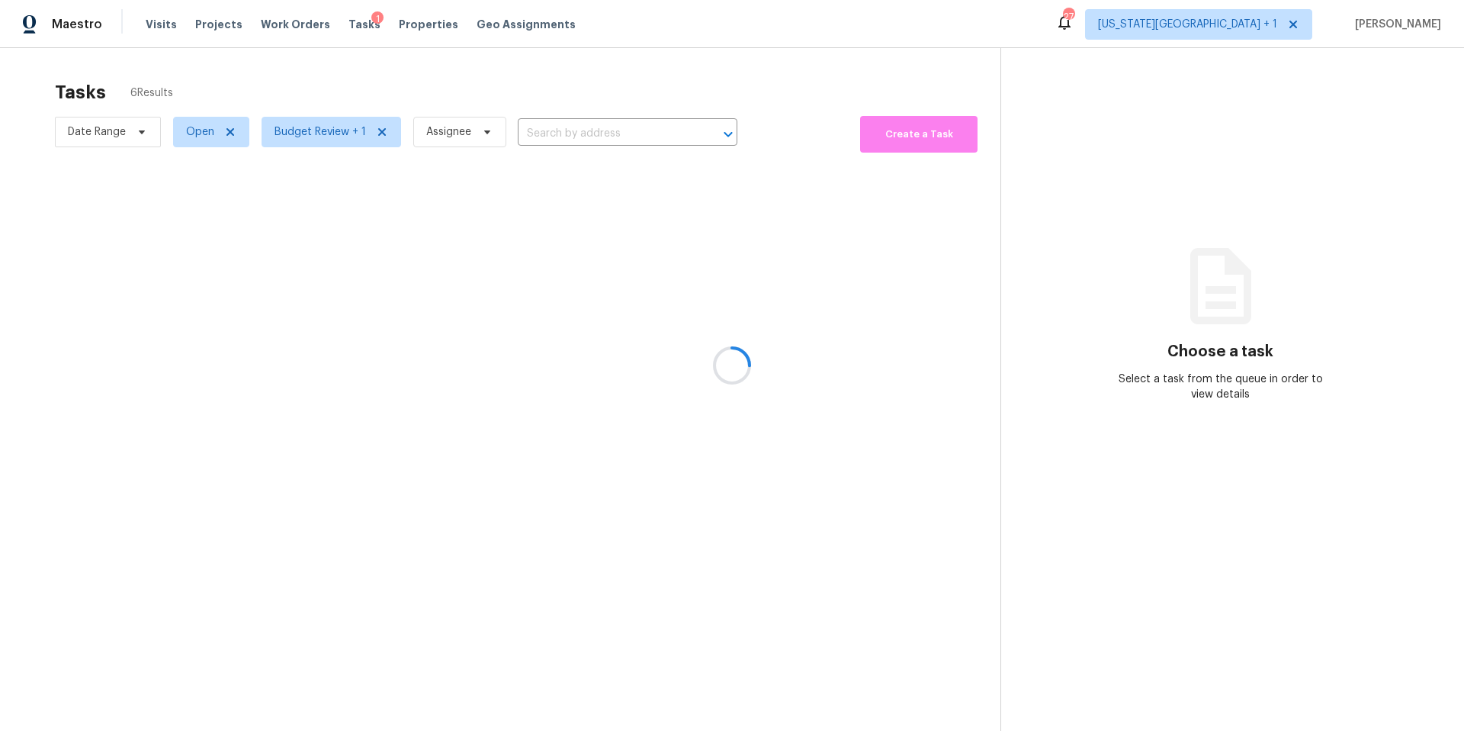
click at [357, 101] on div at bounding box center [732, 365] width 1464 height 731
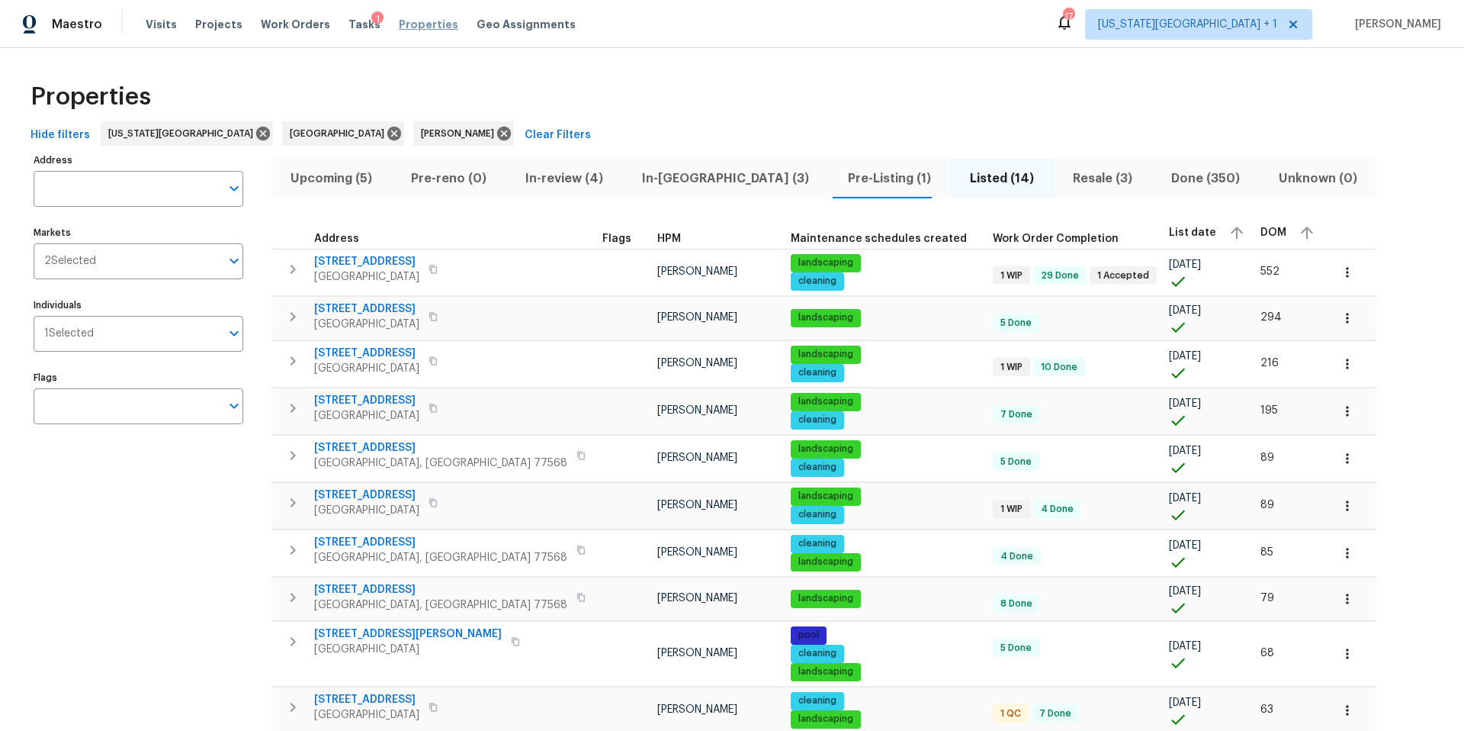
scroll to position [189, 0]
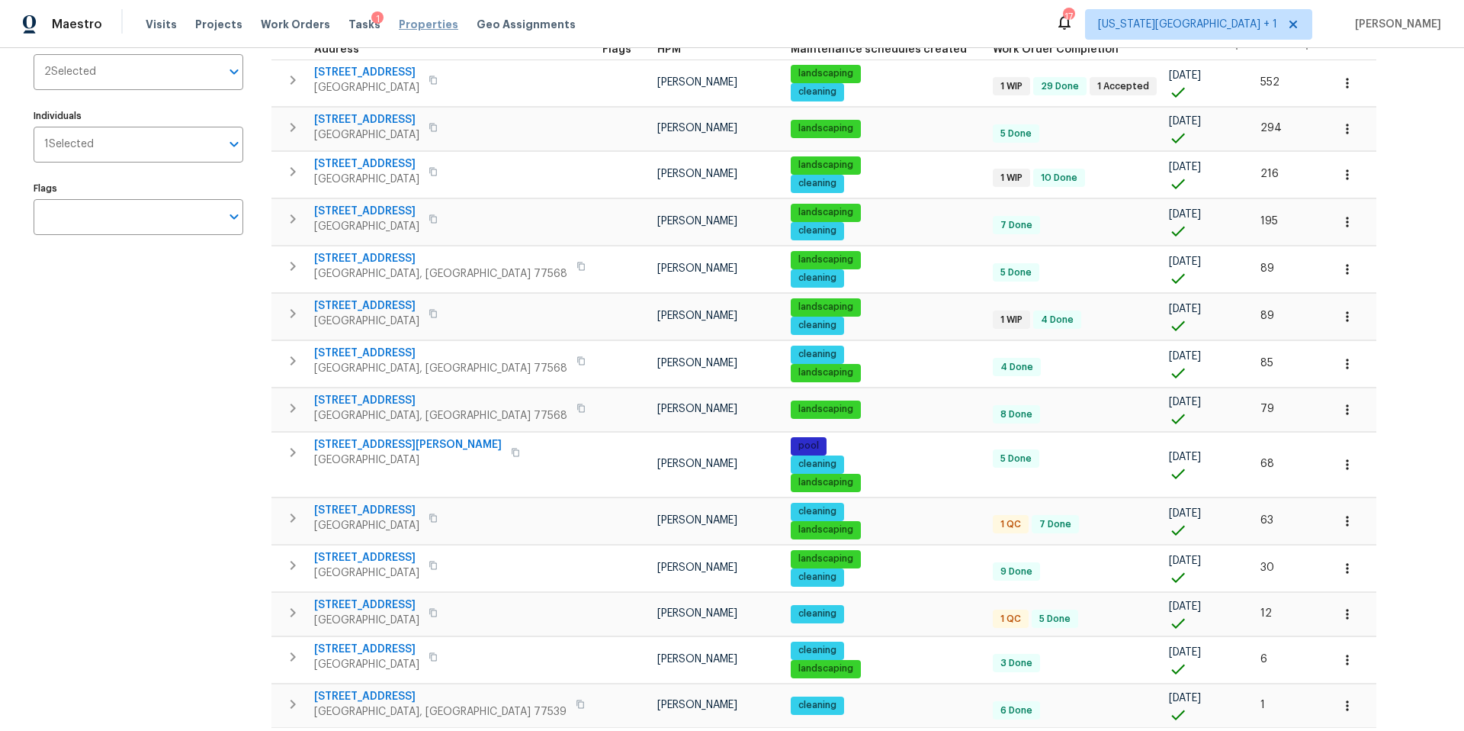
click at [413, 24] on span "Properties" at bounding box center [428, 24] width 59 height 15
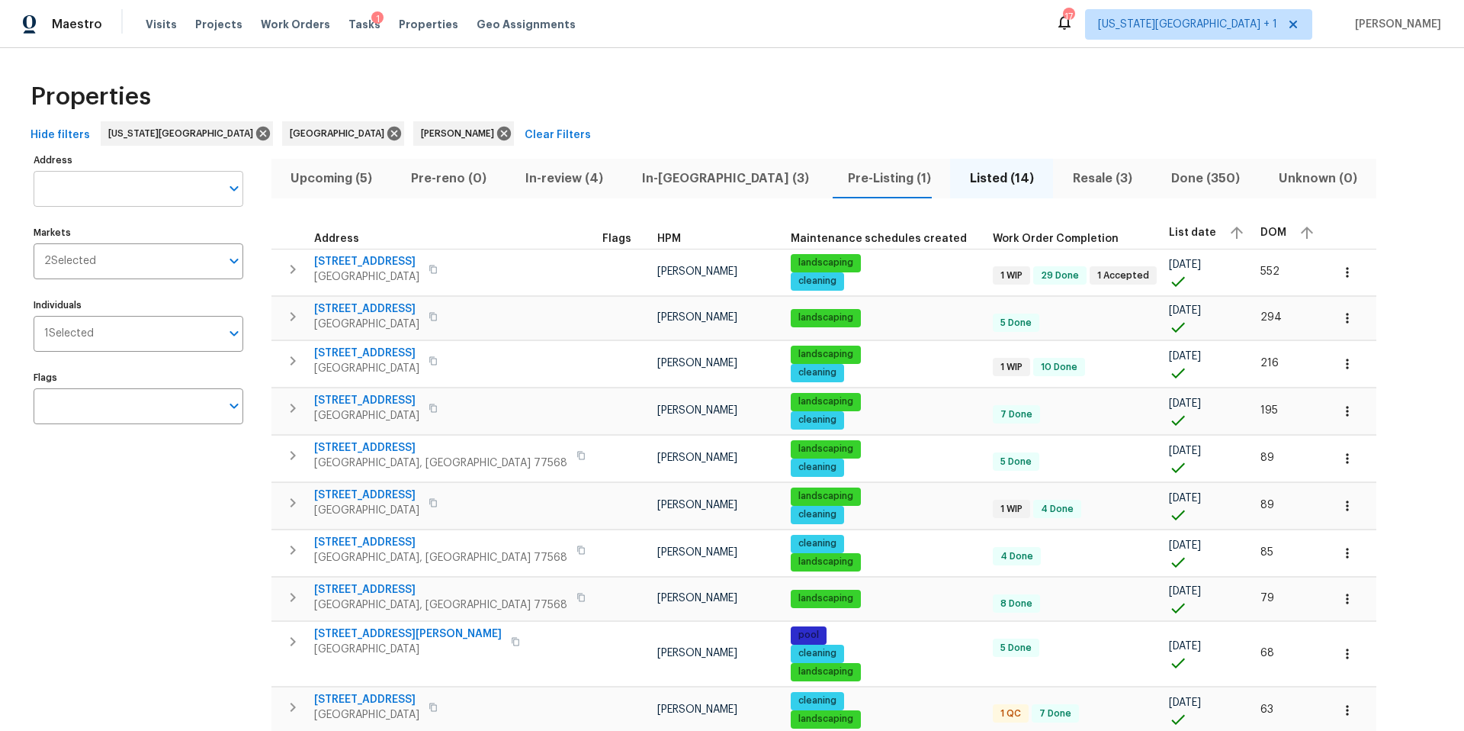
click at [63, 188] on input "Address" at bounding box center [127, 189] width 187 height 36
click at [497, 128] on icon at bounding box center [504, 134] width 14 height 14
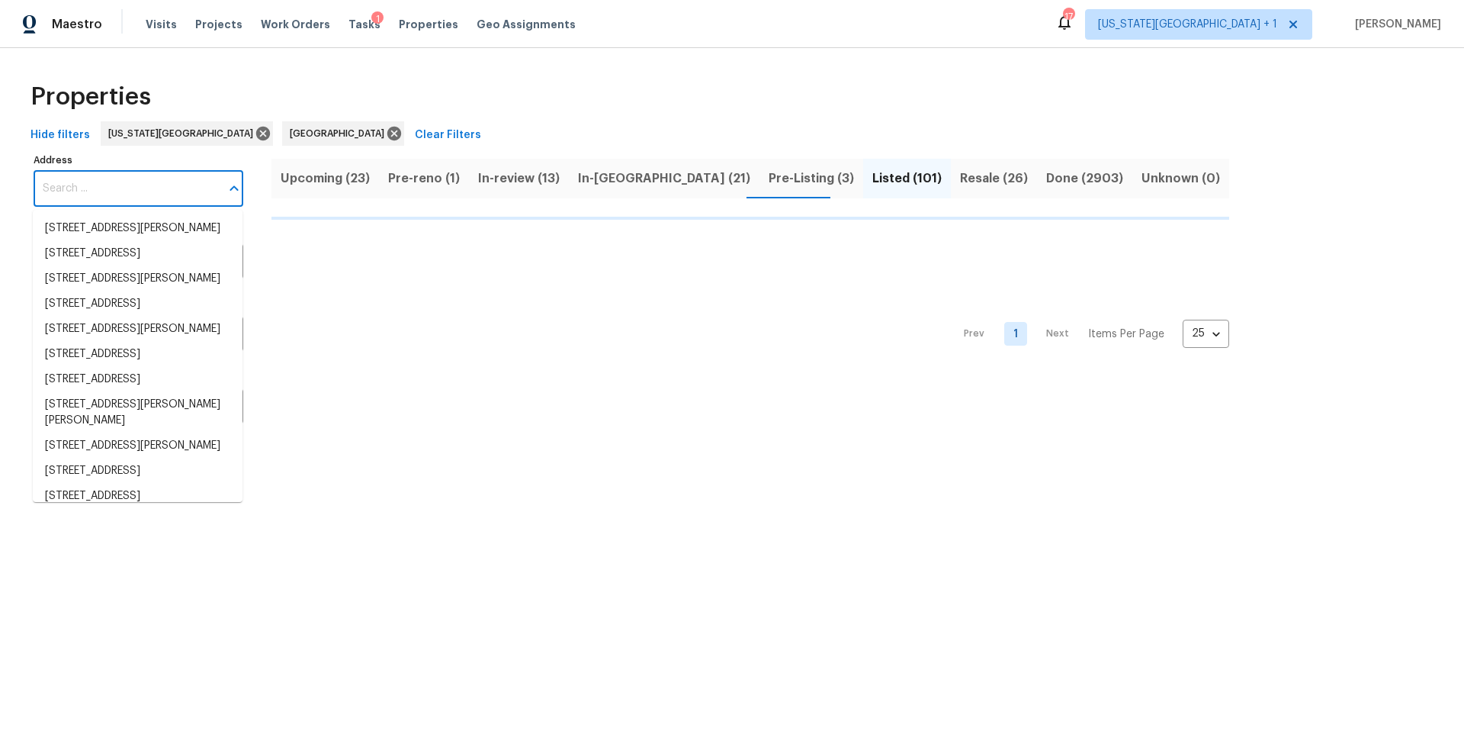
click at [114, 190] on input "Address" at bounding box center [127, 189] width 187 height 36
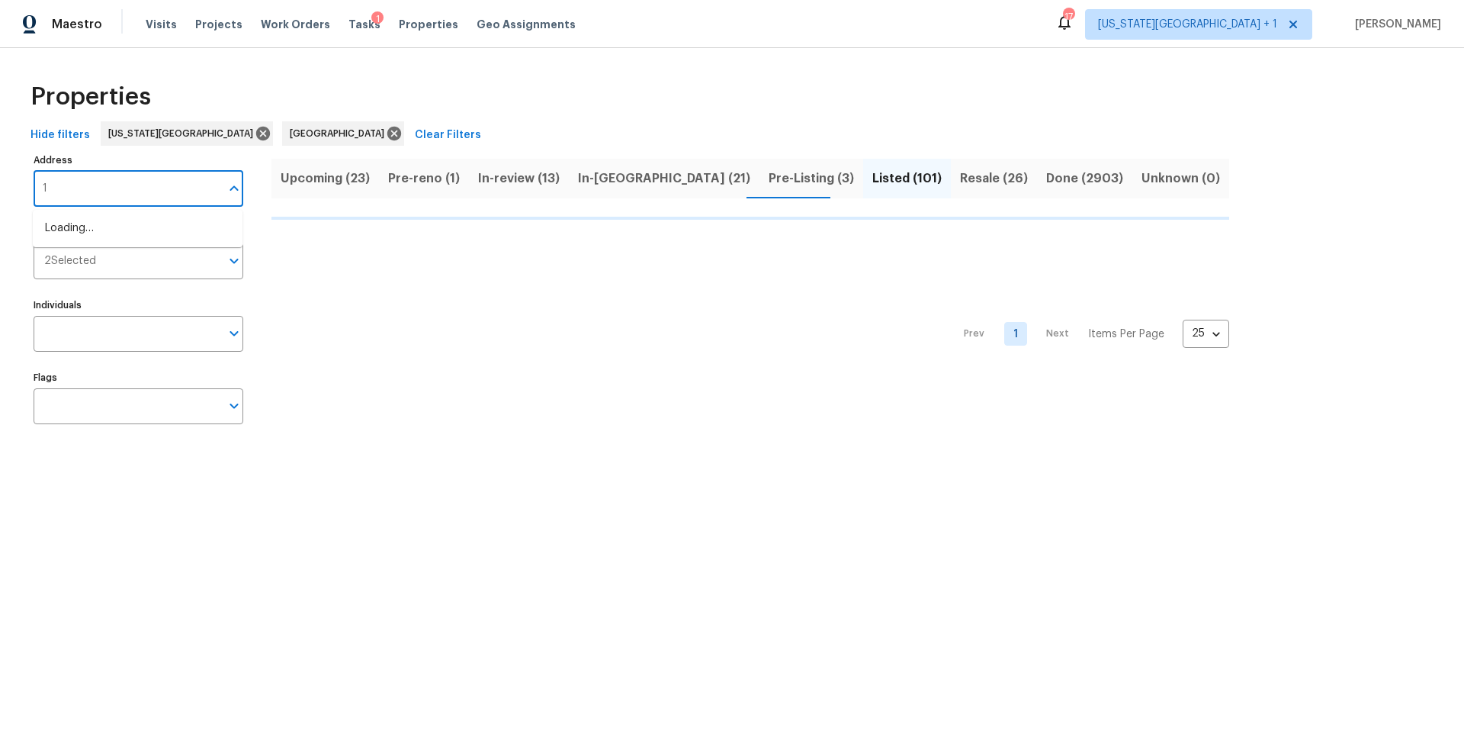
type input "10"
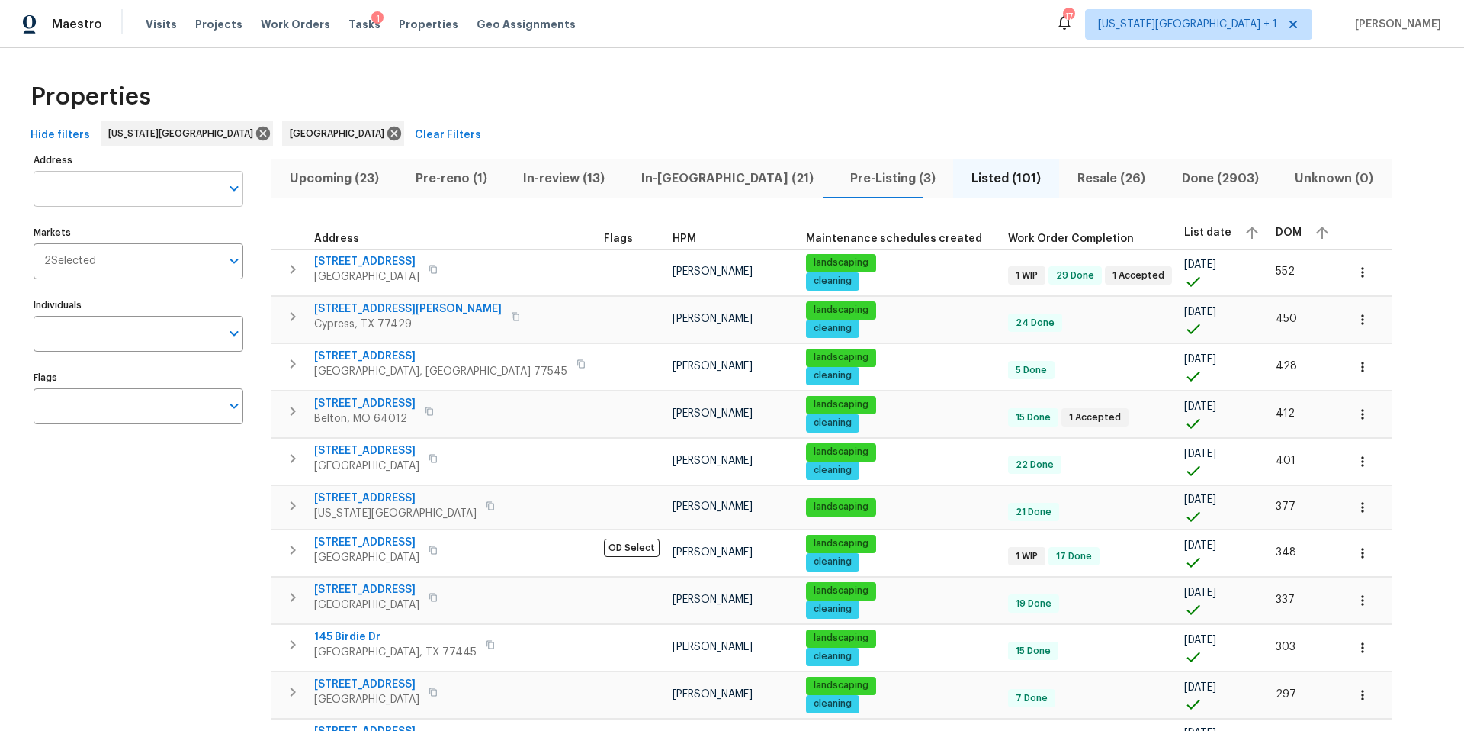
click at [53, 188] on input "Address" at bounding box center [127, 189] width 187 height 36
type input "10105"
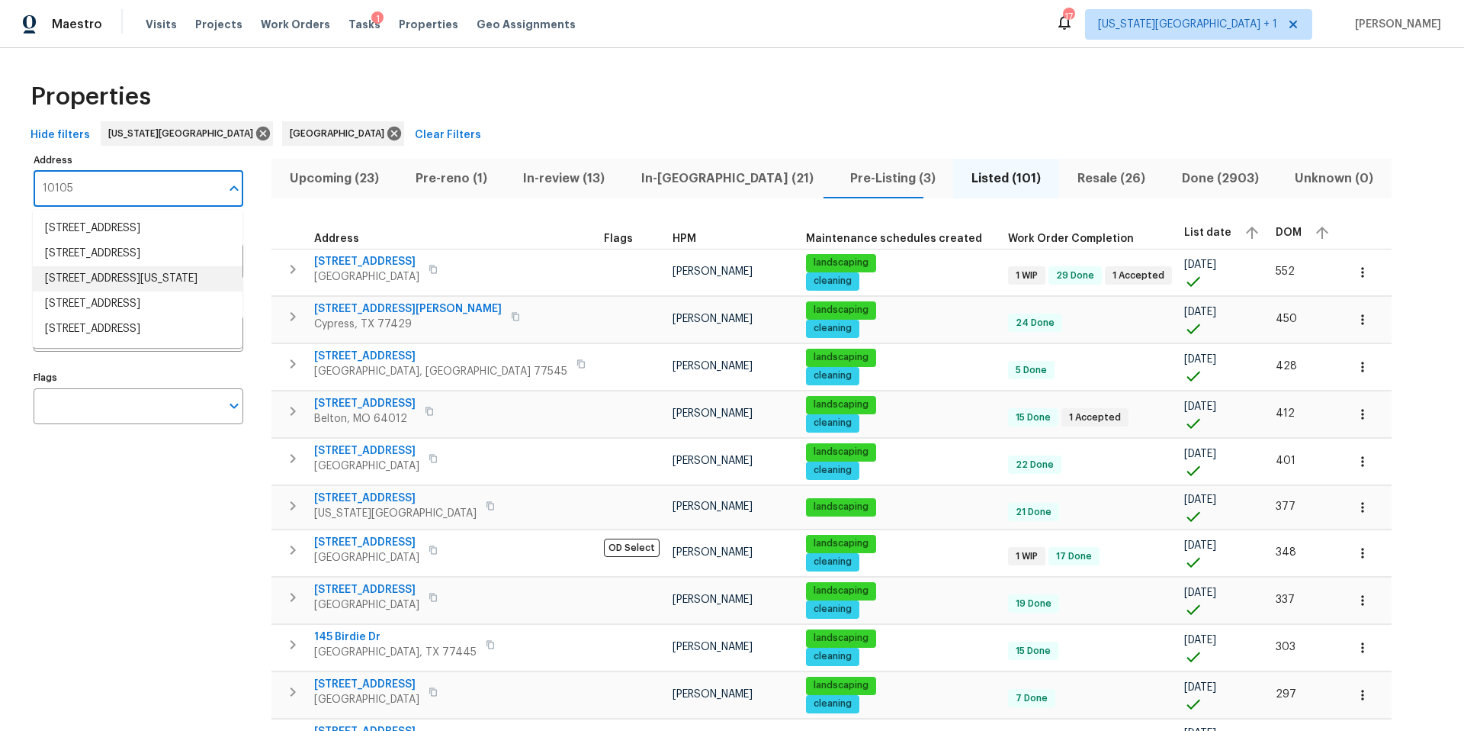
click at [56, 291] on li "10105 River Hills Dr Kansas City MO 64152" at bounding box center [138, 278] width 210 height 25
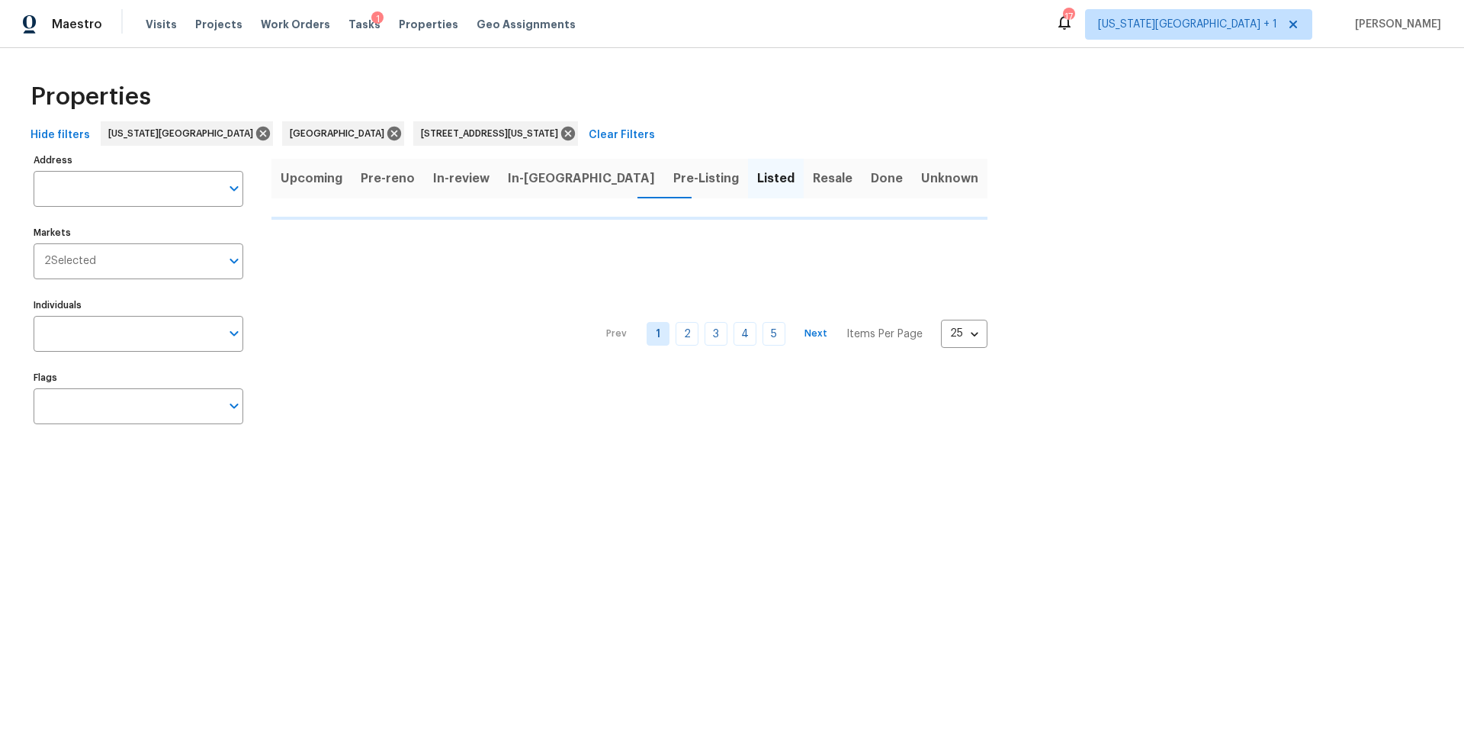
type input "10105 River Hills Dr Kansas City MO 64152"
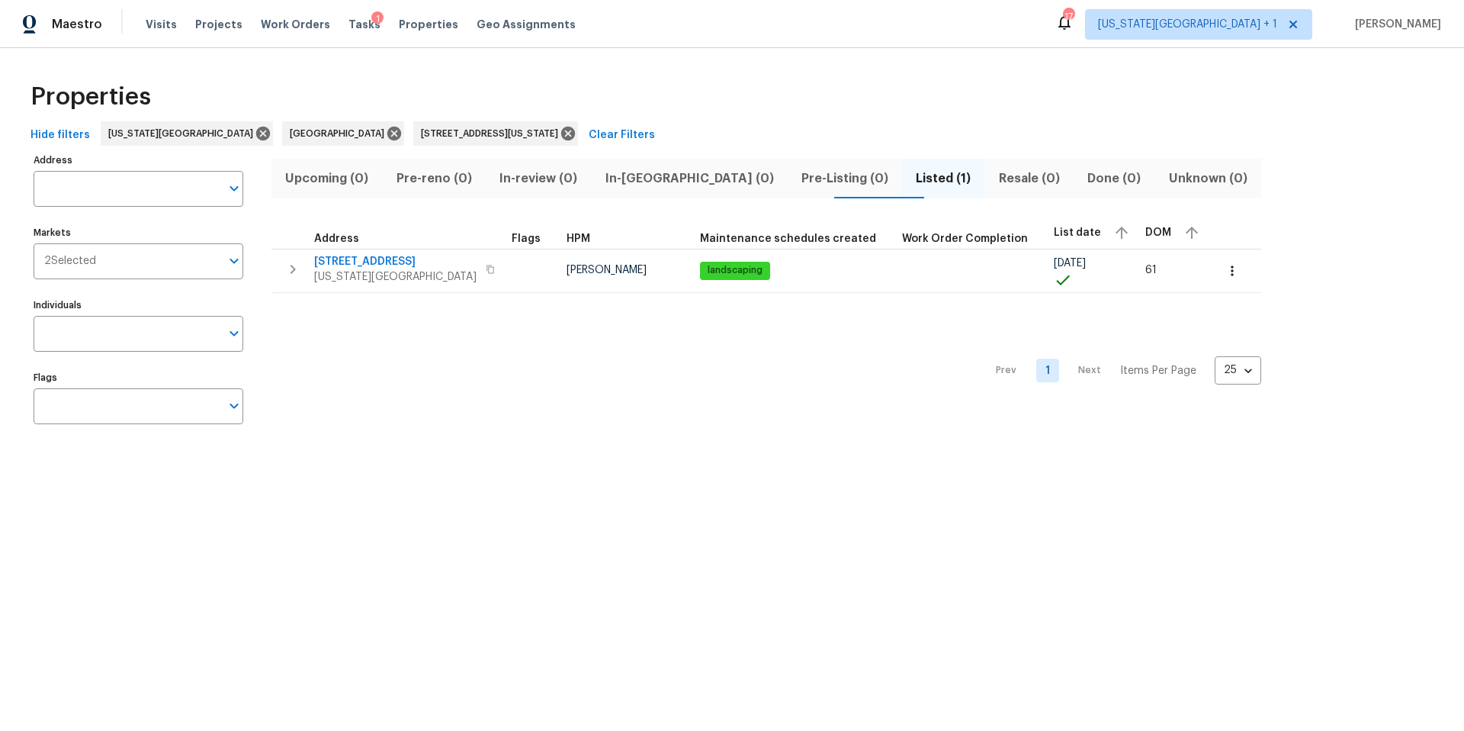
type input "10105 River Hills Dr Kansas City MO 64152"
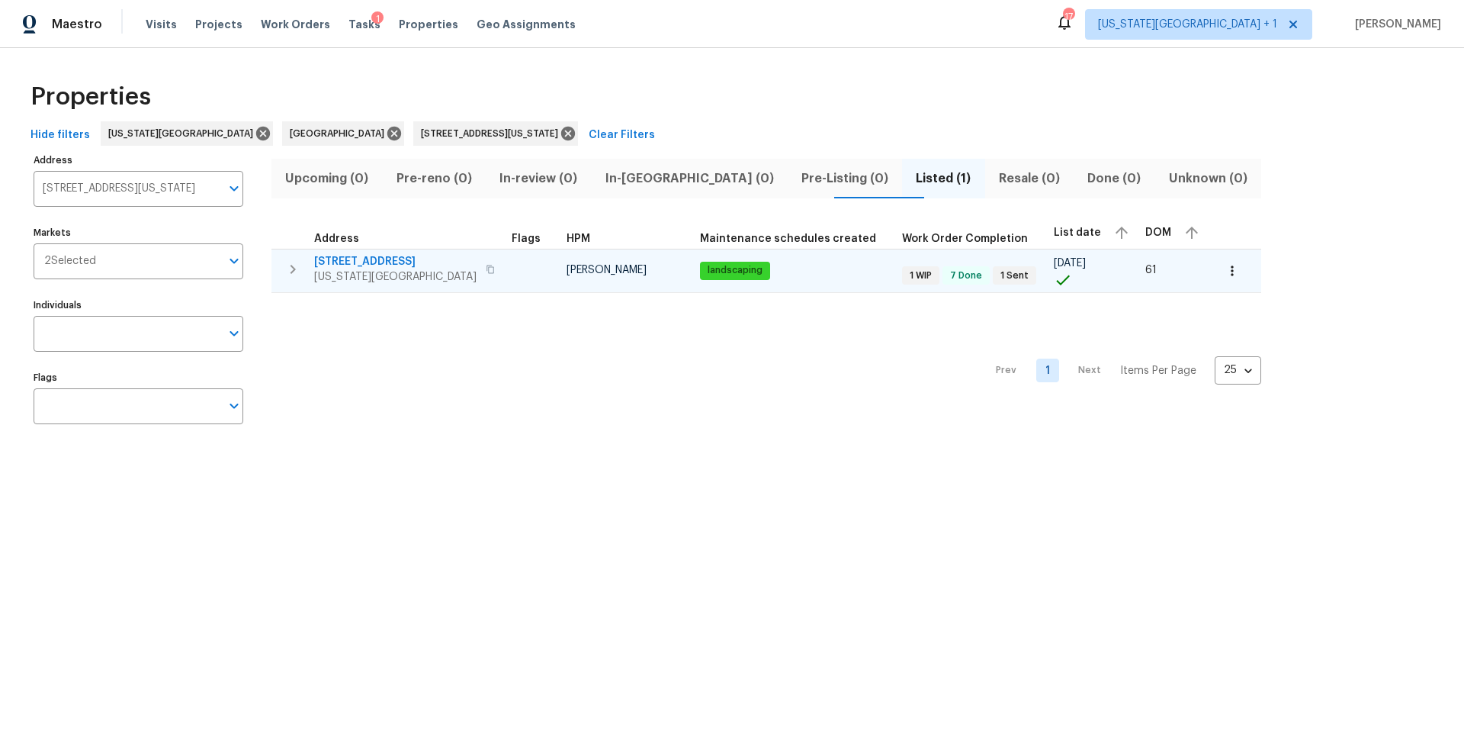
click at [386, 265] on span "10105 River Hills Dr" at bounding box center [395, 261] width 162 height 15
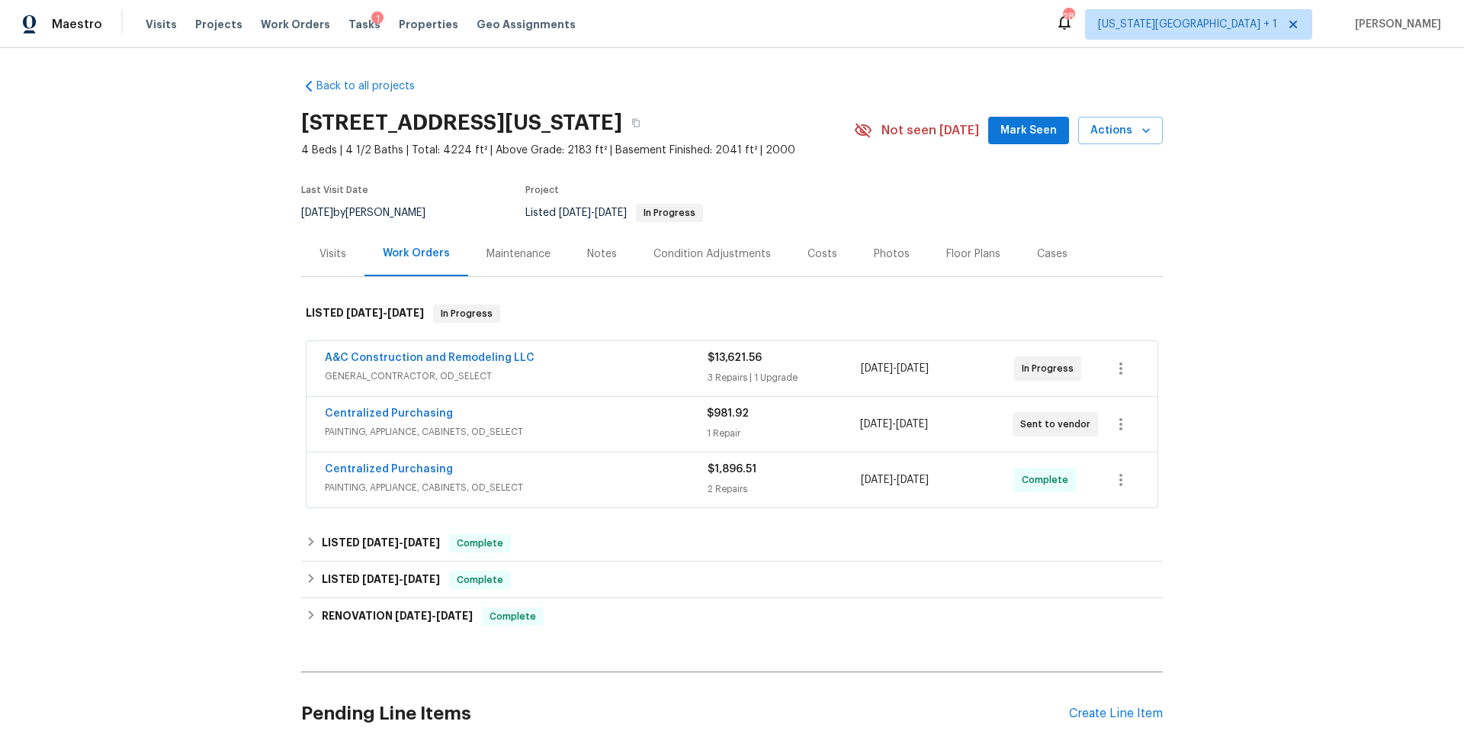
click at [609, 252] on div "Notes" at bounding box center [602, 253] width 30 height 15
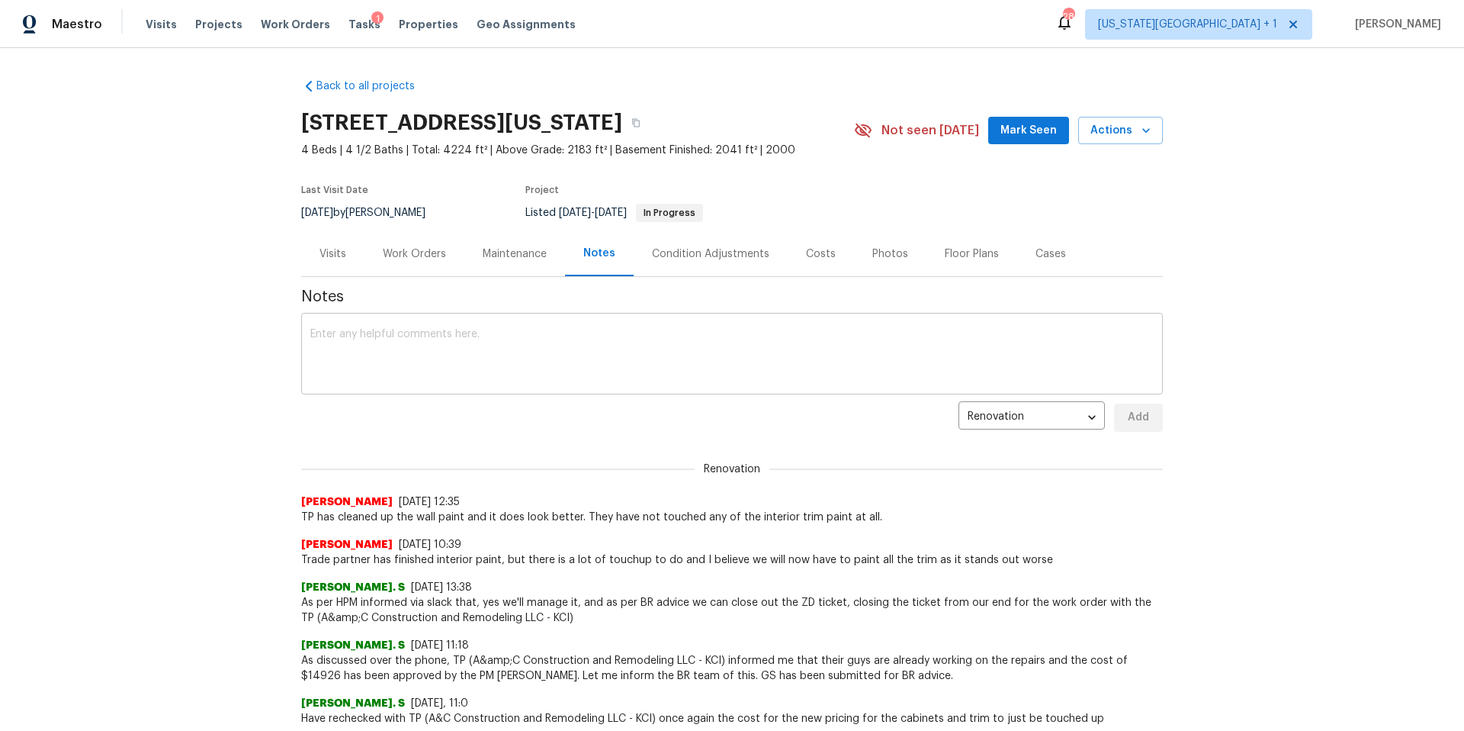
click at [381, 349] on textarea at bounding box center [731, 355] width 843 height 53
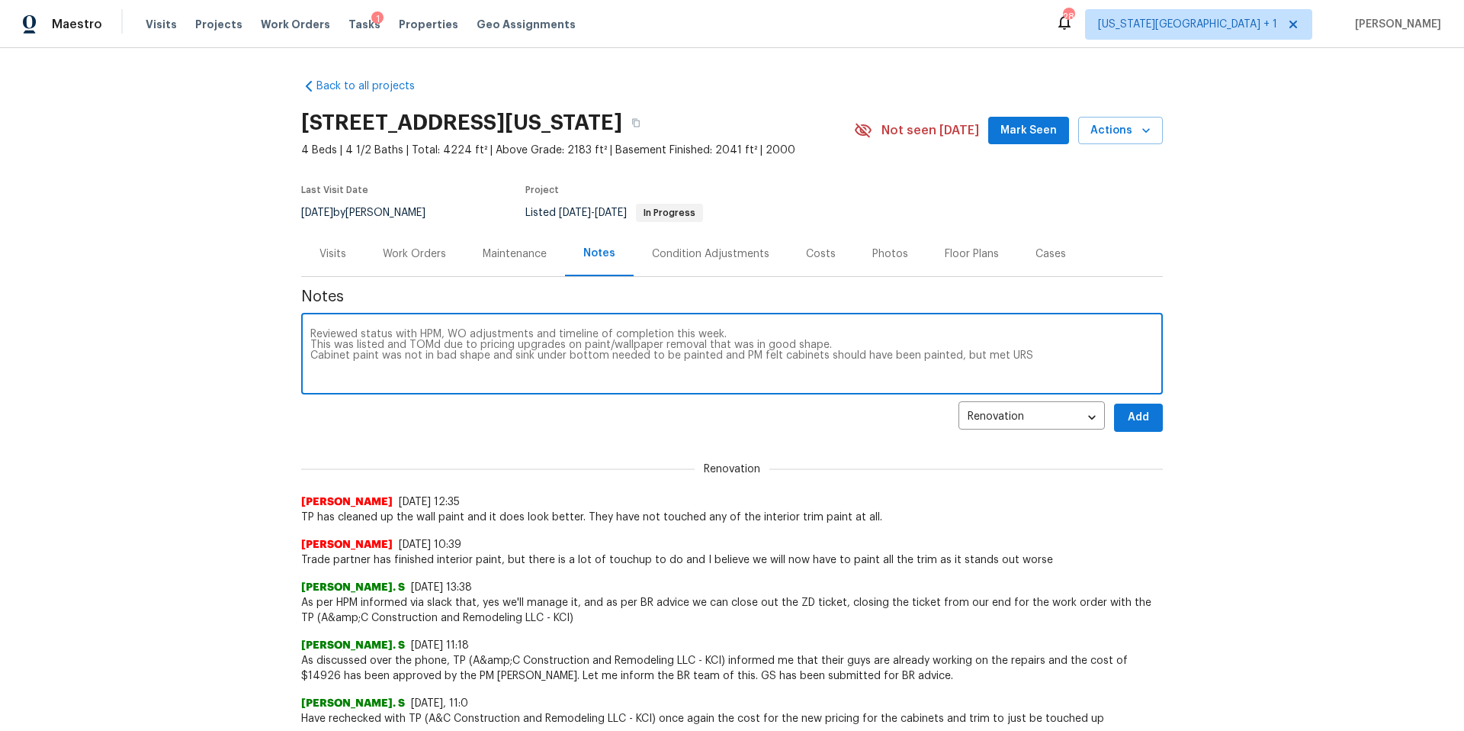
type textarea "Reviewed status with HPM, WO adjustments and timeline of completion this week. …"
click at [1142, 419] on span "Add" at bounding box center [1138, 417] width 24 height 19
